Goal: Transaction & Acquisition: Purchase product/service

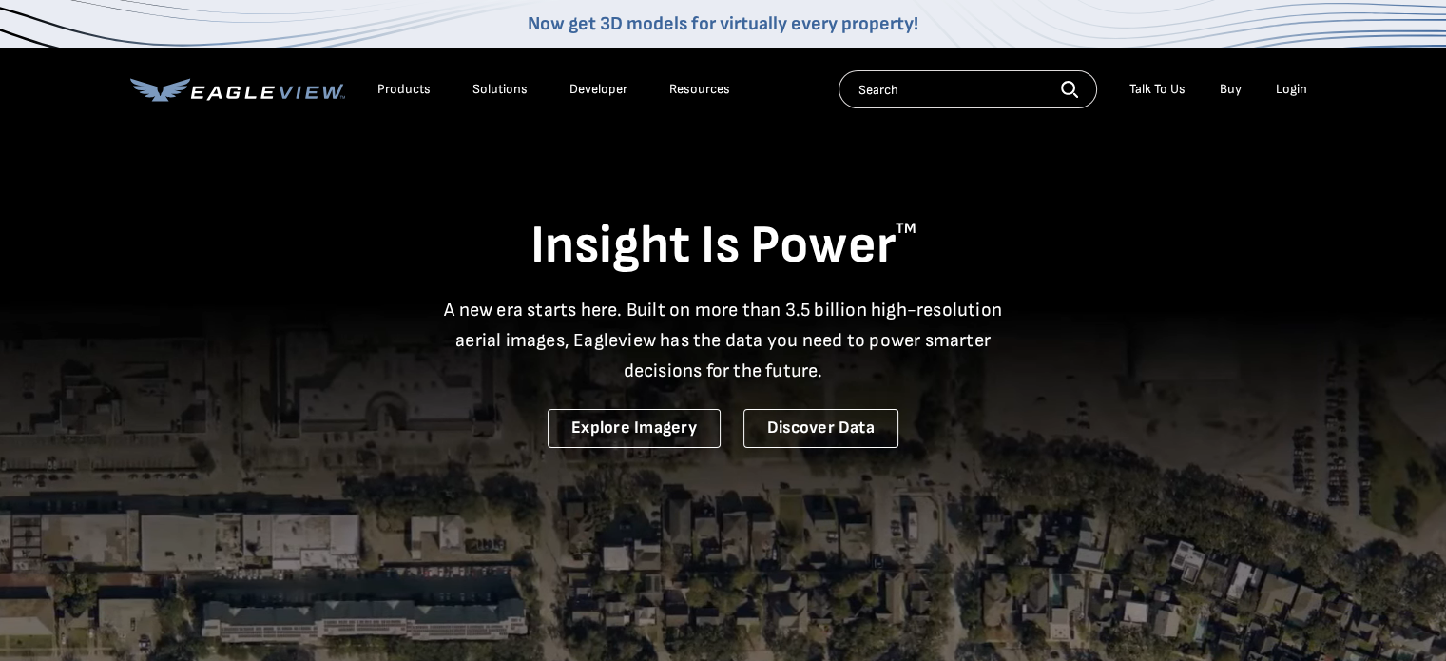
click at [1294, 85] on div "Login" at bounding box center [1291, 89] width 31 height 17
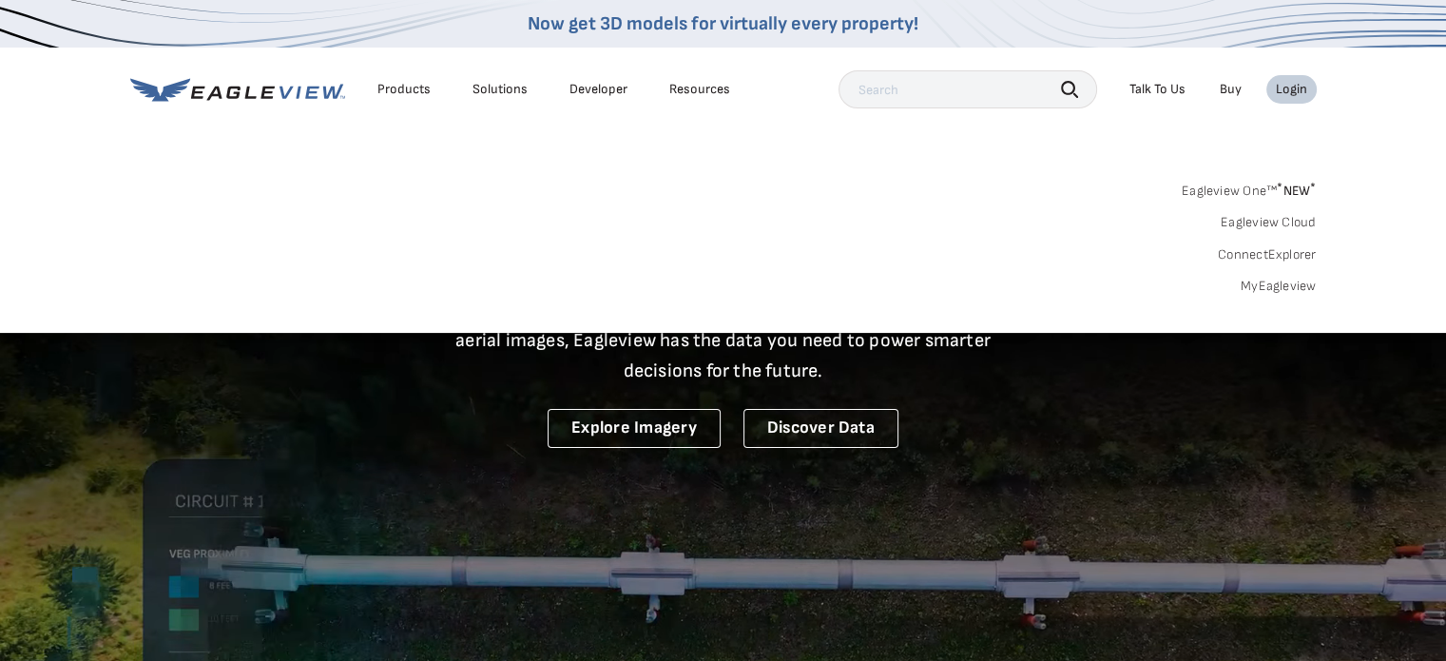
click at [1262, 278] on link "MyEagleview" at bounding box center [1279, 286] width 76 height 17
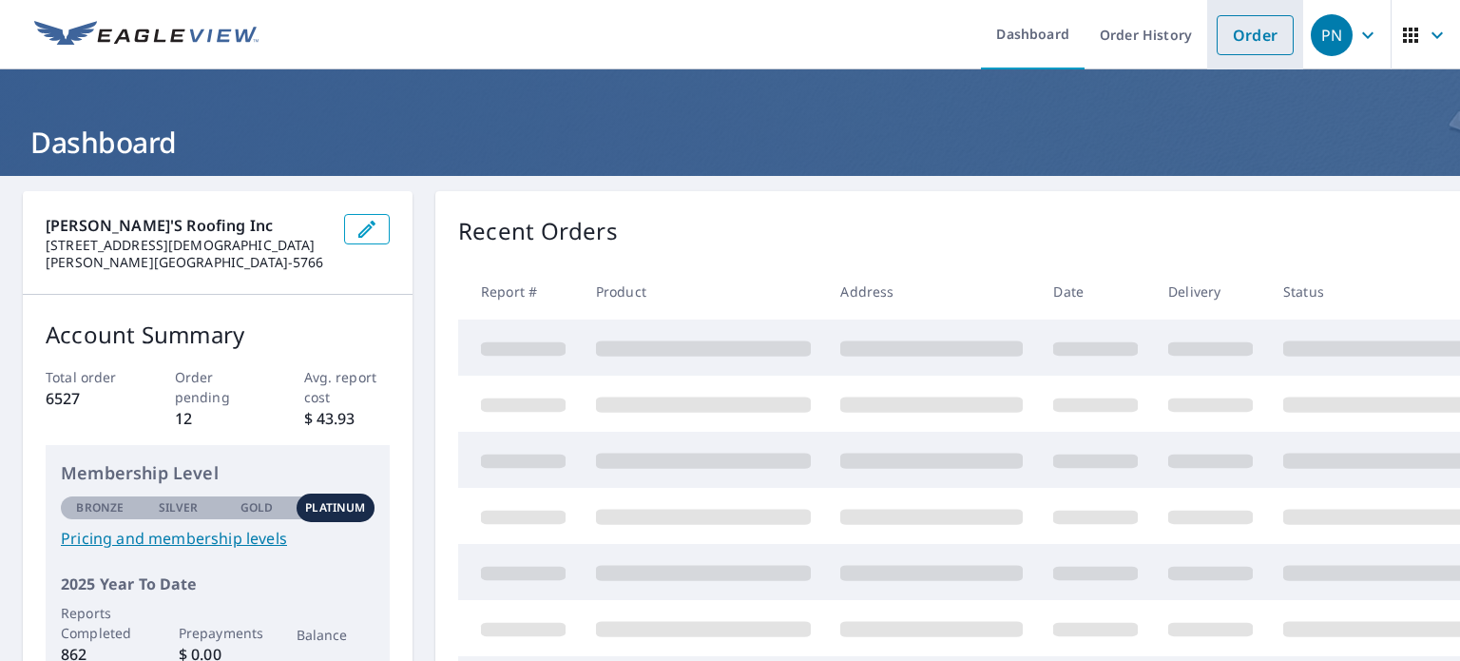
click at [1236, 45] on link "Order" at bounding box center [1255, 35] width 77 height 40
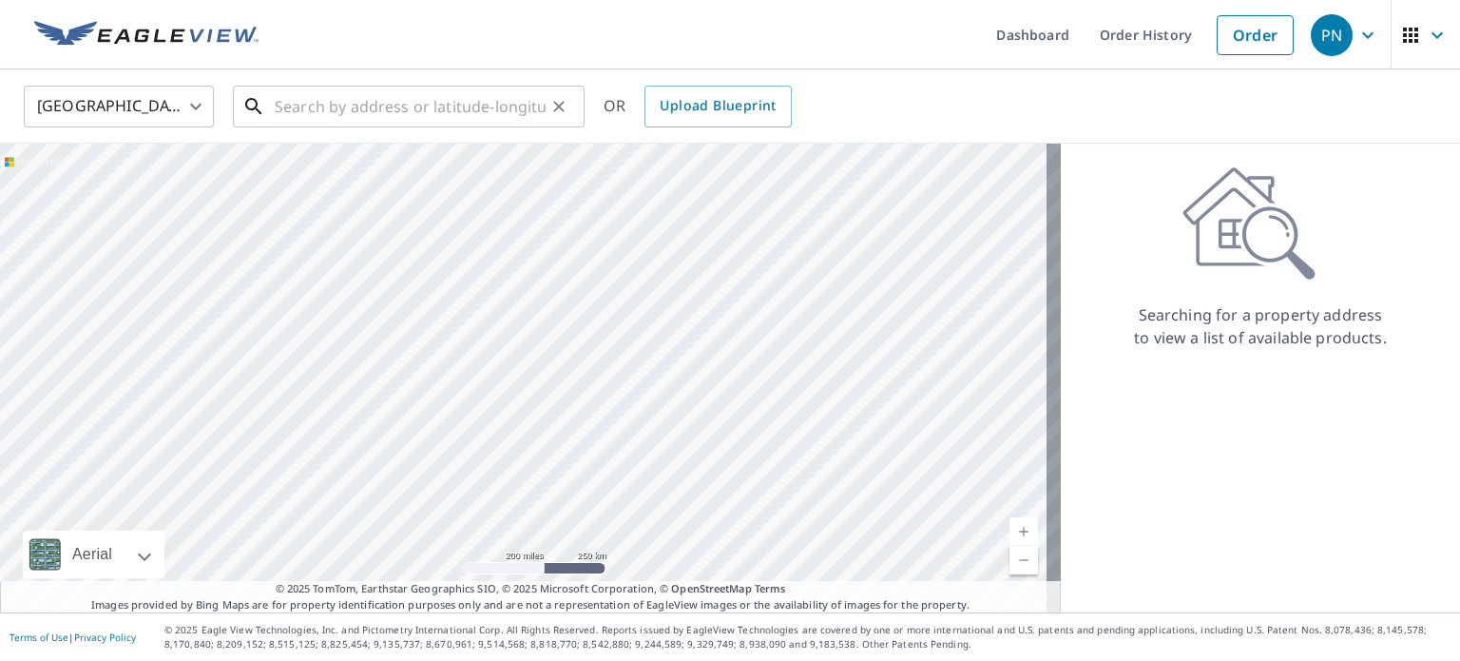
click at [429, 103] on input "text" at bounding box center [410, 106] width 271 height 53
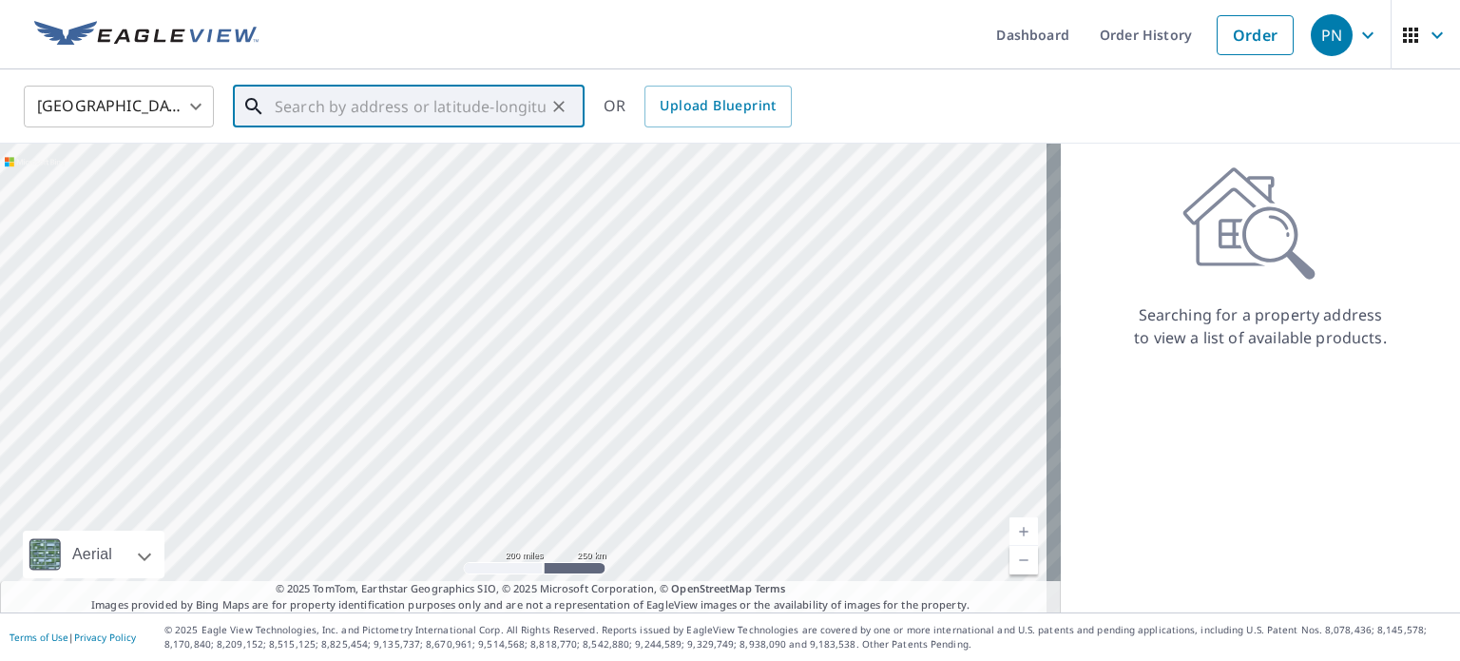
click at [429, 103] on input "text" at bounding box center [410, 106] width 271 height 53
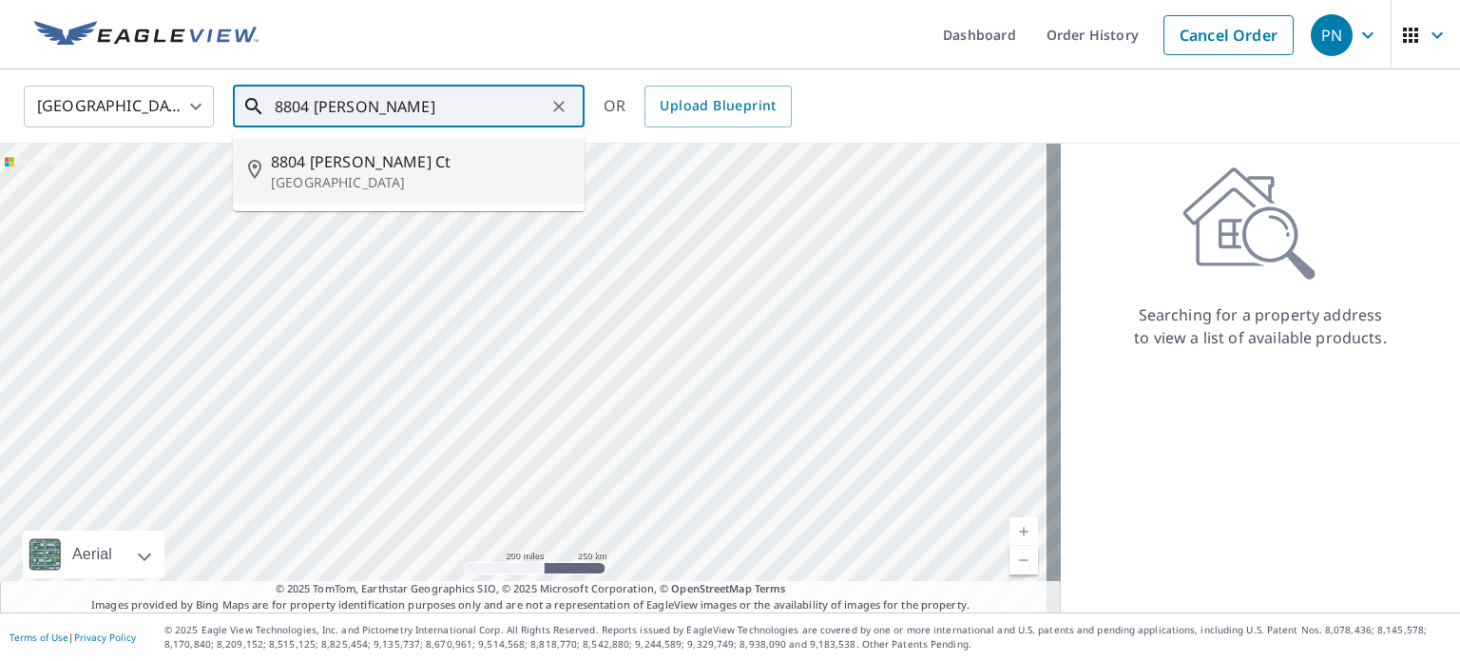
click at [342, 168] on span "8804 Earl Ct" at bounding box center [420, 161] width 298 height 23
type input "8804 Earl Ct Bethesda, MD 20817"
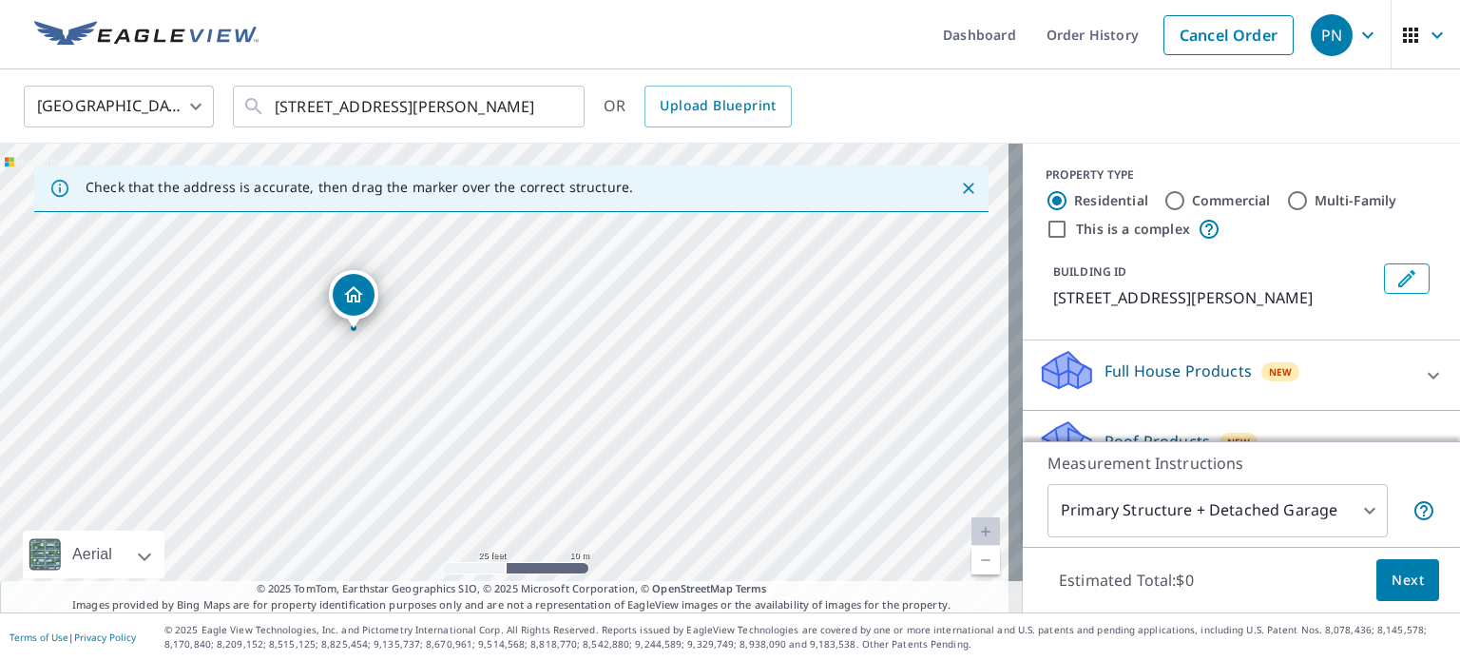
drag, startPoint x: 263, startPoint y: 411, endPoint x: 398, endPoint y: 420, distance: 135.3
click at [398, 420] on div "8804 Earl Ct Bethesda, MD 20817" at bounding box center [511, 378] width 1023 height 469
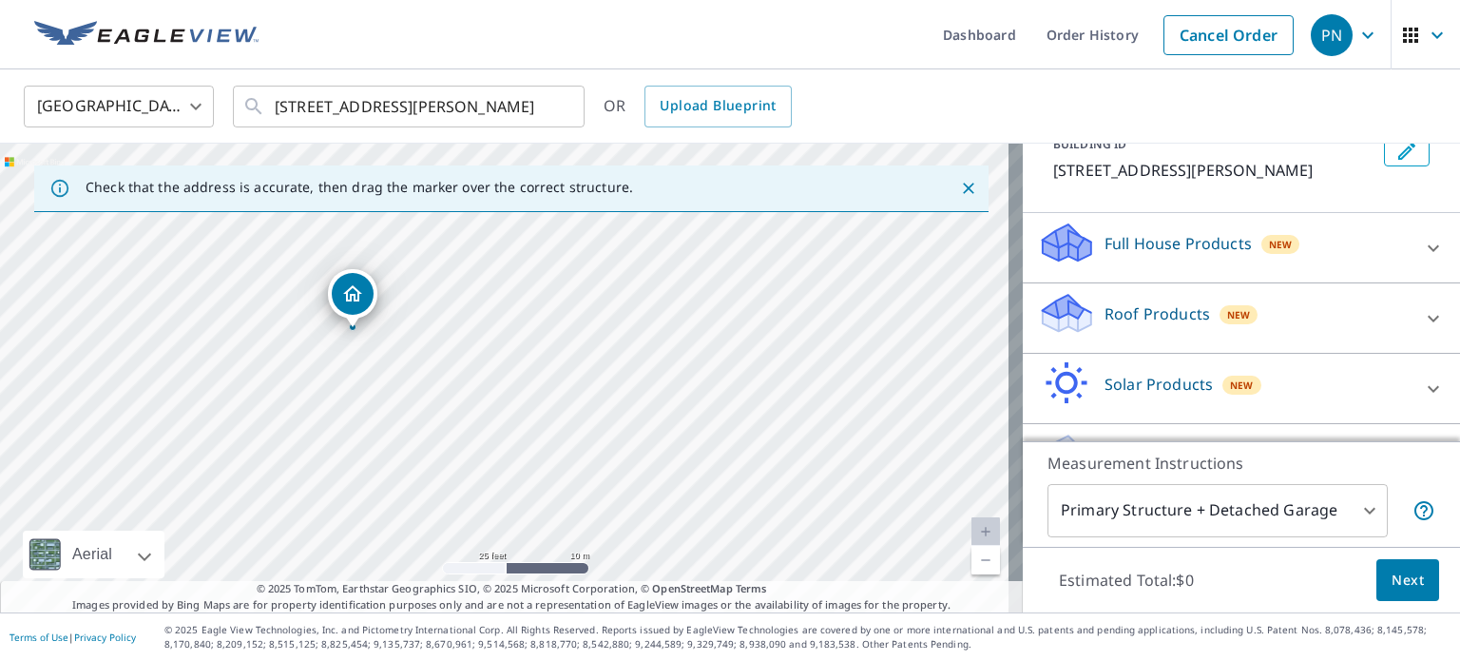
click at [1122, 319] on p "Roof Products" at bounding box center [1158, 313] width 106 height 23
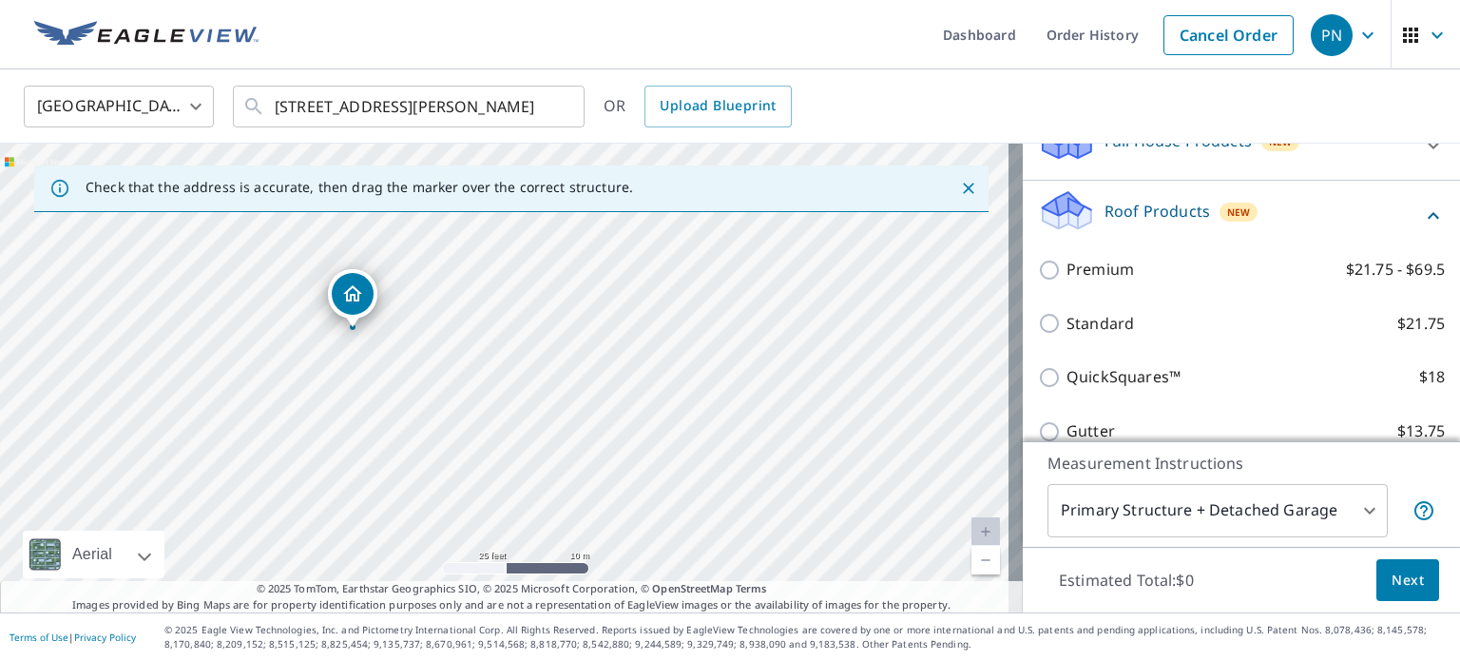
scroll to position [341, 0]
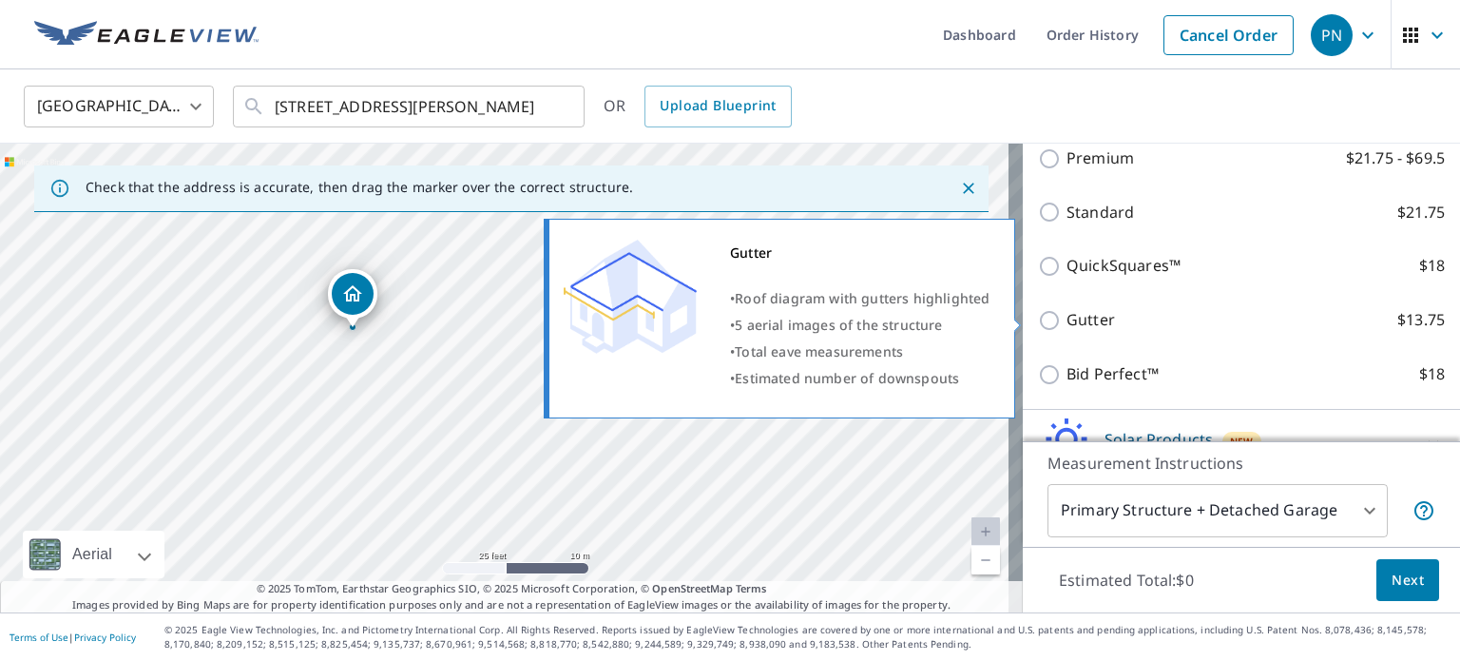
click at [1038, 321] on input "Gutter $13.75" at bounding box center [1052, 320] width 29 height 23
checkbox input "true"
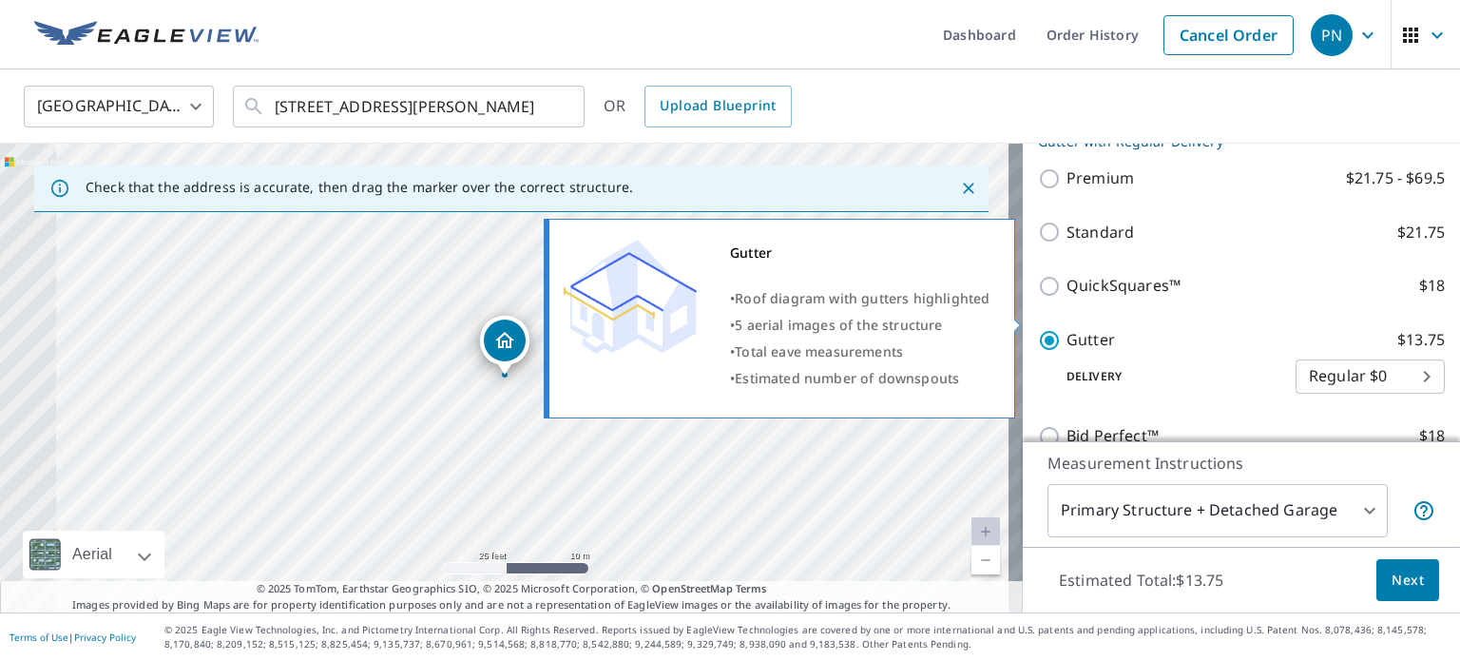
scroll to position [361, 0]
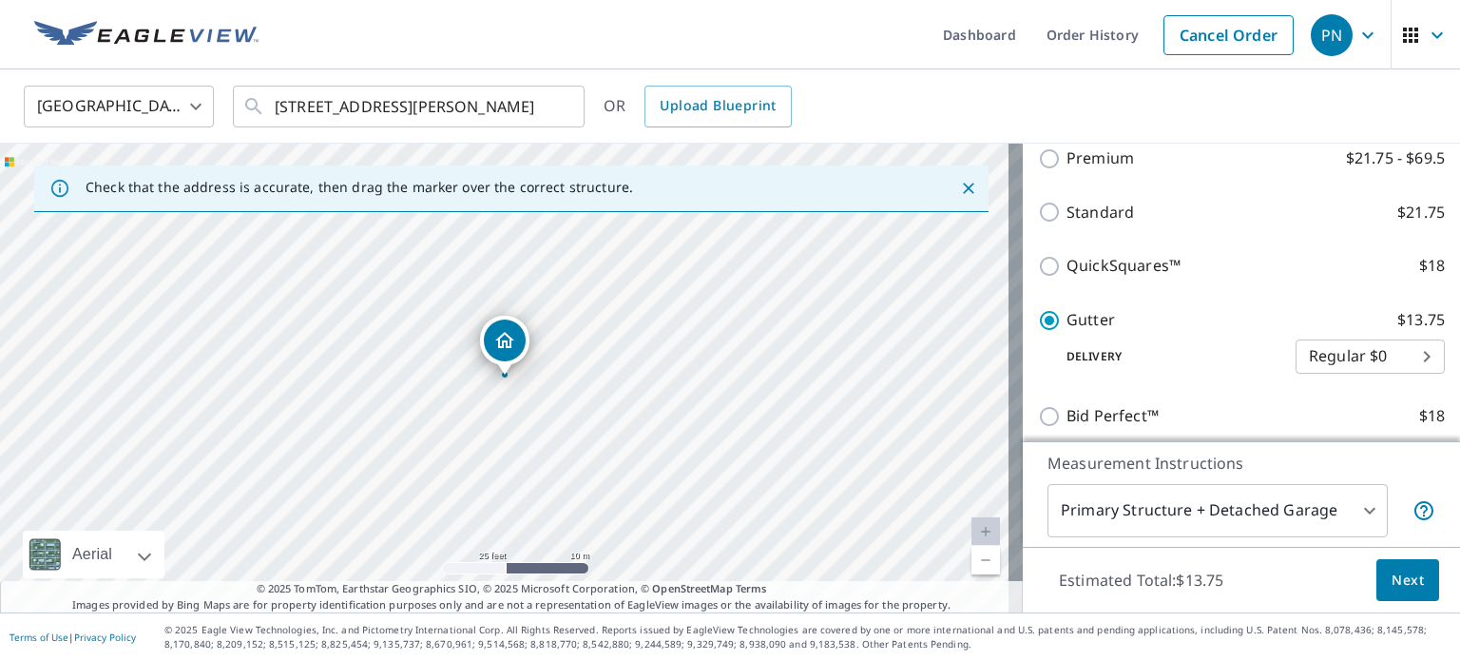
click at [1396, 587] on span "Next" at bounding box center [1408, 580] width 32 height 24
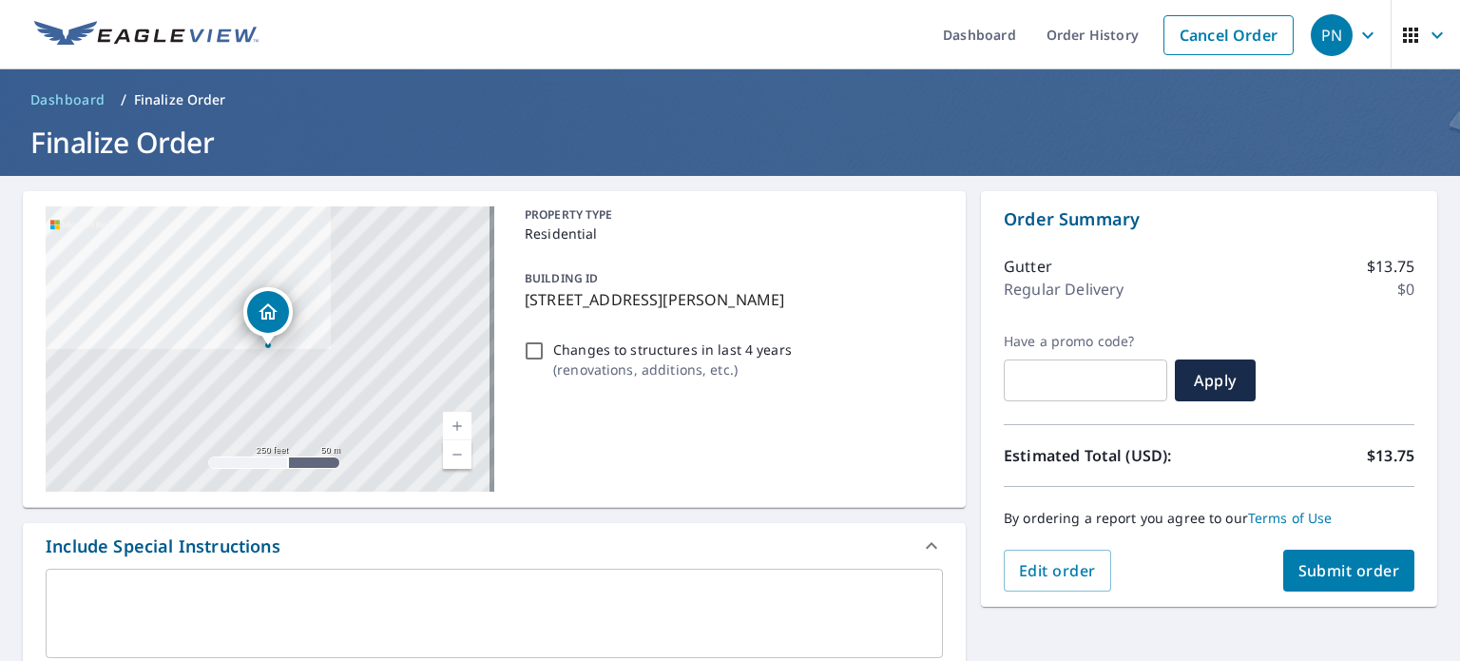
click at [1309, 573] on span "Submit order" at bounding box center [1350, 570] width 102 height 21
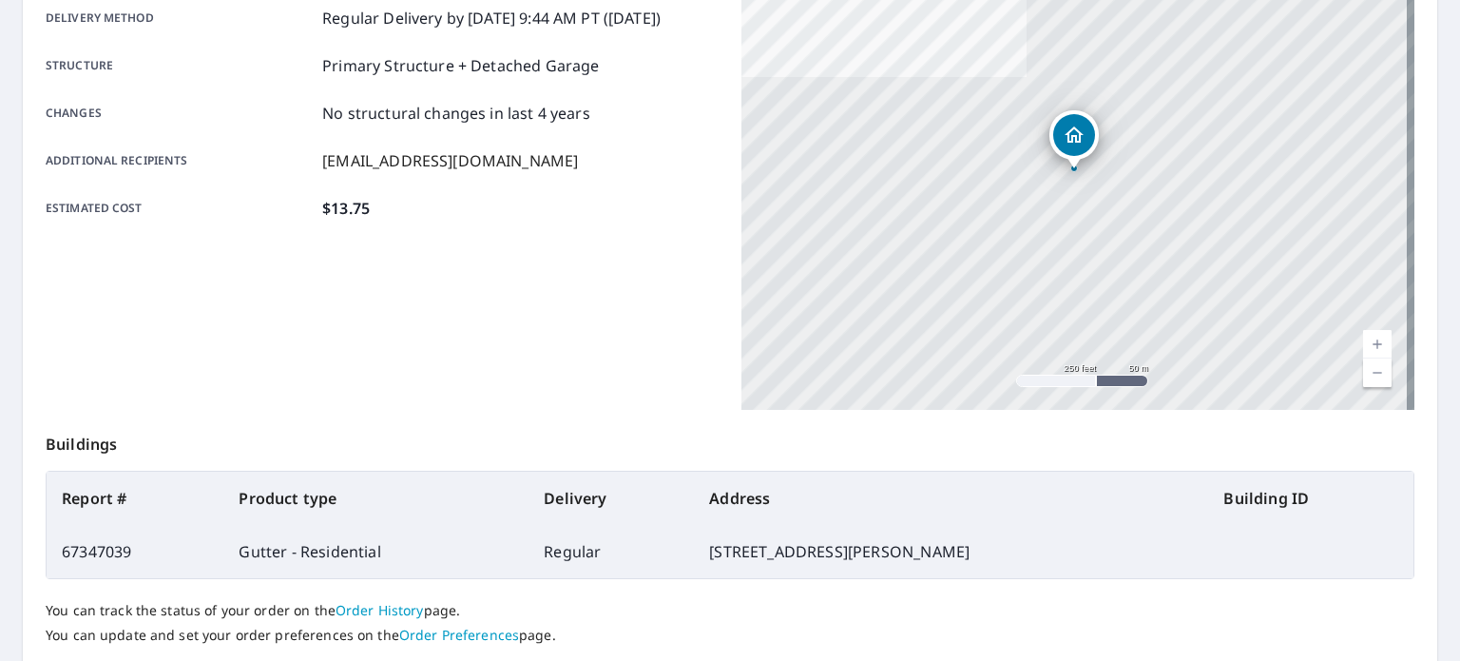
scroll to position [456, 0]
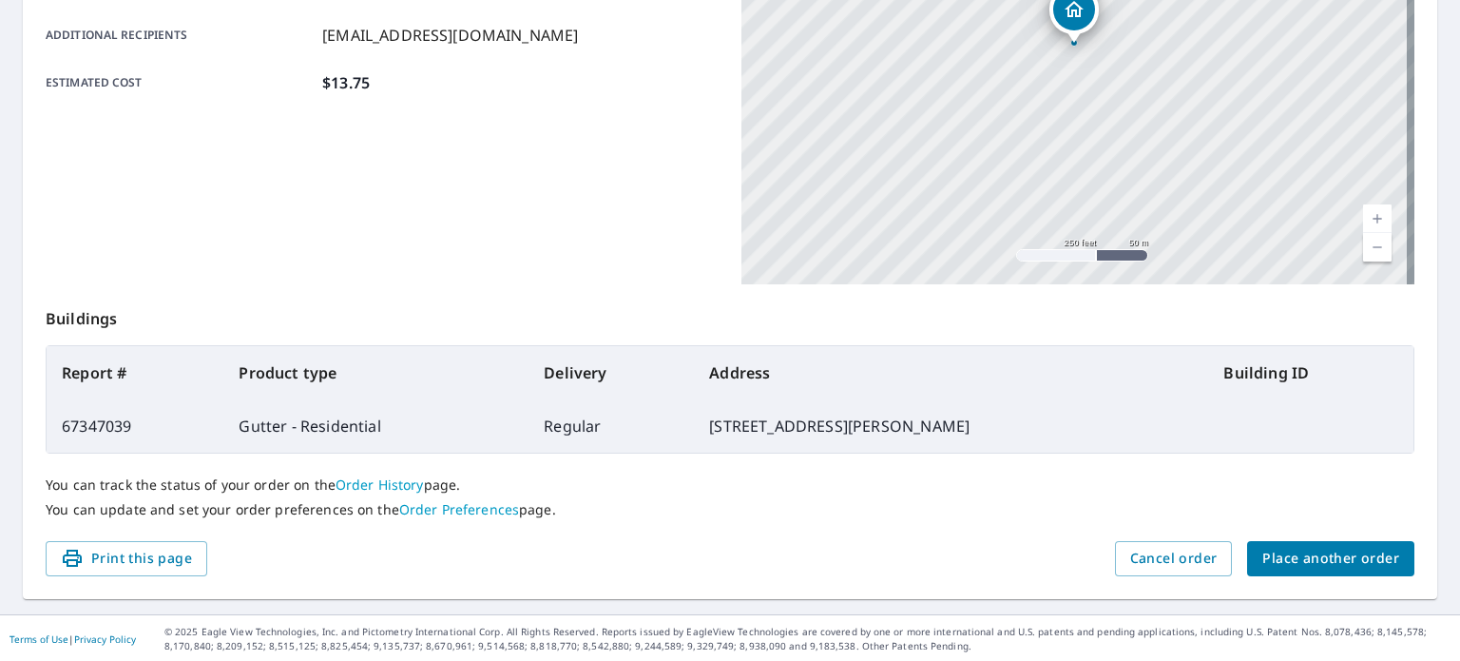
click at [1289, 562] on span "Place another order" at bounding box center [1330, 559] width 137 height 24
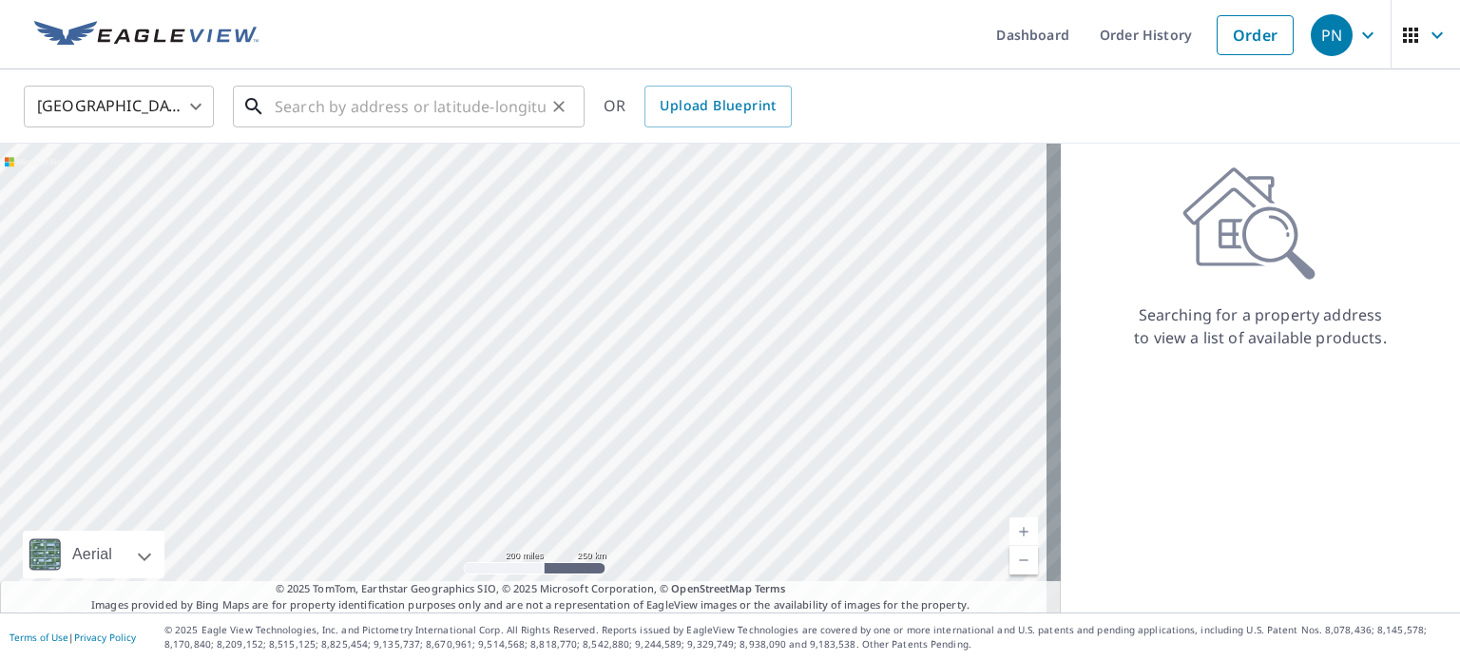
click at [422, 102] on input "text" at bounding box center [410, 106] width 271 height 53
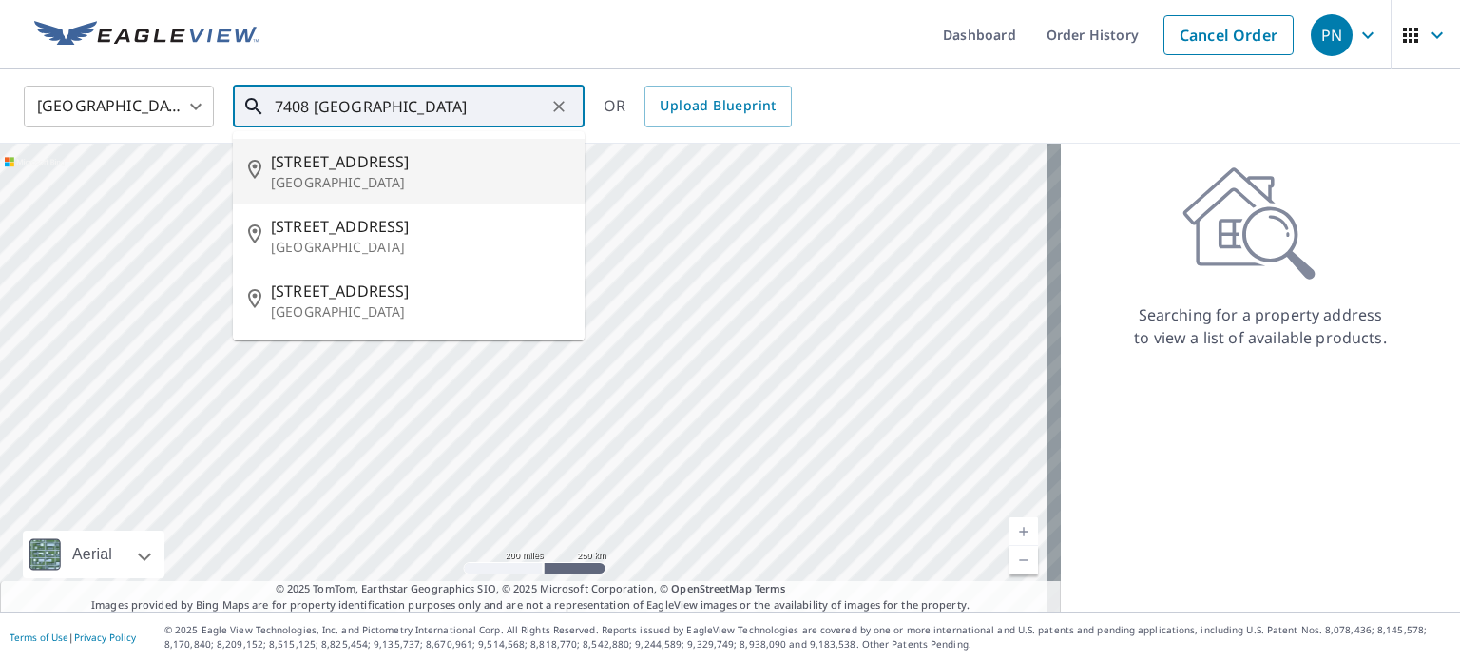
click at [354, 162] on span "7408 Fairfax Rd" at bounding box center [420, 161] width 298 height 23
type input "7408 Fairfax Rd Bethesda, MD 20814"
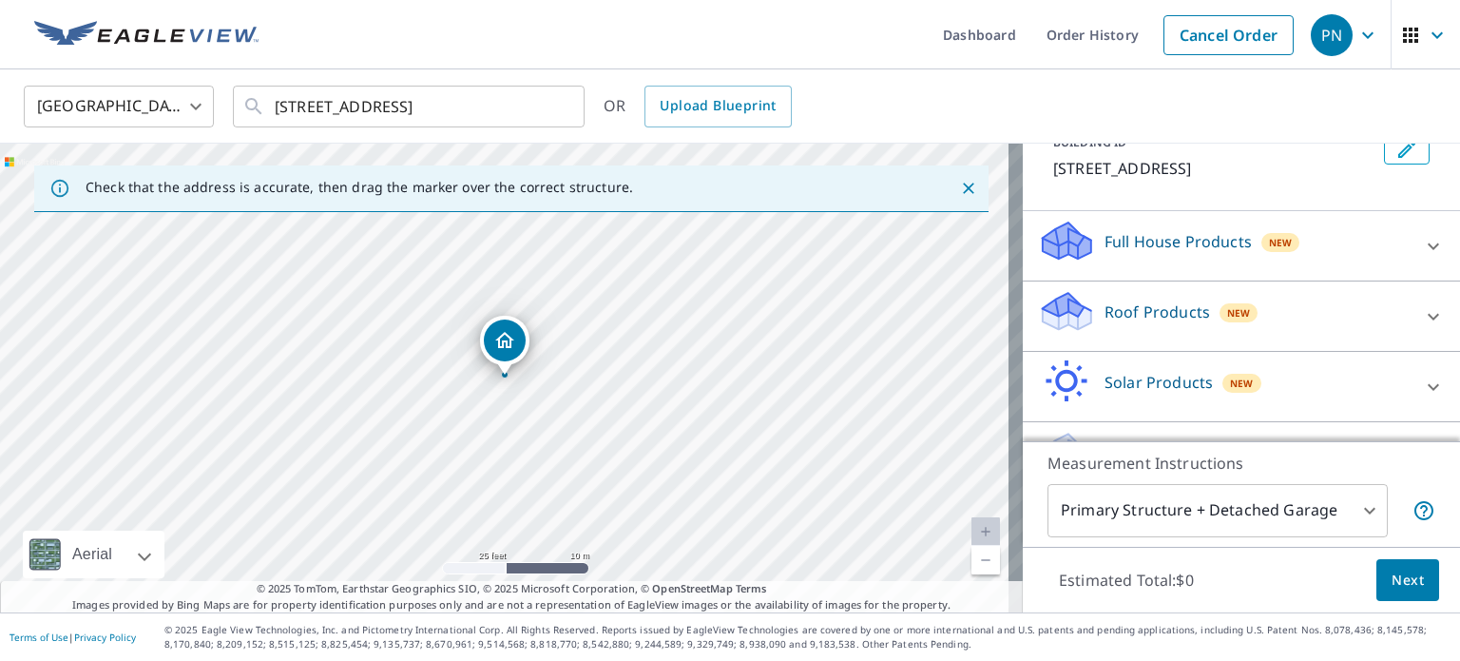
scroll to position [133, 0]
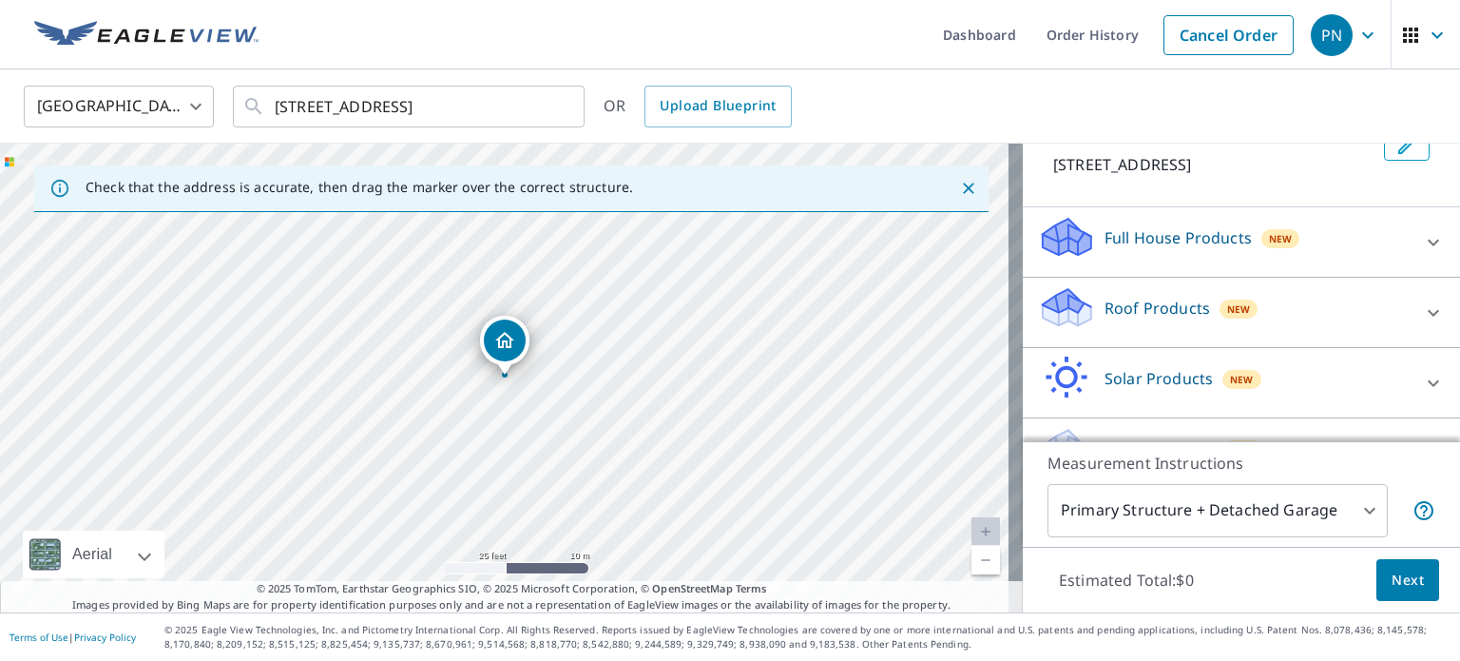
click at [1141, 303] on p "Roof Products" at bounding box center [1158, 308] width 106 height 23
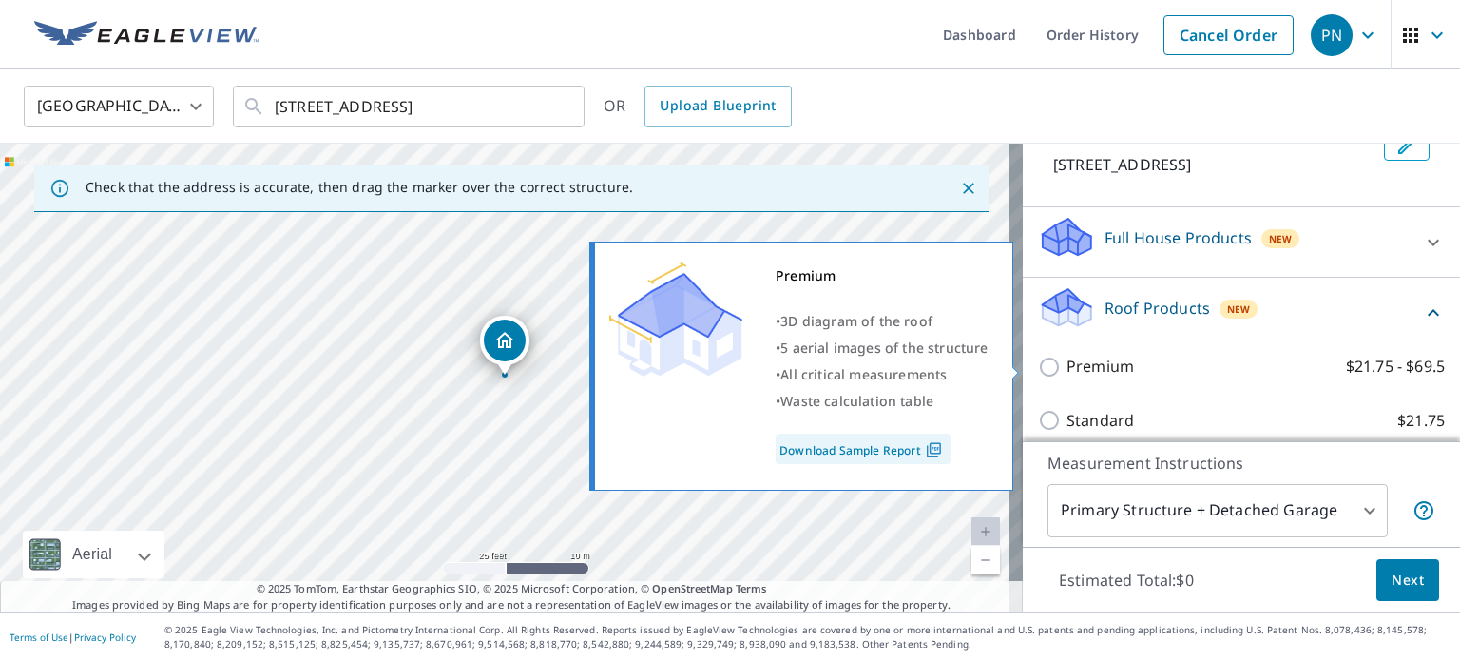
click at [1038, 364] on input "Premium $21.75 - $69.5" at bounding box center [1052, 367] width 29 height 23
checkbox input "true"
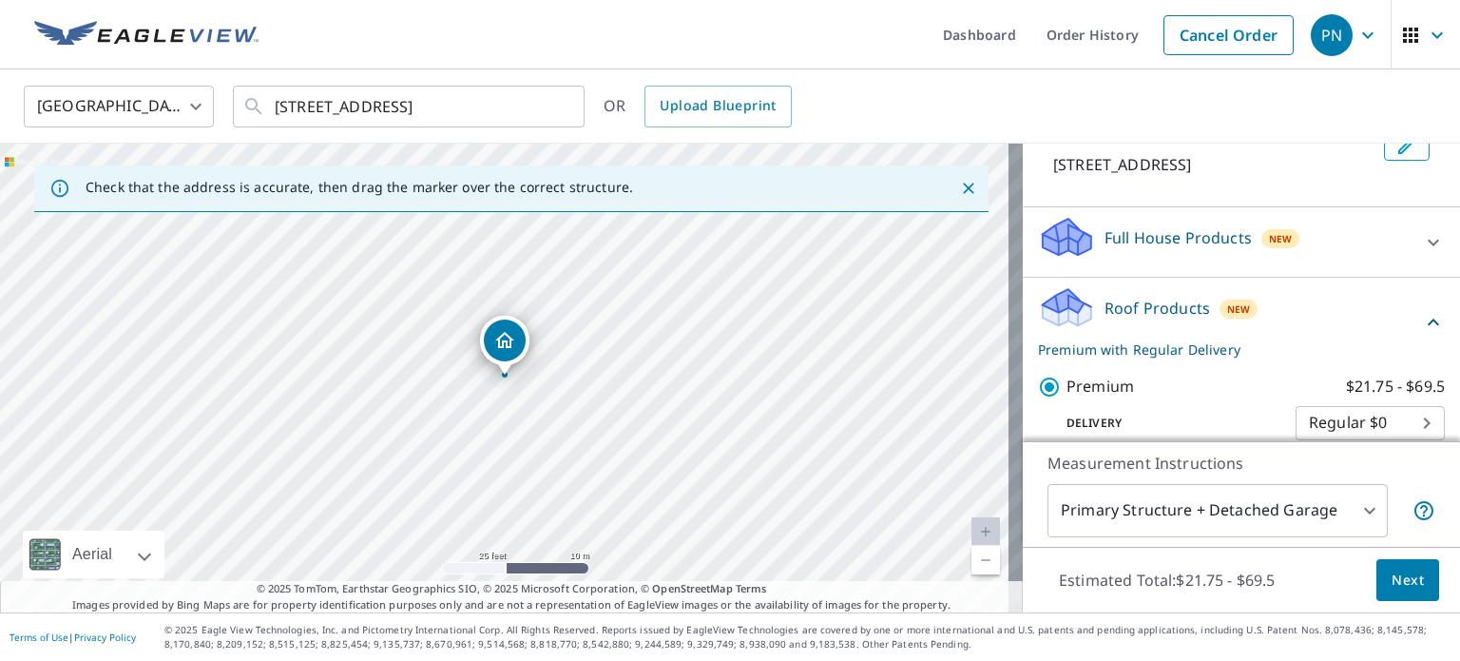
click at [1396, 579] on span "Next" at bounding box center [1408, 580] width 32 height 24
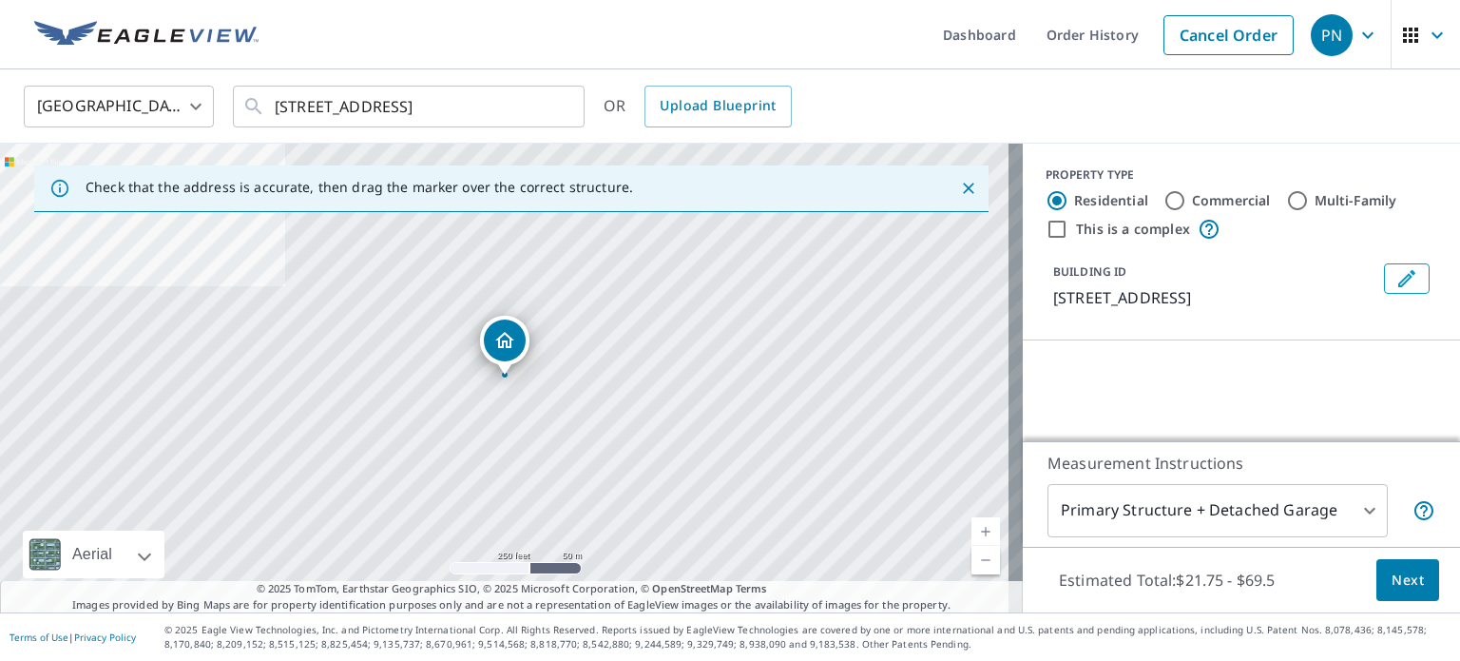
click at [1345, 510] on body "PN PN Dashboard Order History Cancel Order PN United States US ​ 7408 Fairfax R…" at bounding box center [730, 330] width 1460 height 661
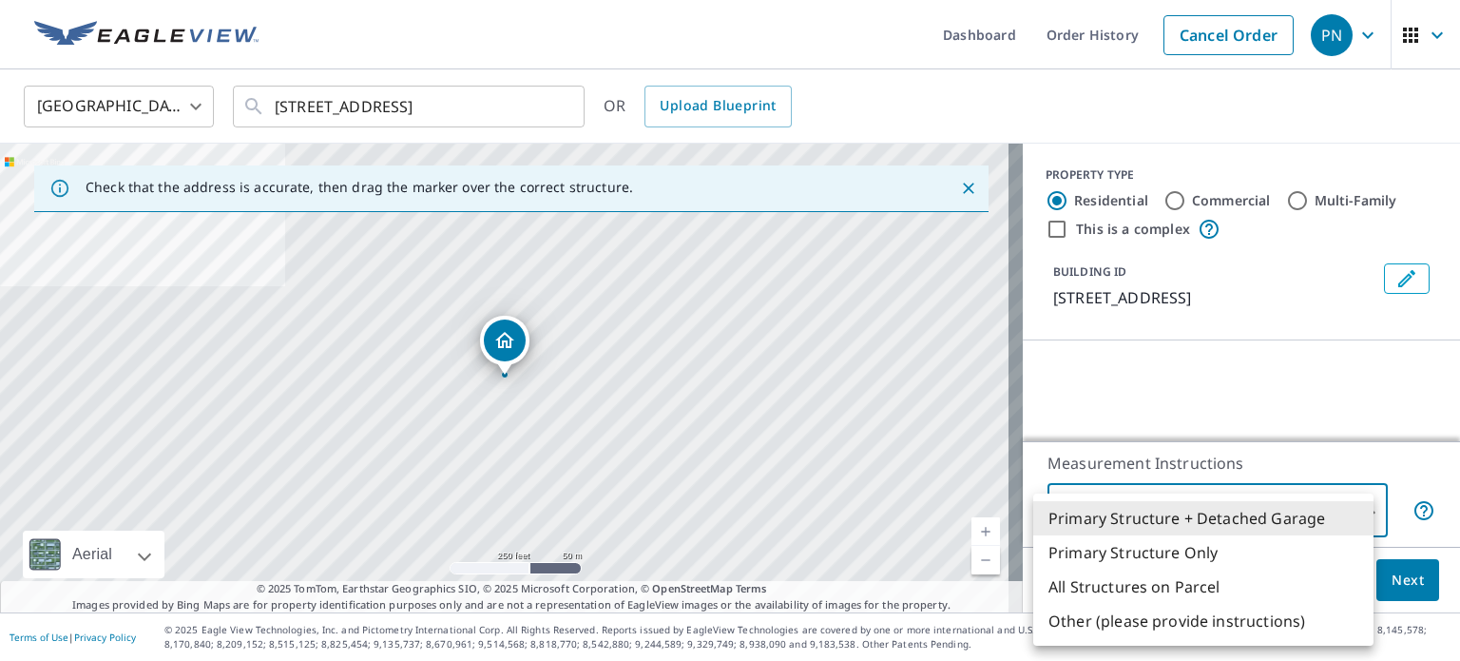
click at [1176, 560] on li "Primary Structure Only" at bounding box center [1203, 552] width 340 height 34
type input "2"
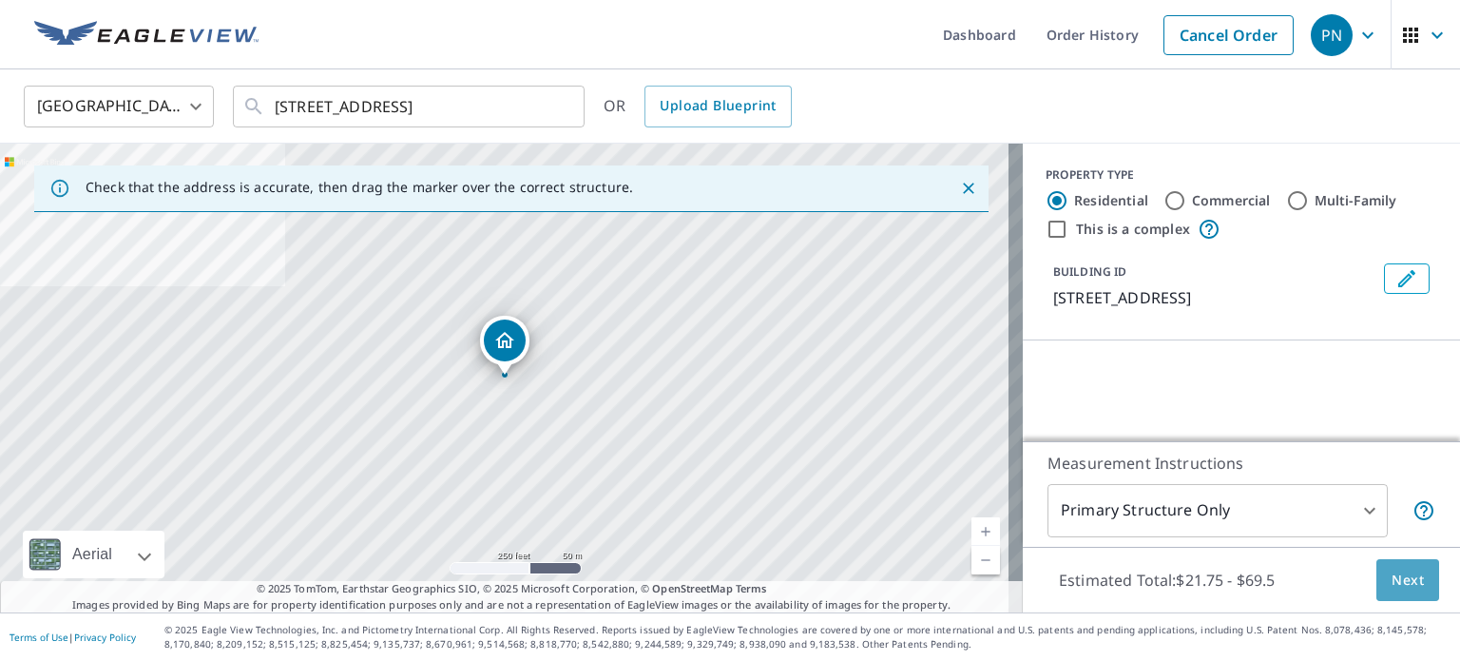
click at [1392, 588] on span "Next" at bounding box center [1408, 580] width 32 height 24
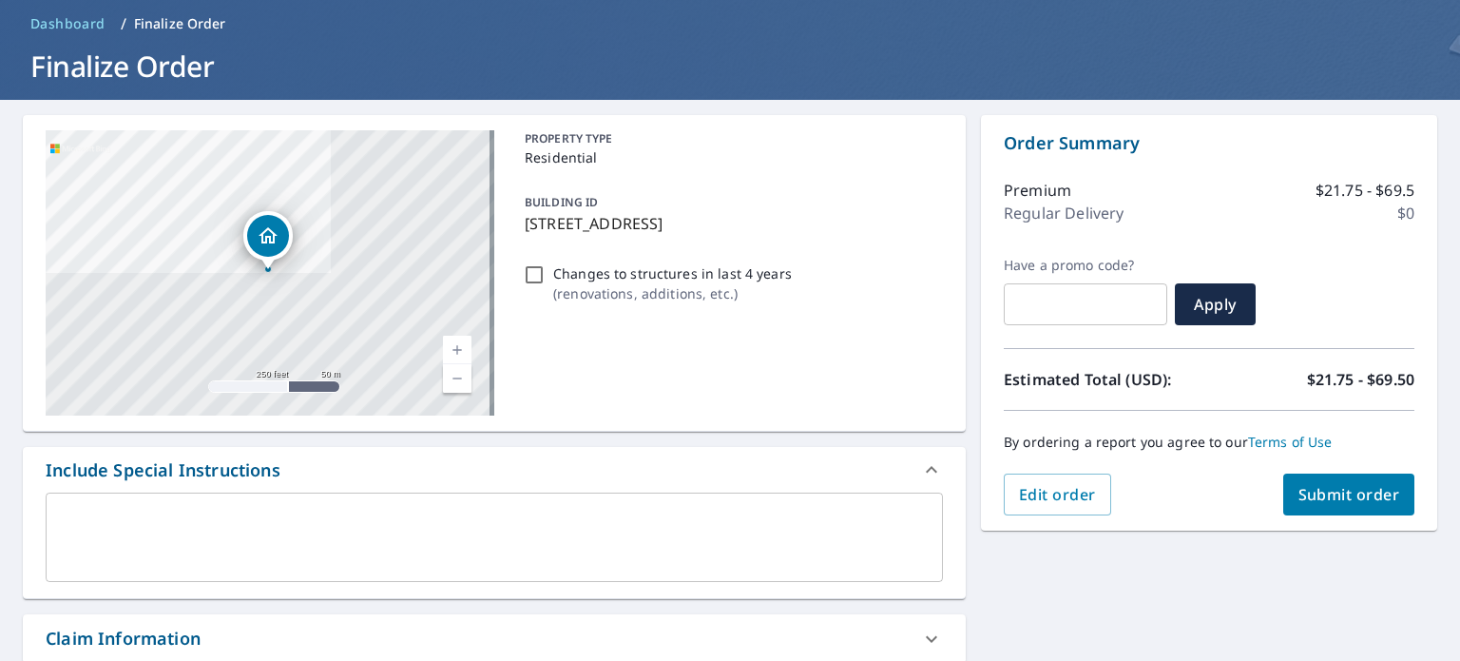
scroll to position [76, 0]
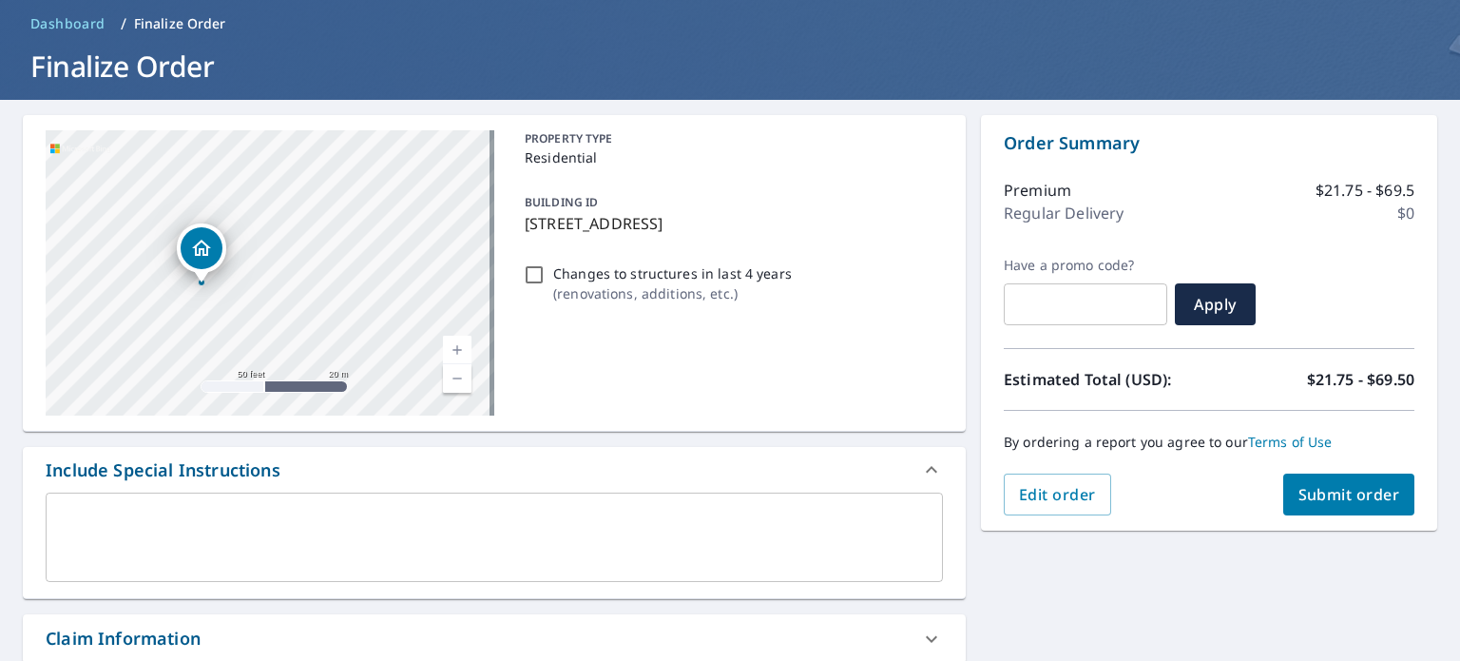
drag, startPoint x: 259, startPoint y: 289, endPoint x: 433, endPoint y: 281, distance: 175.1
click at [433, 281] on div "7408 Fairfax Rd Bethesda, MD 20814" at bounding box center [270, 272] width 449 height 285
click at [1308, 492] on span "Submit order" at bounding box center [1350, 494] width 102 height 21
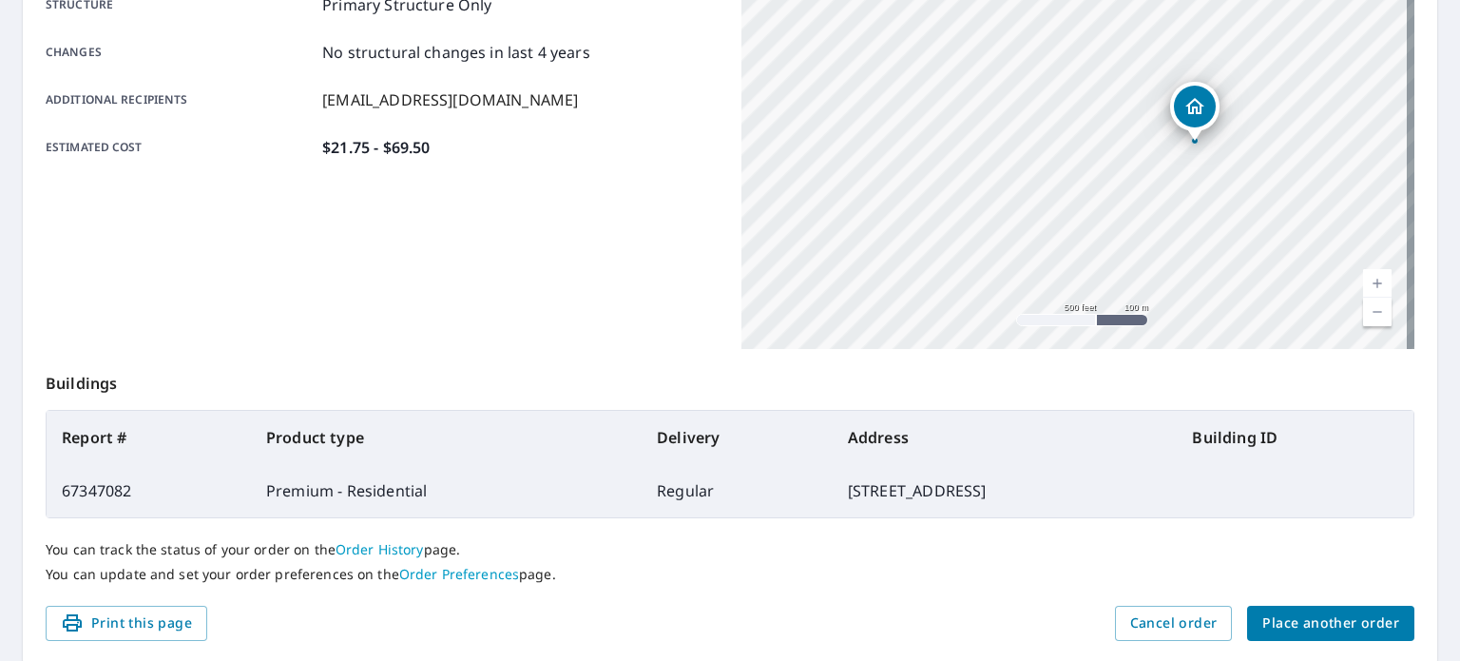
scroll to position [456, 0]
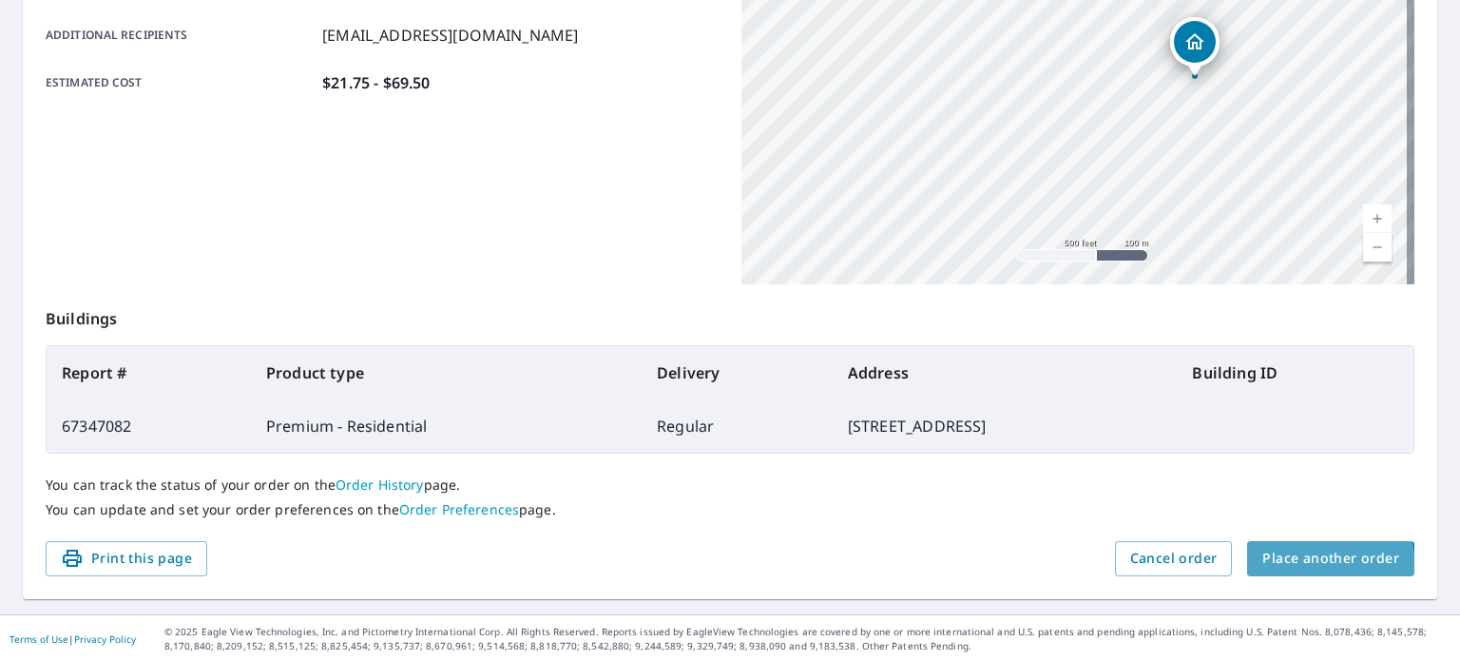
click at [1292, 568] on span "Place another order" at bounding box center [1330, 559] width 137 height 24
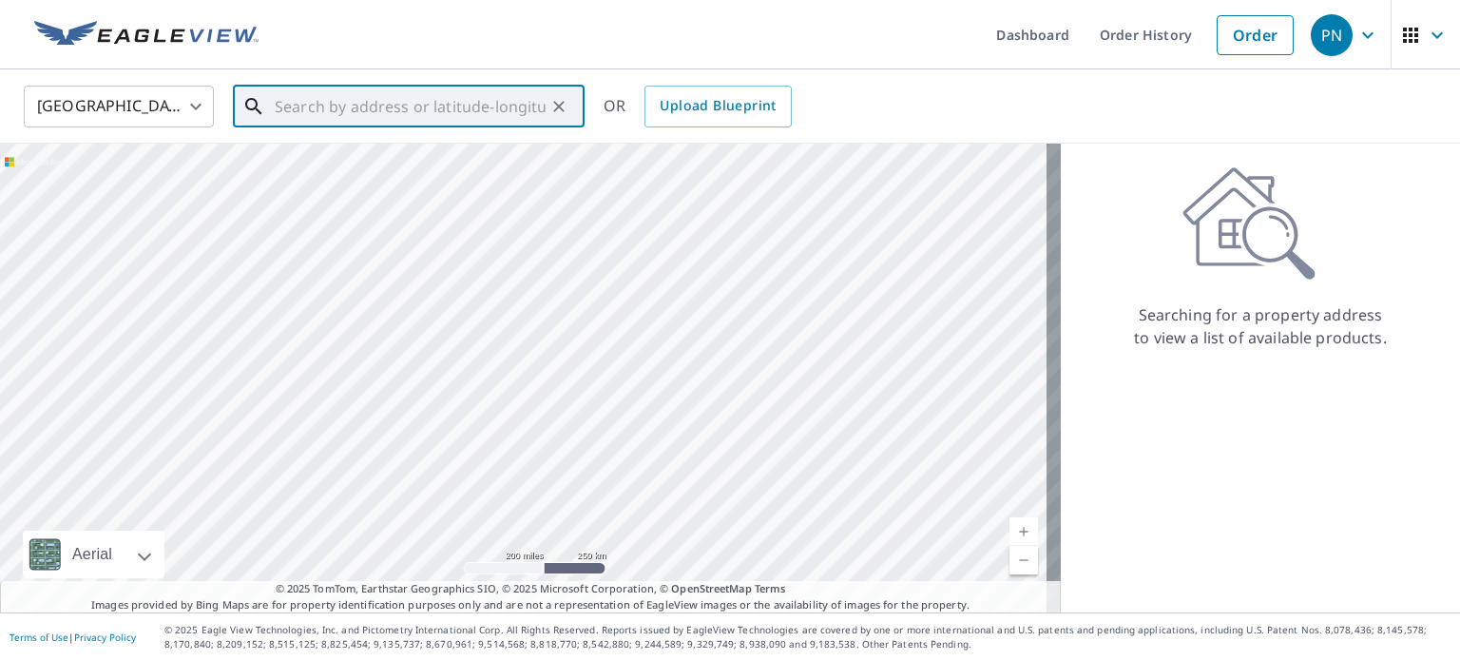
click at [453, 115] on input "text" at bounding box center [410, 106] width 271 height 53
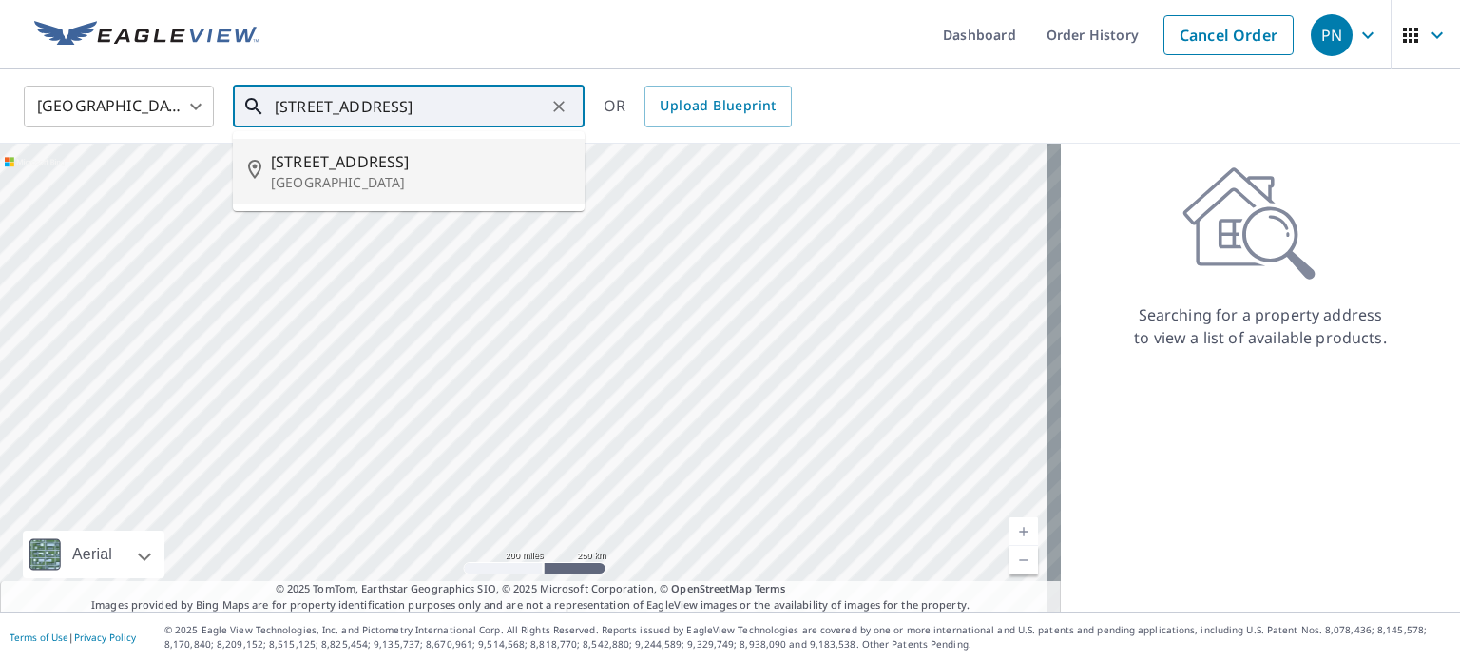
click at [334, 173] on p "Bethesda, MD 20816" at bounding box center [420, 182] width 298 height 19
type input "5241 Westpath Way Bethesda, MD 20816"
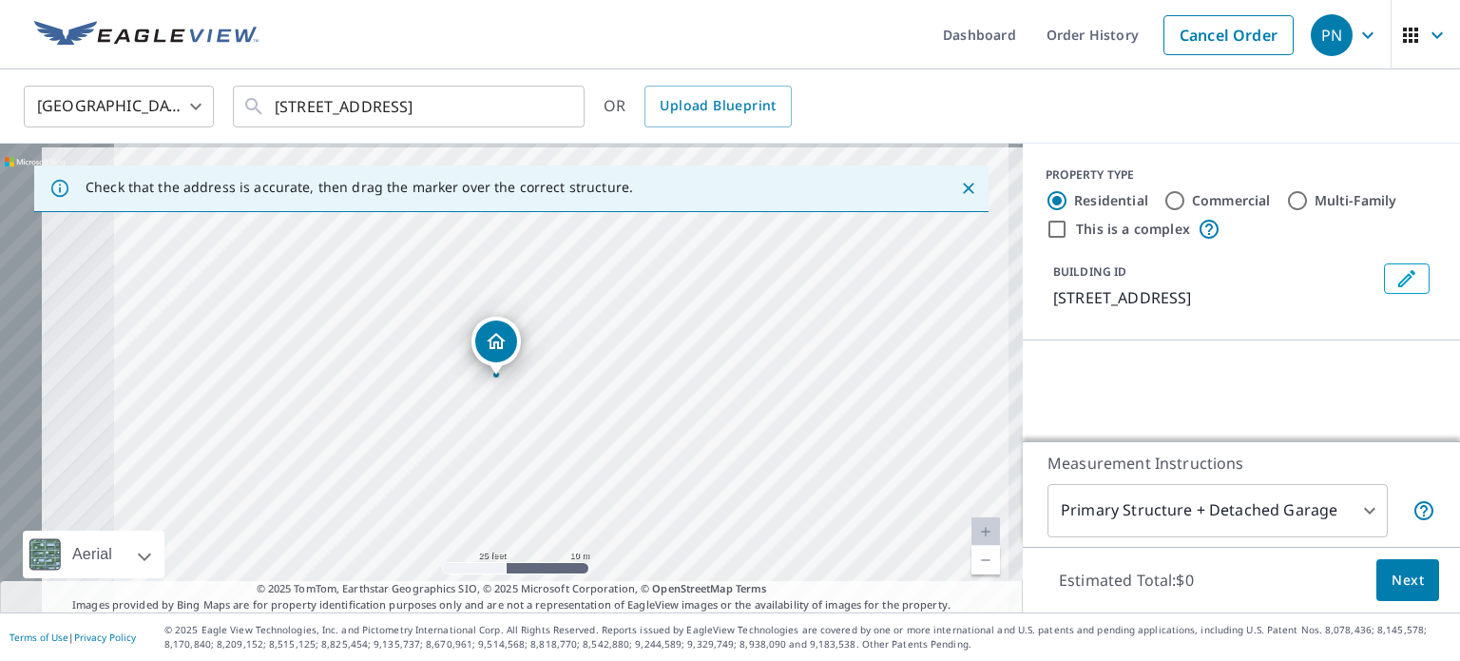
drag, startPoint x: 323, startPoint y: 342, endPoint x: 542, endPoint y: 373, distance: 220.8
click at [542, 373] on div "5241 Westpath Way Bethesda, MD 20816" at bounding box center [511, 378] width 1023 height 469
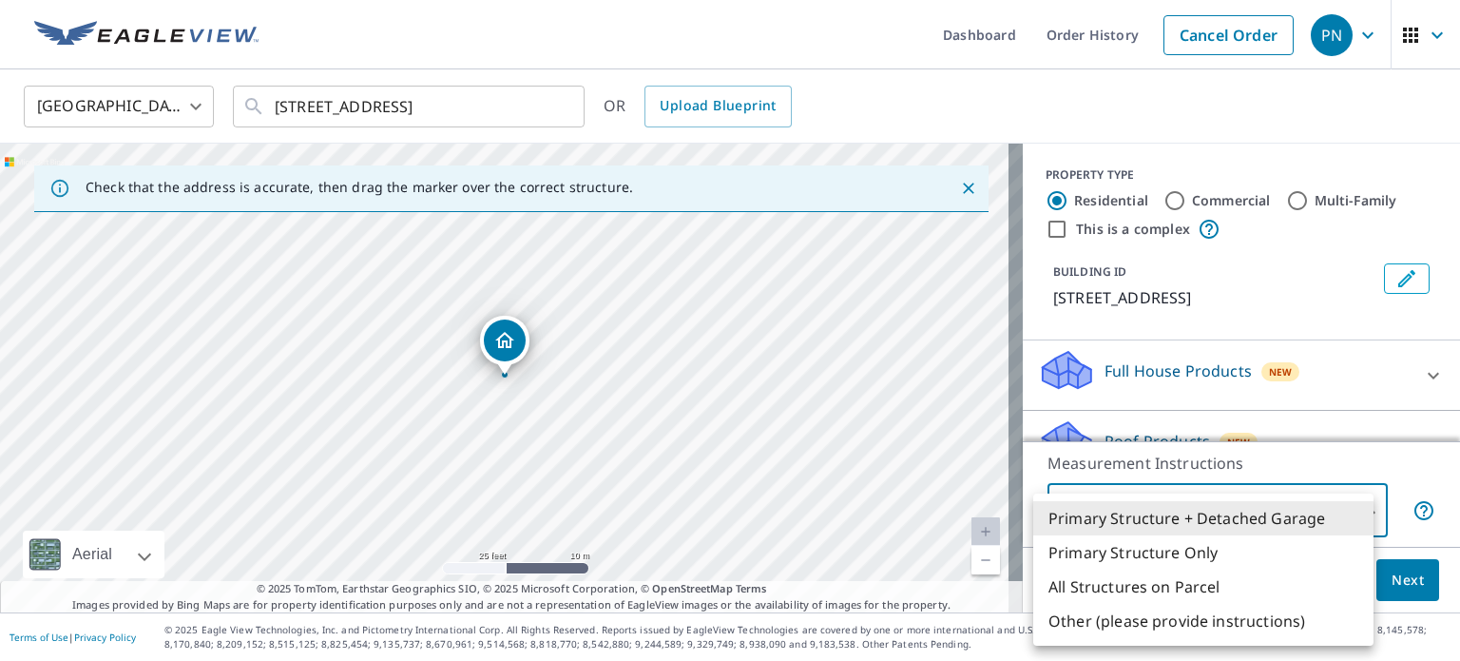
click at [1357, 512] on body "PN PN Dashboard Order History Cancel Order PN United States US ​ 5241 Westpath …" at bounding box center [730, 330] width 1460 height 661
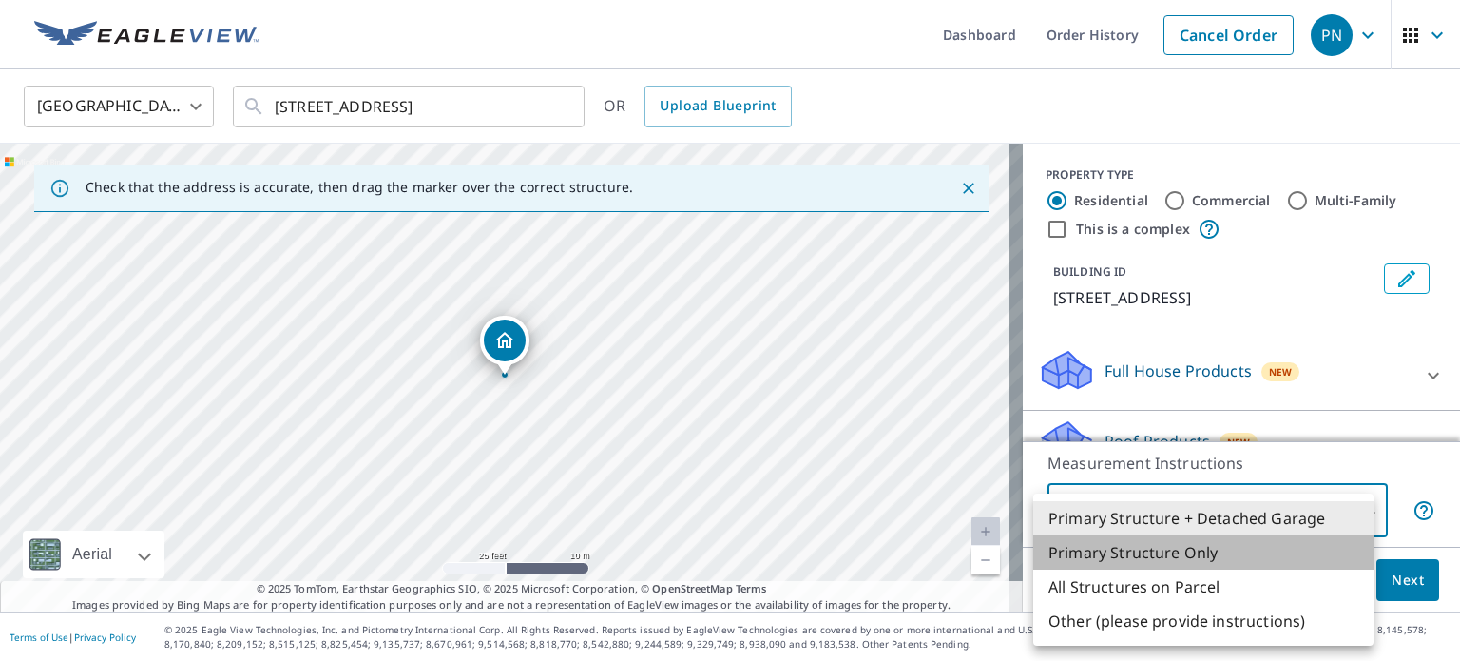
click at [1236, 551] on li "Primary Structure Only" at bounding box center [1203, 552] width 340 height 34
type input "2"
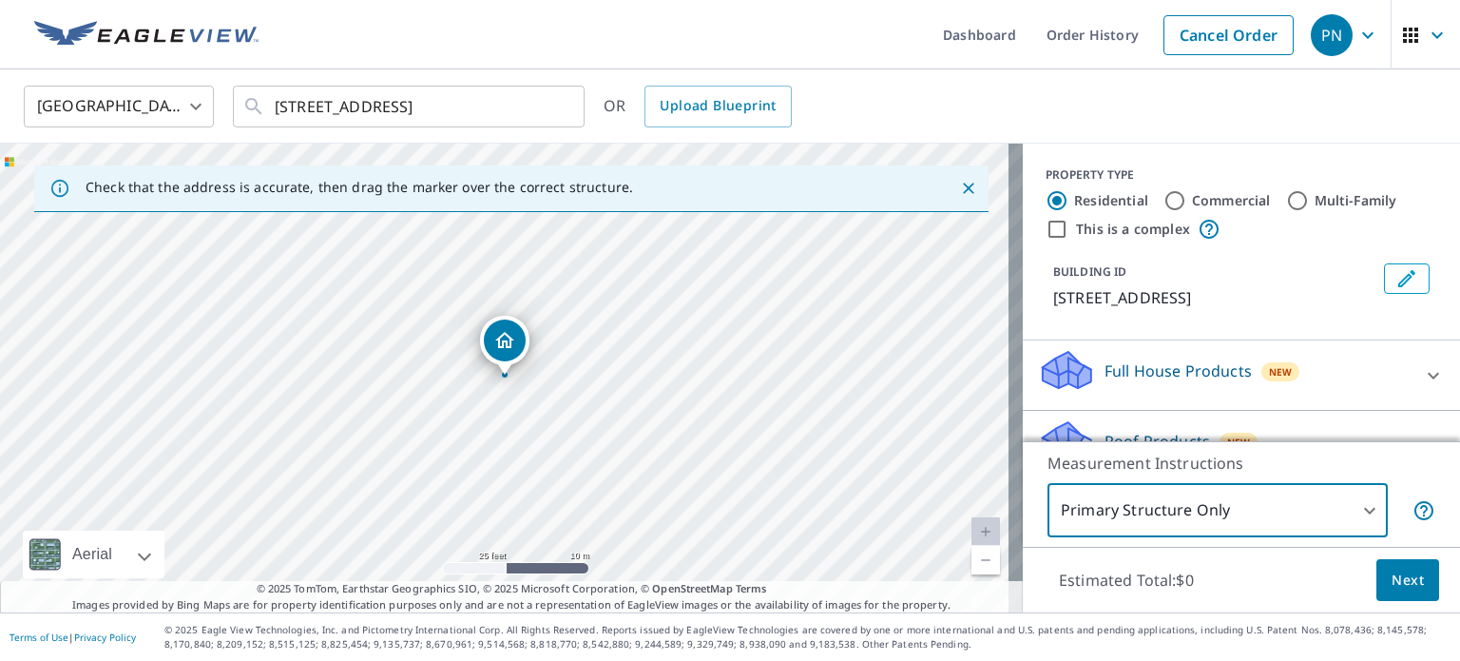
click at [1395, 580] on span "Next" at bounding box center [1408, 580] width 32 height 24
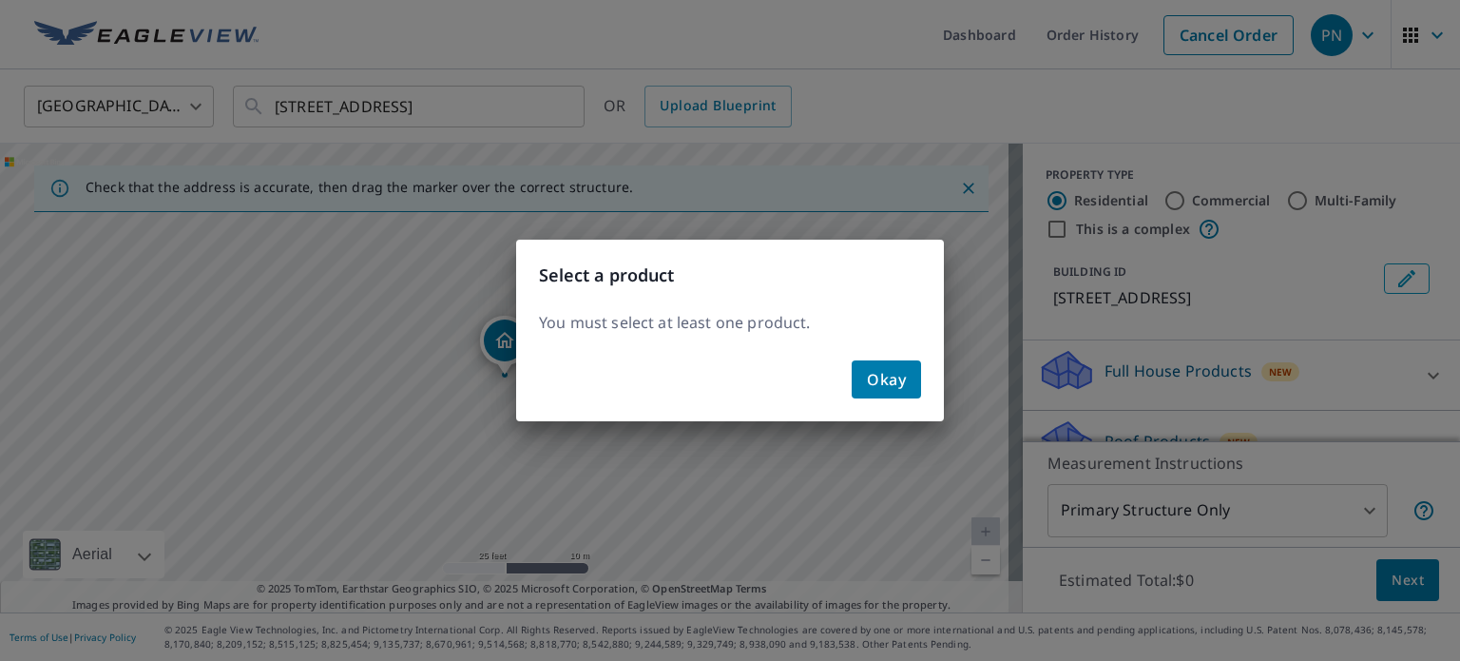
click at [884, 360] on button "Okay" at bounding box center [886, 379] width 69 height 38
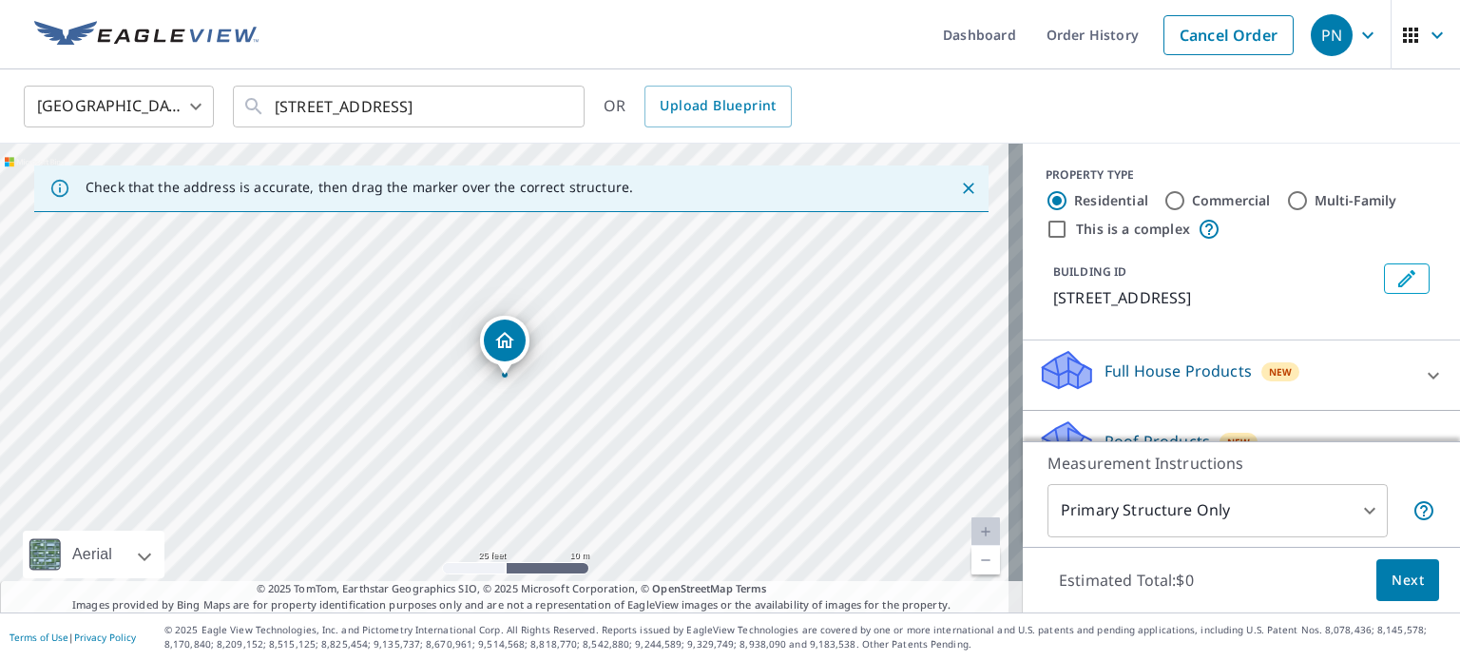
scroll to position [137, 0]
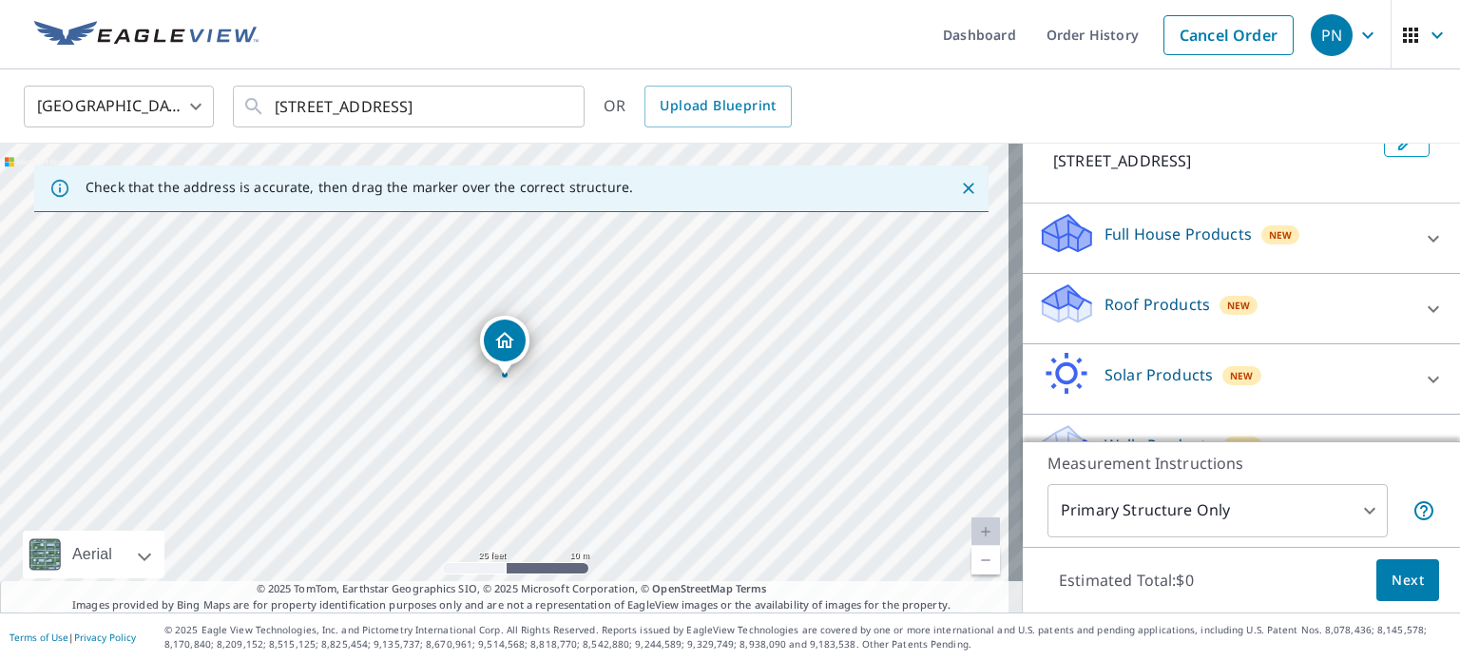
click at [1148, 303] on p "Roof Products" at bounding box center [1158, 304] width 106 height 23
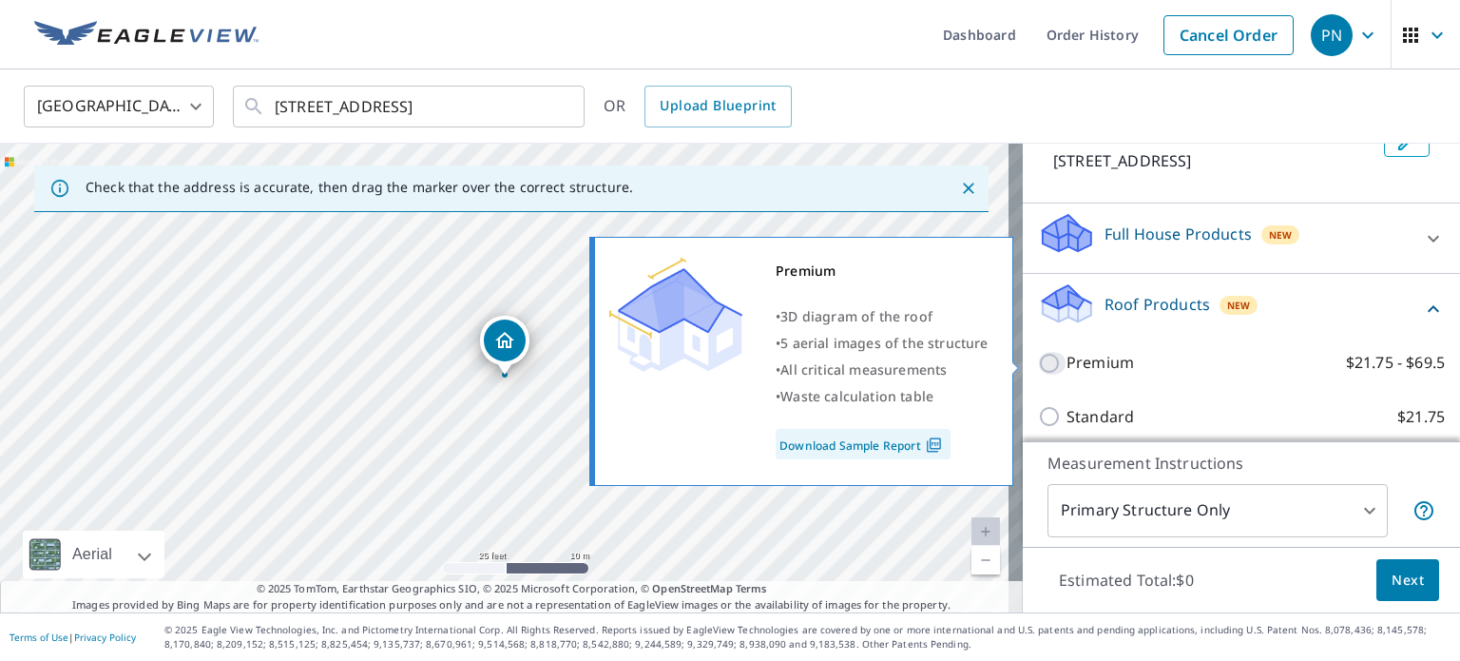
click at [1038, 358] on input "Premium $21.75 - $69.5" at bounding box center [1052, 363] width 29 height 23
checkbox input "true"
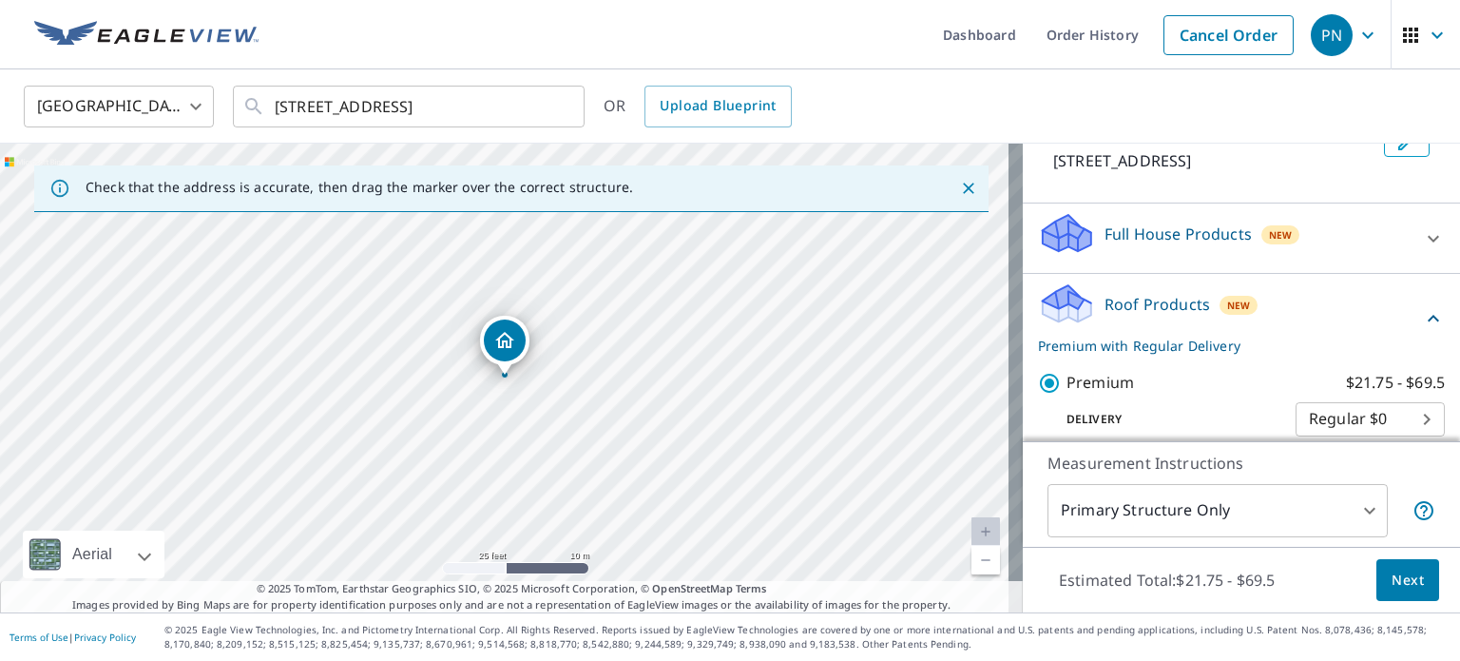
click at [1392, 582] on span "Next" at bounding box center [1408, 580] width 32 height 24
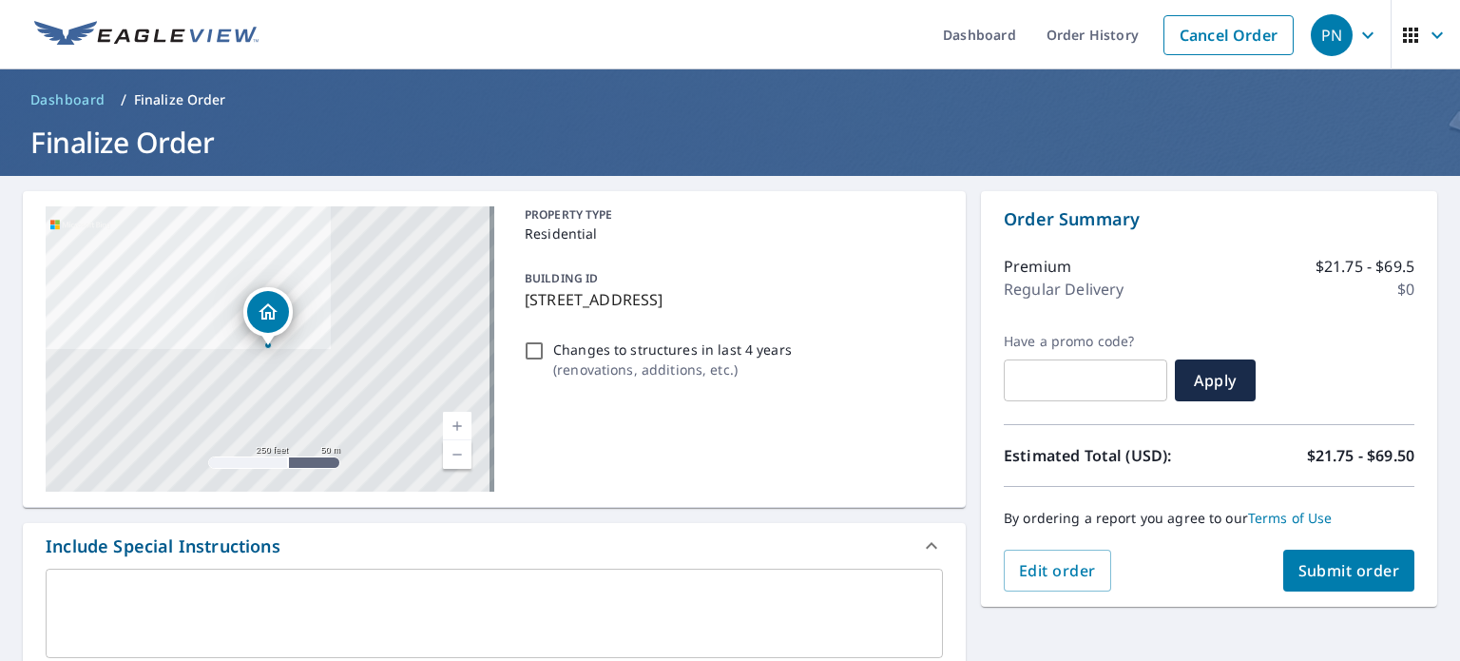
click at [1342, 566] on span "Submit order" at bounding box center [1350, 570] width 102 height 21
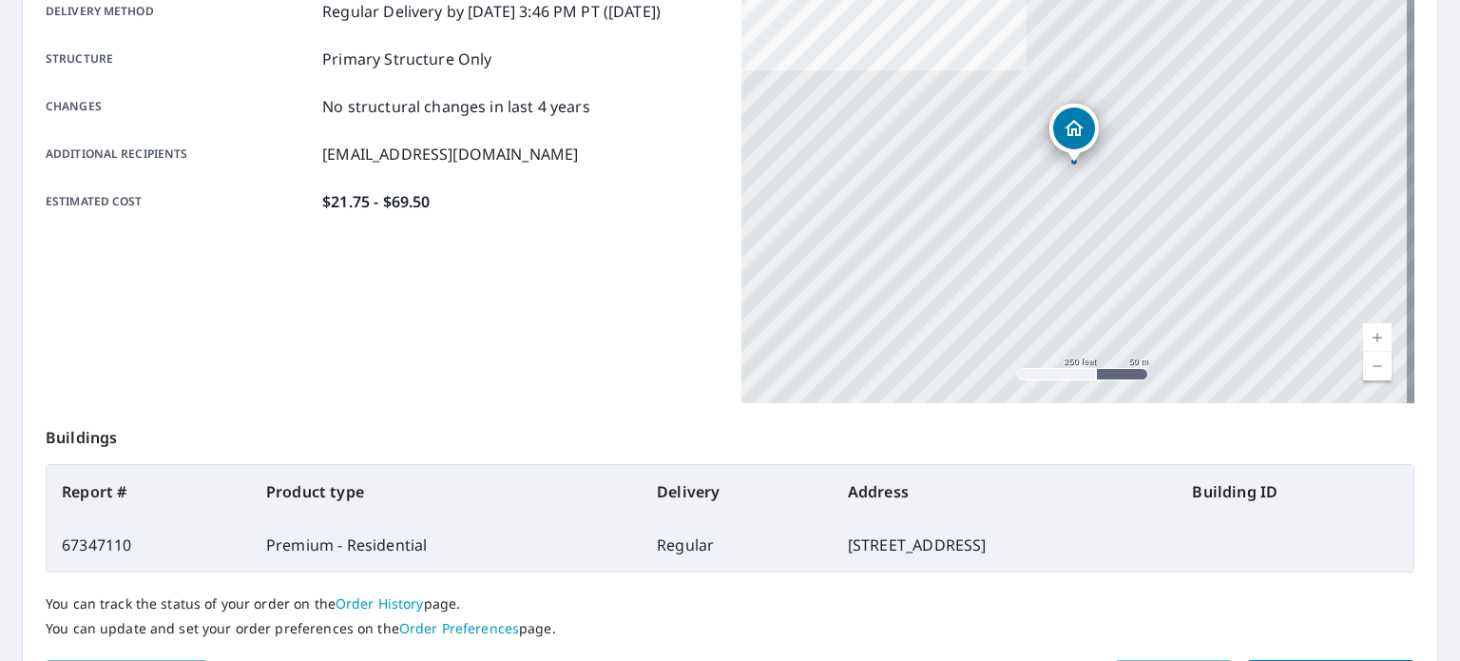
scroll to position [456, 0]
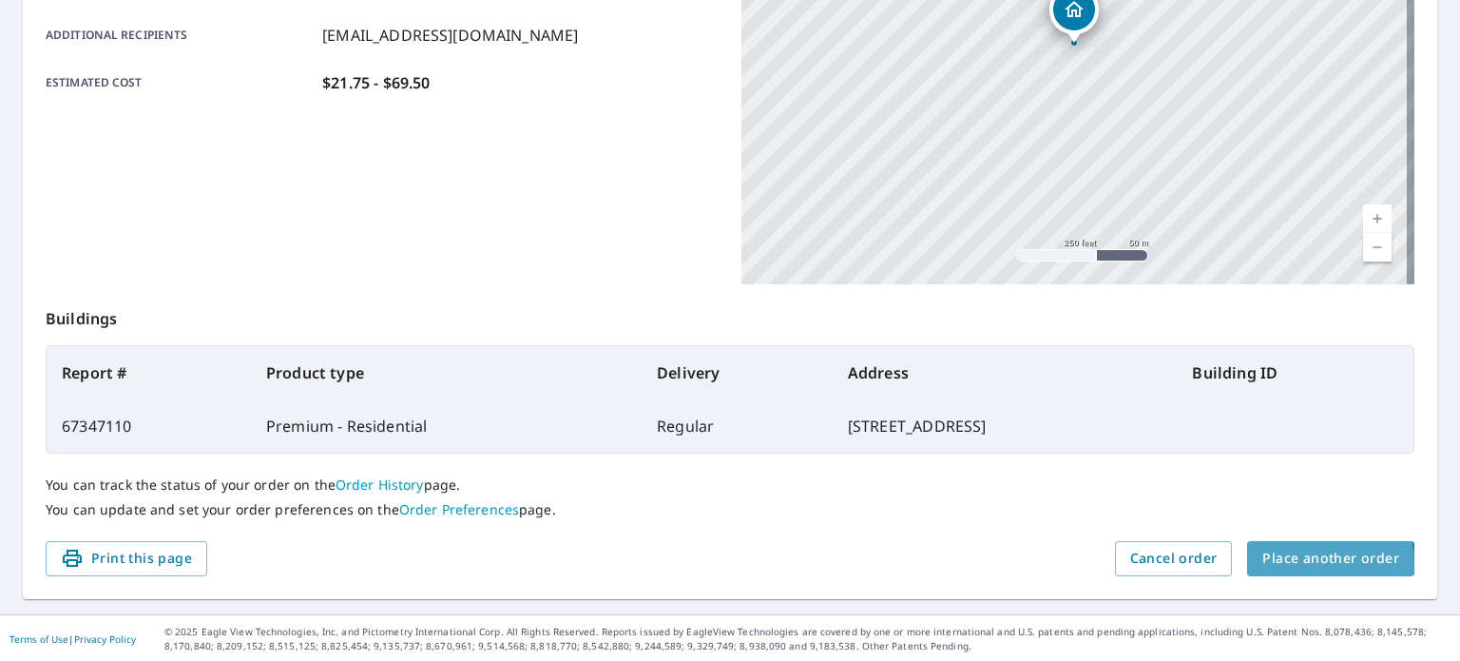
click at [1281, 563] on span "Place another order" at bounding box center [1330, 559] width 137 height 24
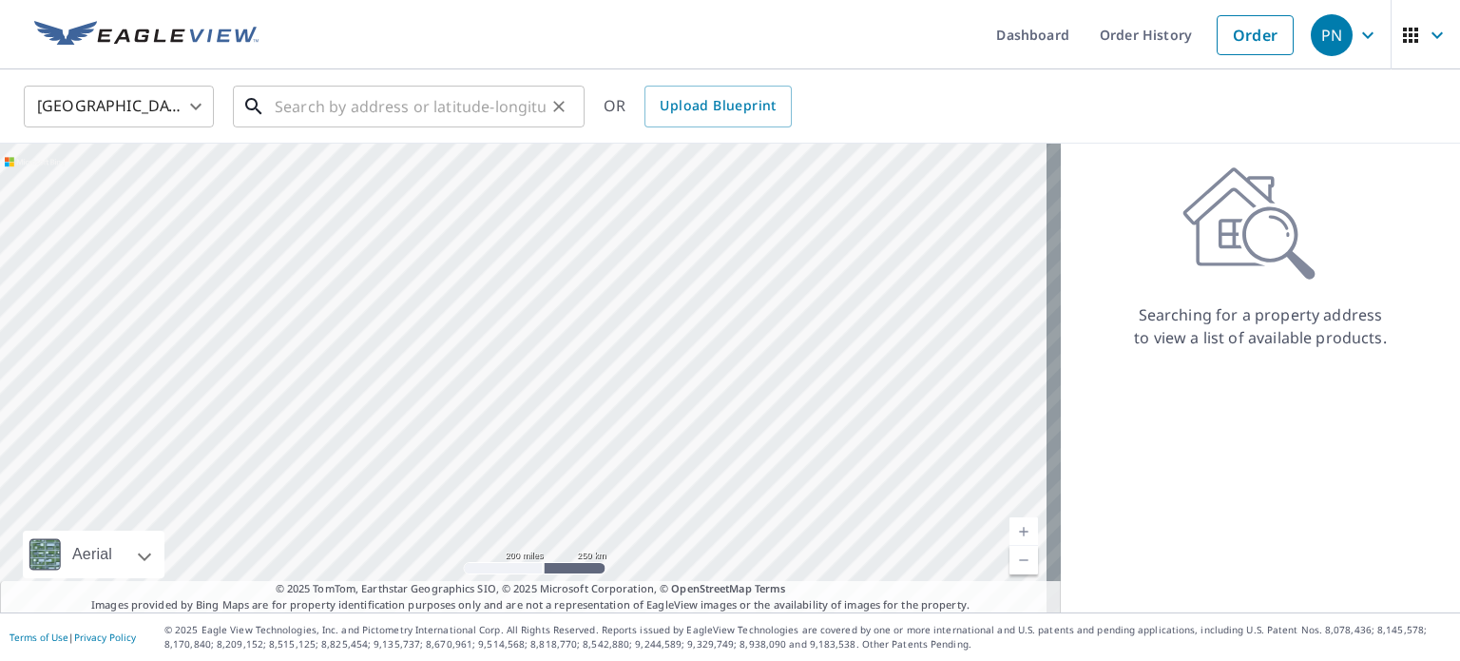
click at [358, 113] on input "text" at bounding box center [410, 106] width 271 height 53
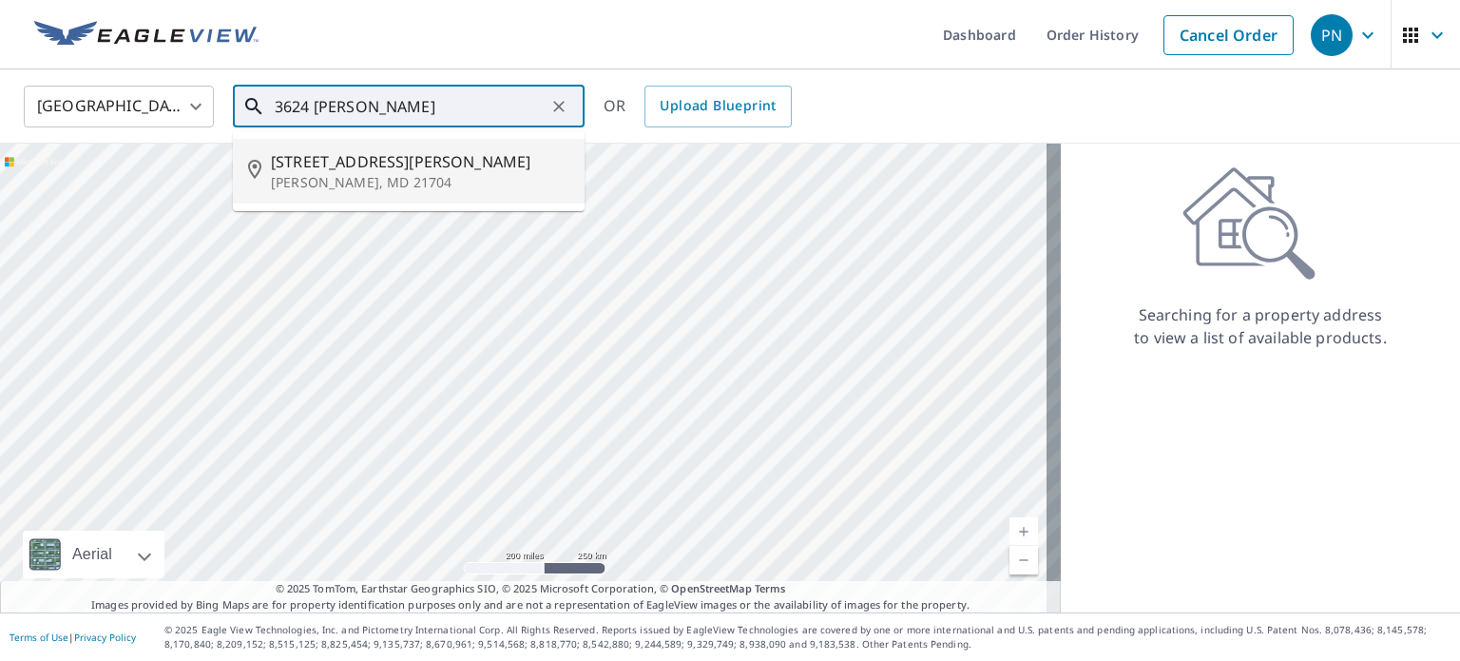
click at [321, 170] on span "3624 Denison St" at bounding box center [420, 161] width 298 height 23
type input "3624 Denison St Frederick, MD 21704"
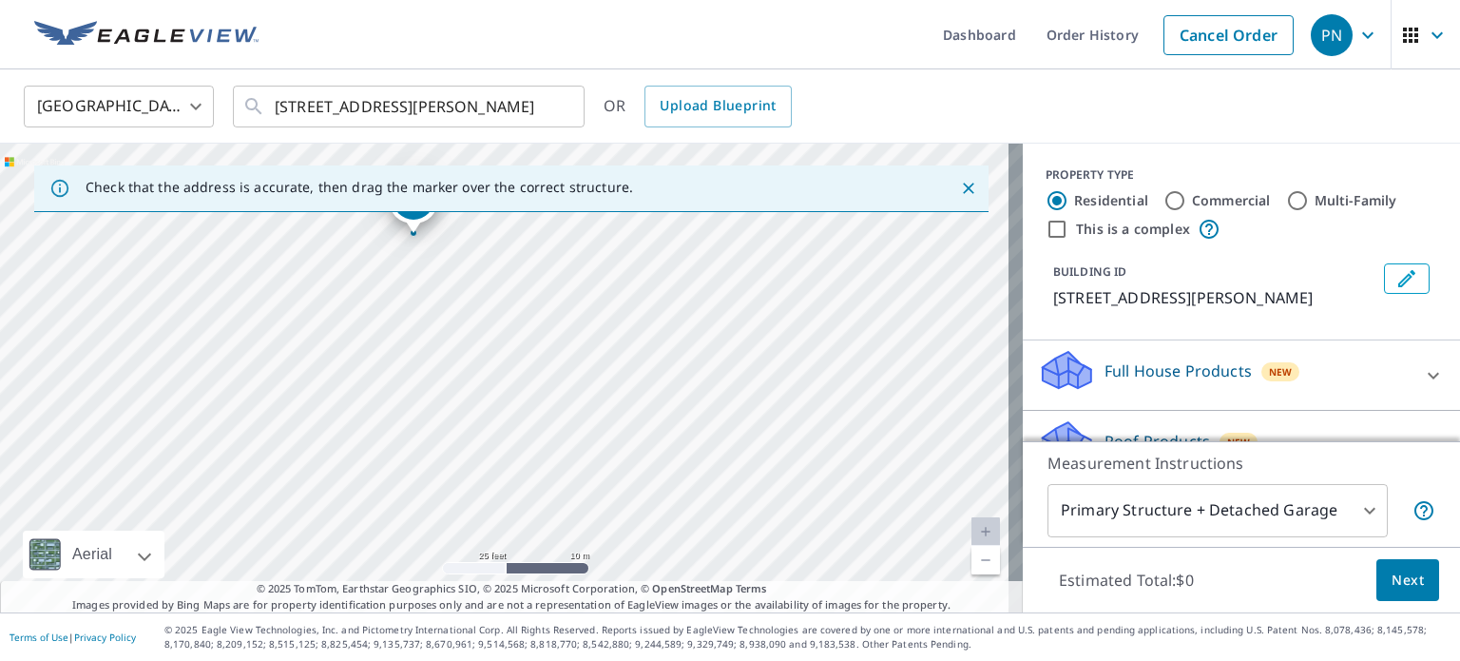
click at [1363, 512] on body "PN PN Dashboard Order History Cancel Order PN United States US ​ 3624 Denison S…" at bounding box center [730, 330] width 1460 height 661
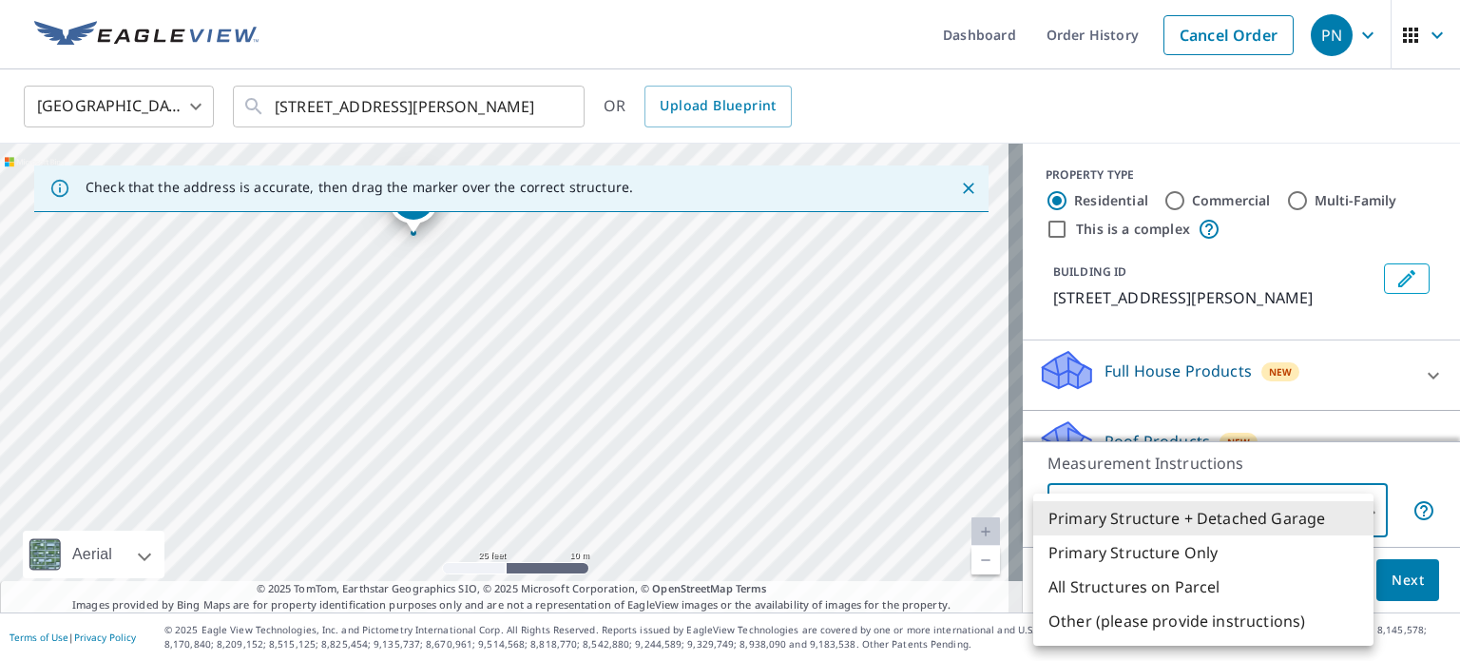
click at [1204, 562] on li "Primary Structure Only" at bounding box center [1203, 552] width 340 height 34
type input "2"
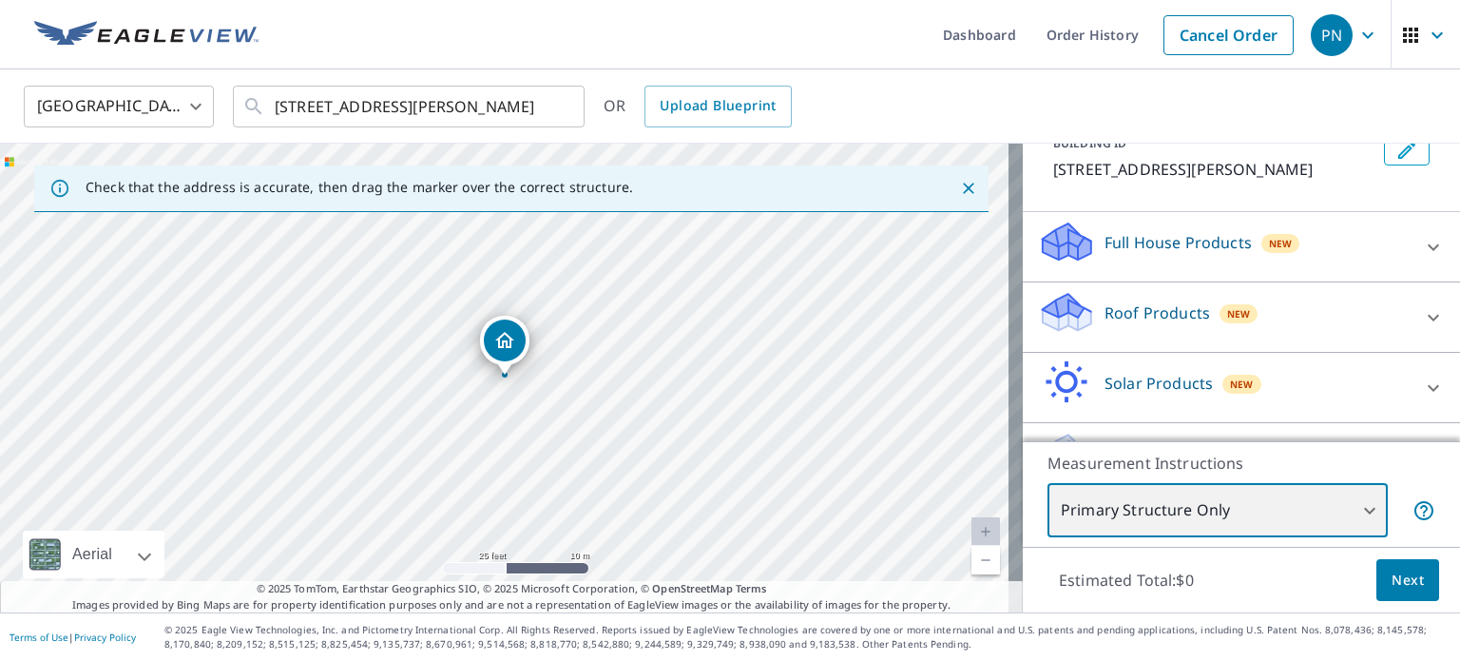
scroll to position [131, 0]
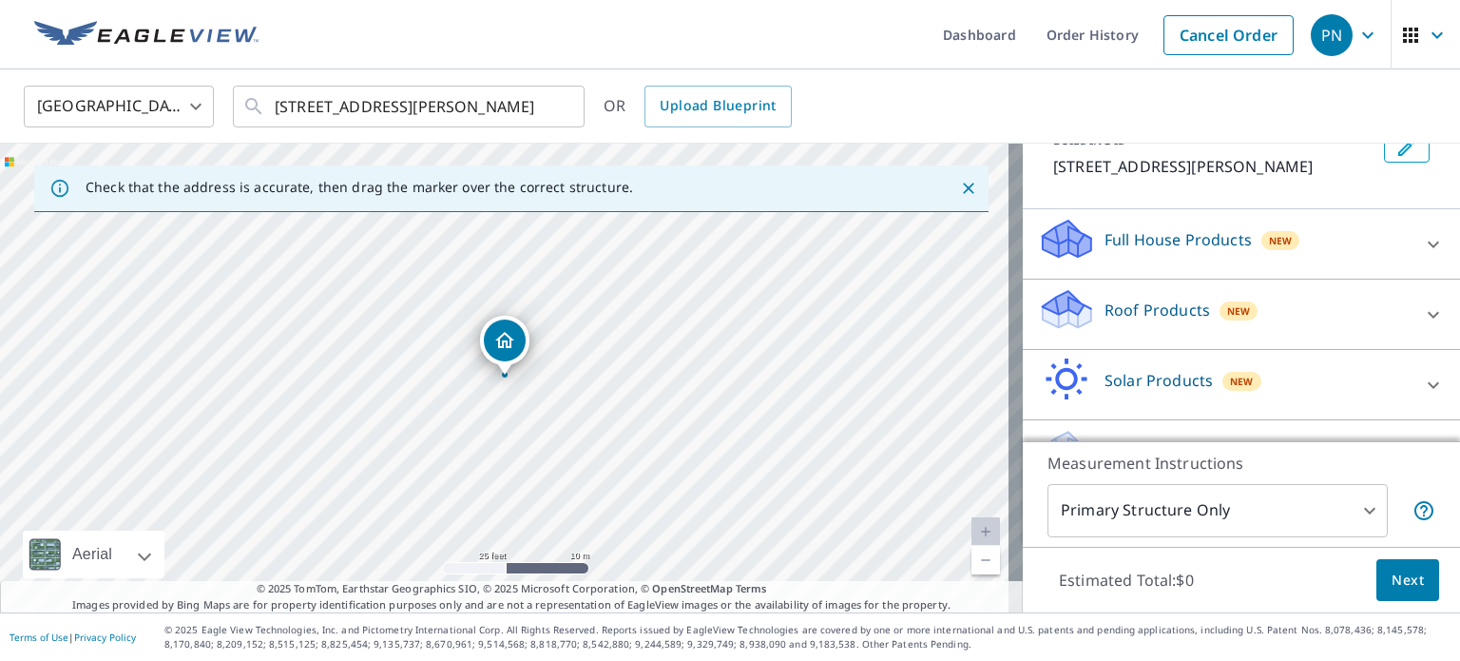
click at [1105, 302] on p "Roof Products" at bounding box center [1158, 309] width 106 height 23
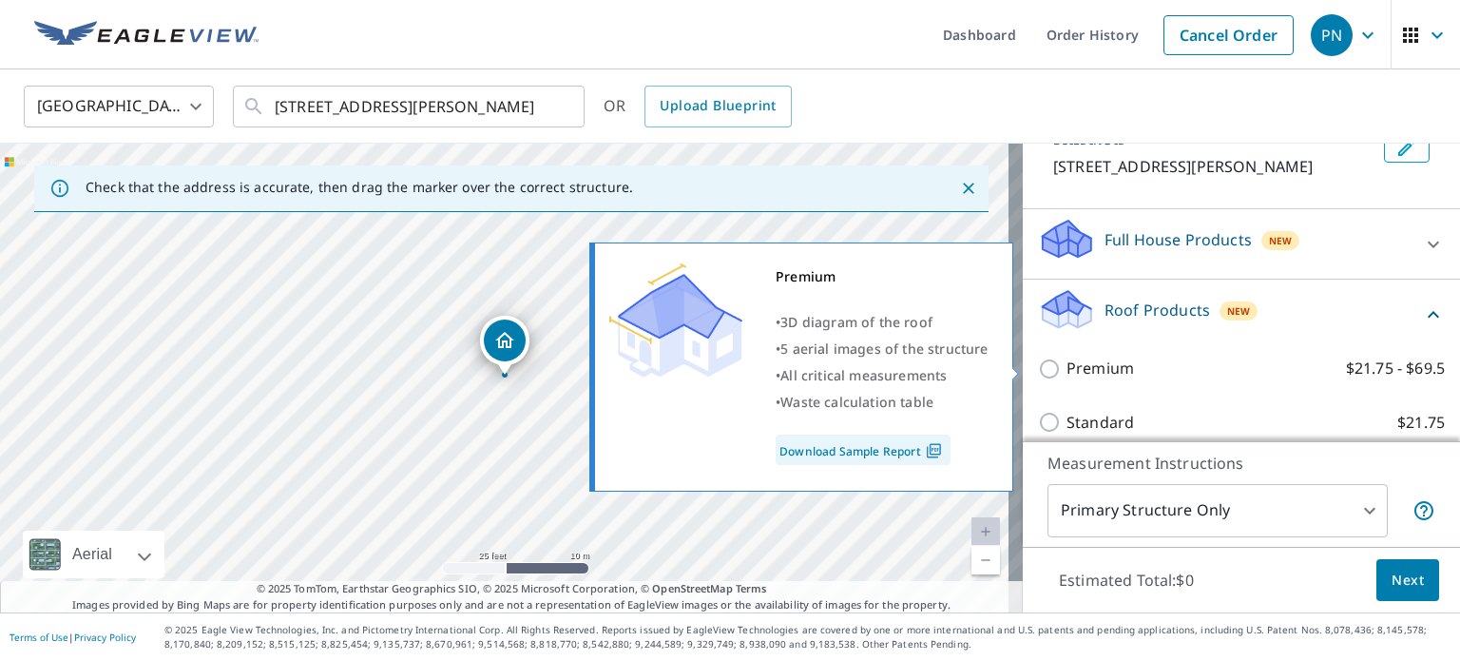
click at [1067, 368] on p "Premium" at bounding box center [1100, 368] width 67 height 24
click at [1056, 368] on input "Premium $21.75 - $69.5" at bounding box center [1052, 368] width 29 height 23
checkbox input "true"
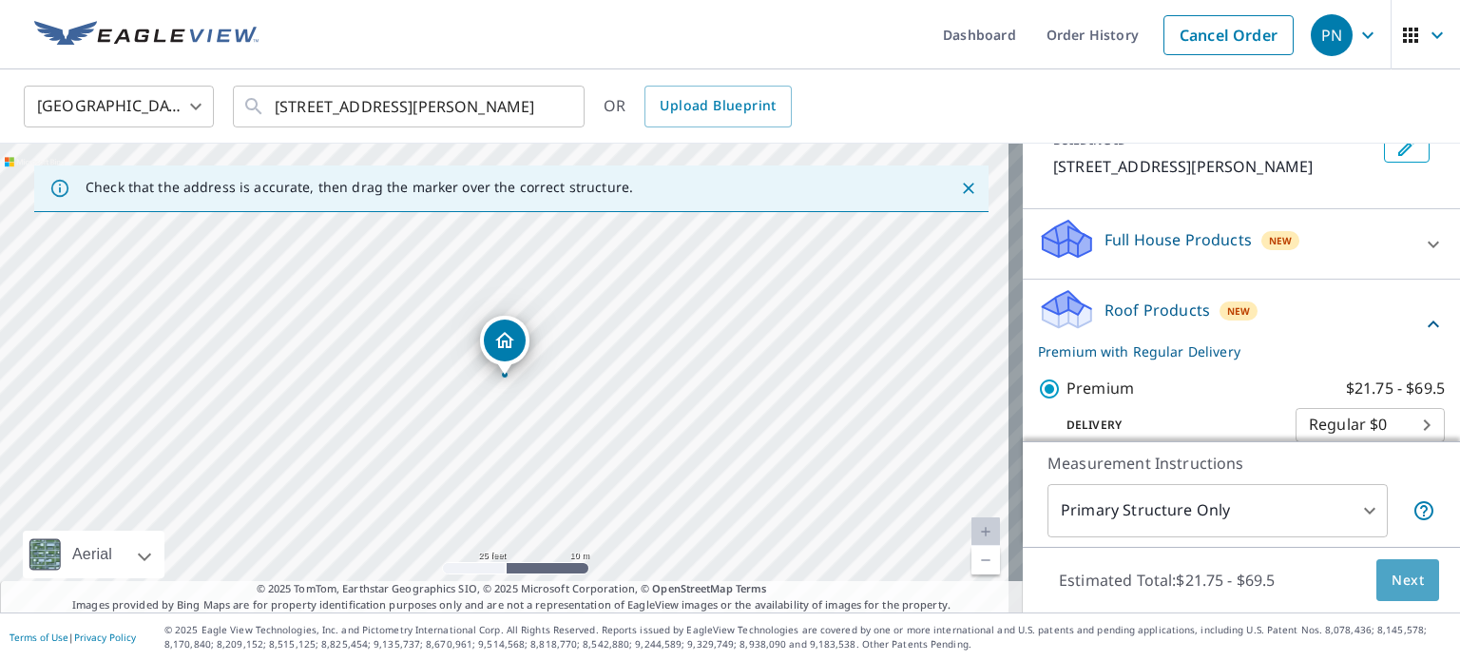
click at [1392, 577] on span "Next" at bounding box center [1408, 580] width 32 height 24
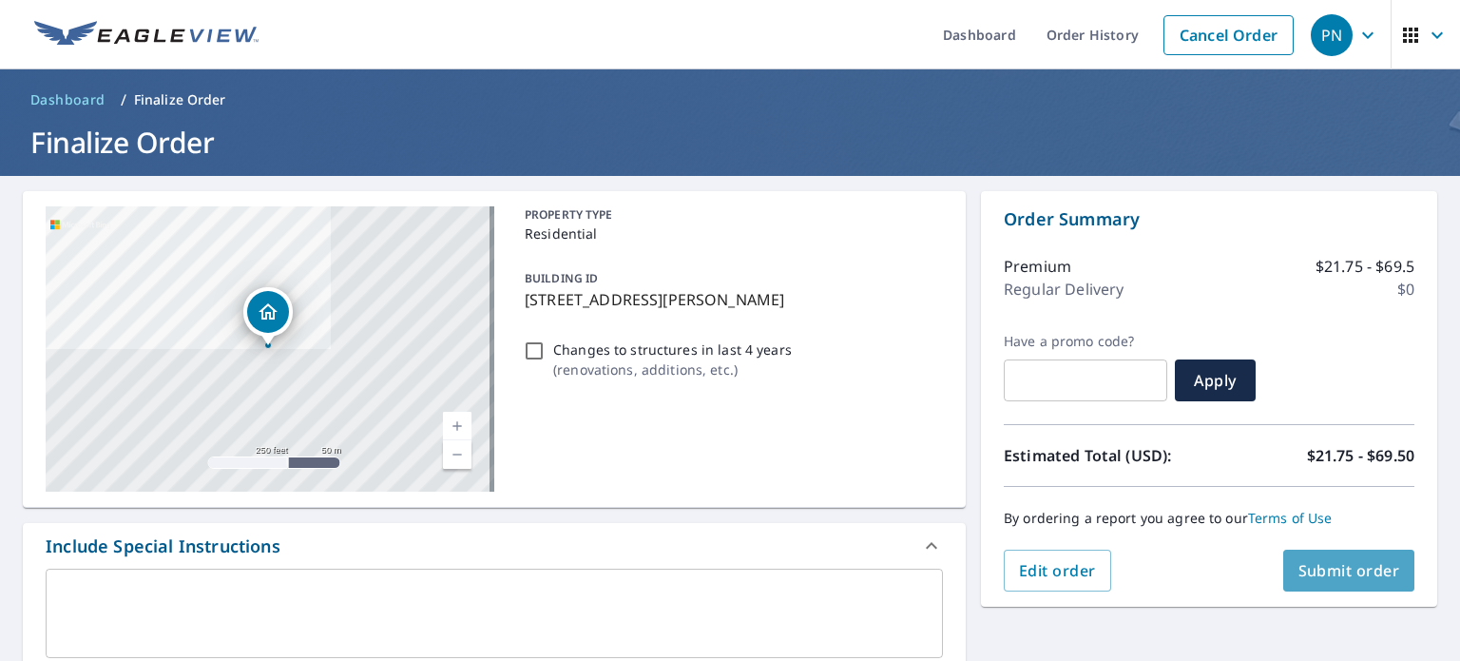
click at [1325, 574] on span "Submit order" at bounding box center [1350, 570] width 102 height 21
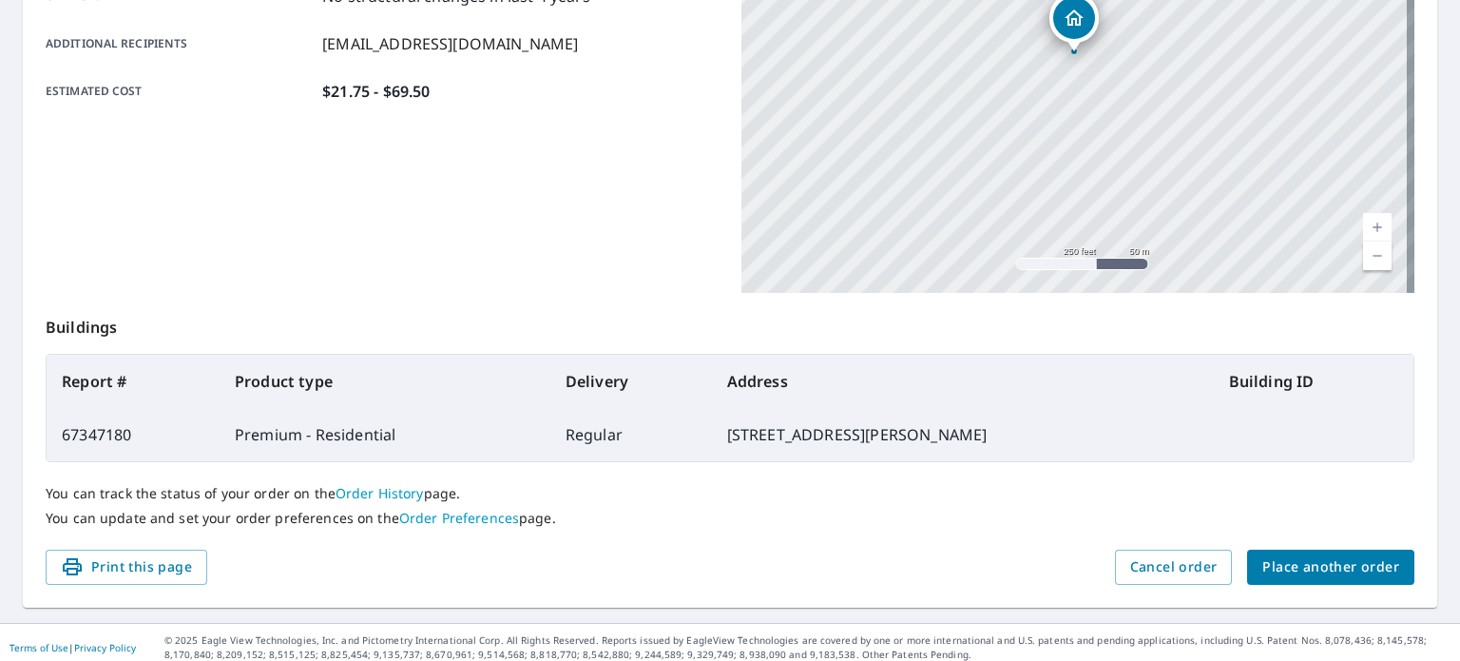
scroll to position [456, 0]
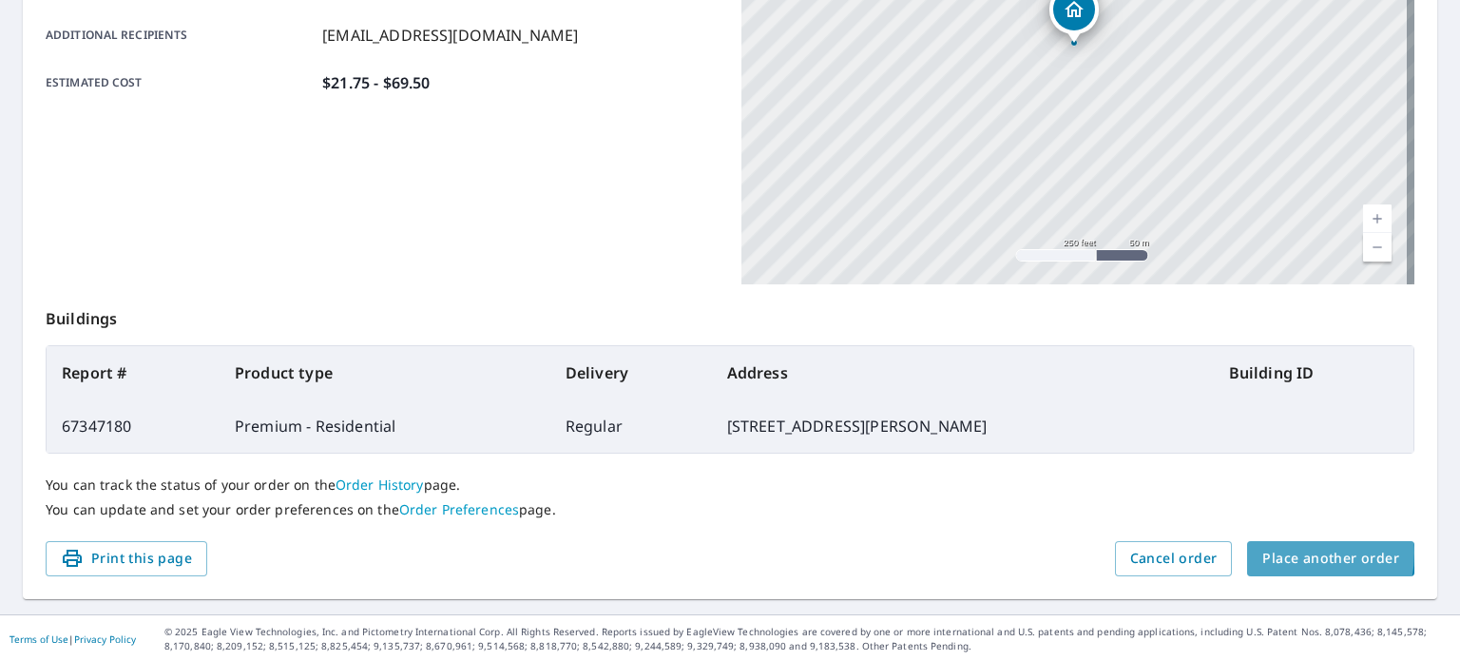
click at [1275, 551] on span "Place another order" at bounding box center [1330, 559] width 137 height 24
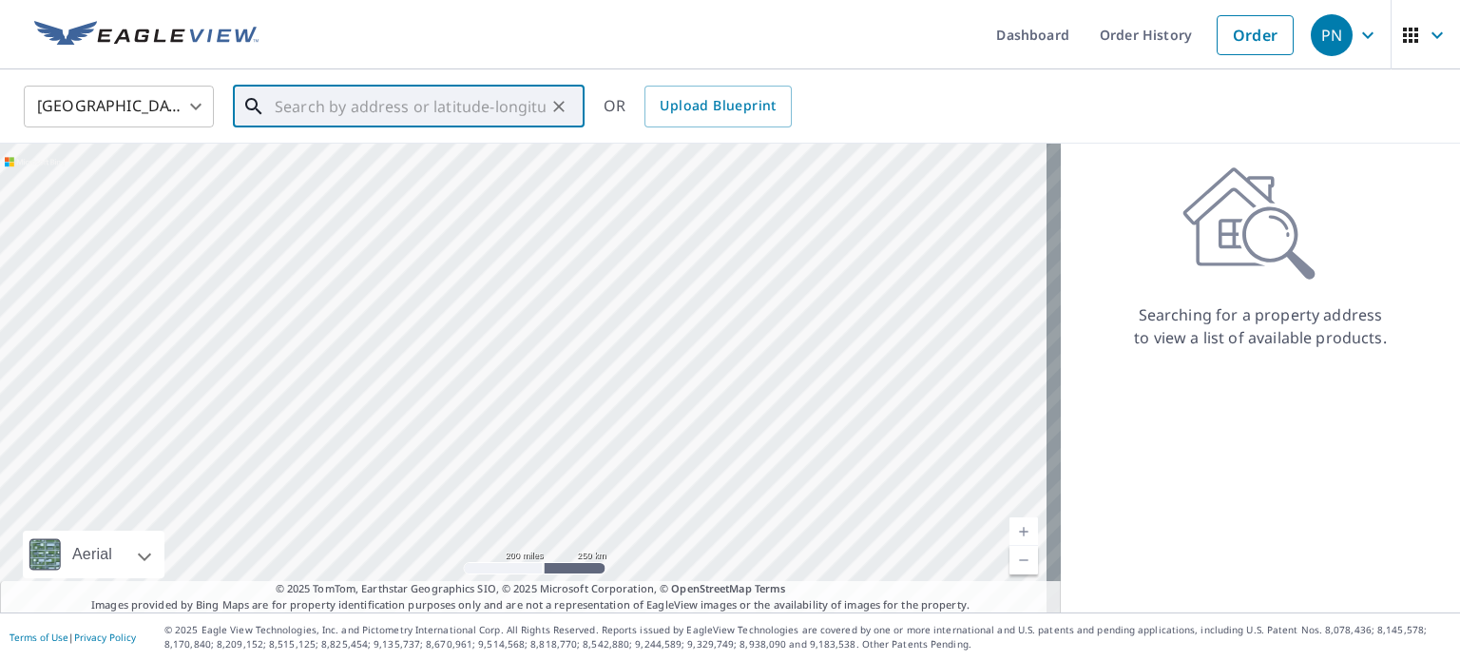
click at [409, 106] on input "text" at bounding box center [410, 106] width 271 height 53
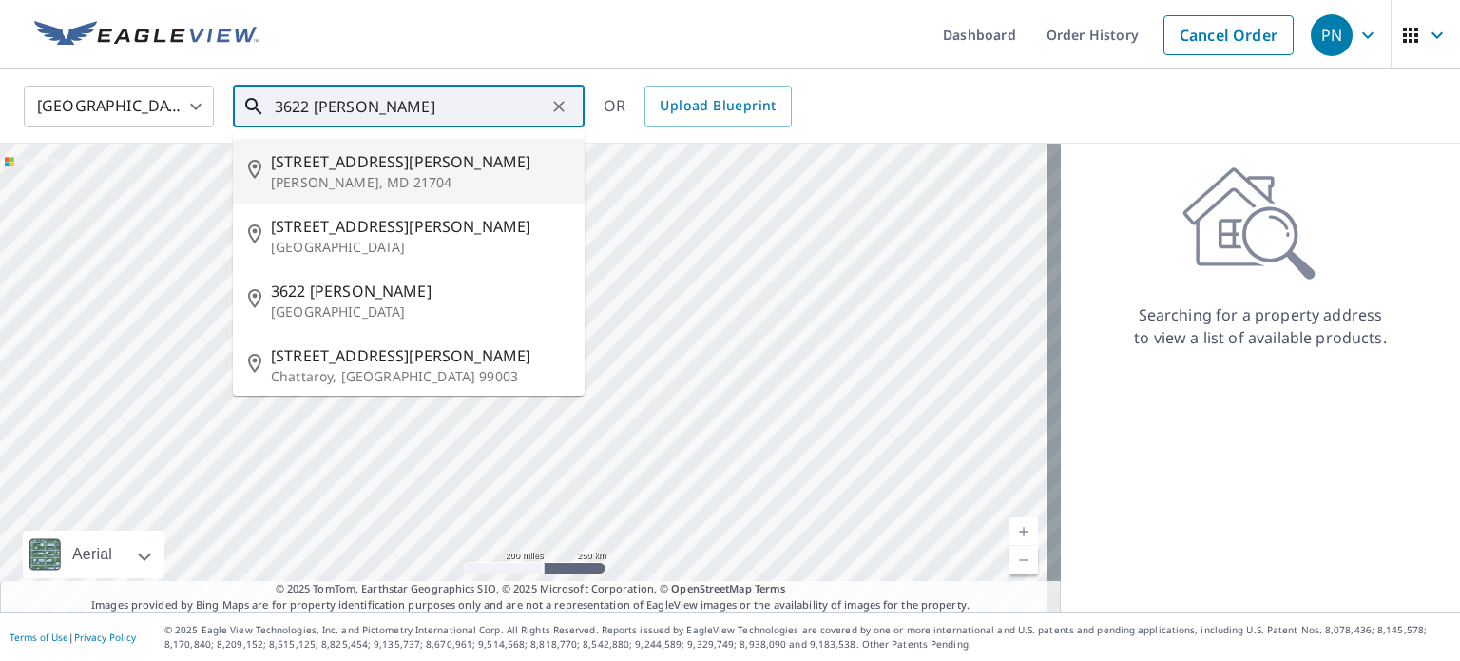
click at [368, 165] on span "3622 Denison St" at bounding box center [420, 161] width 298 height 23
type input "3622 Denison St Frederick, MD 21704"
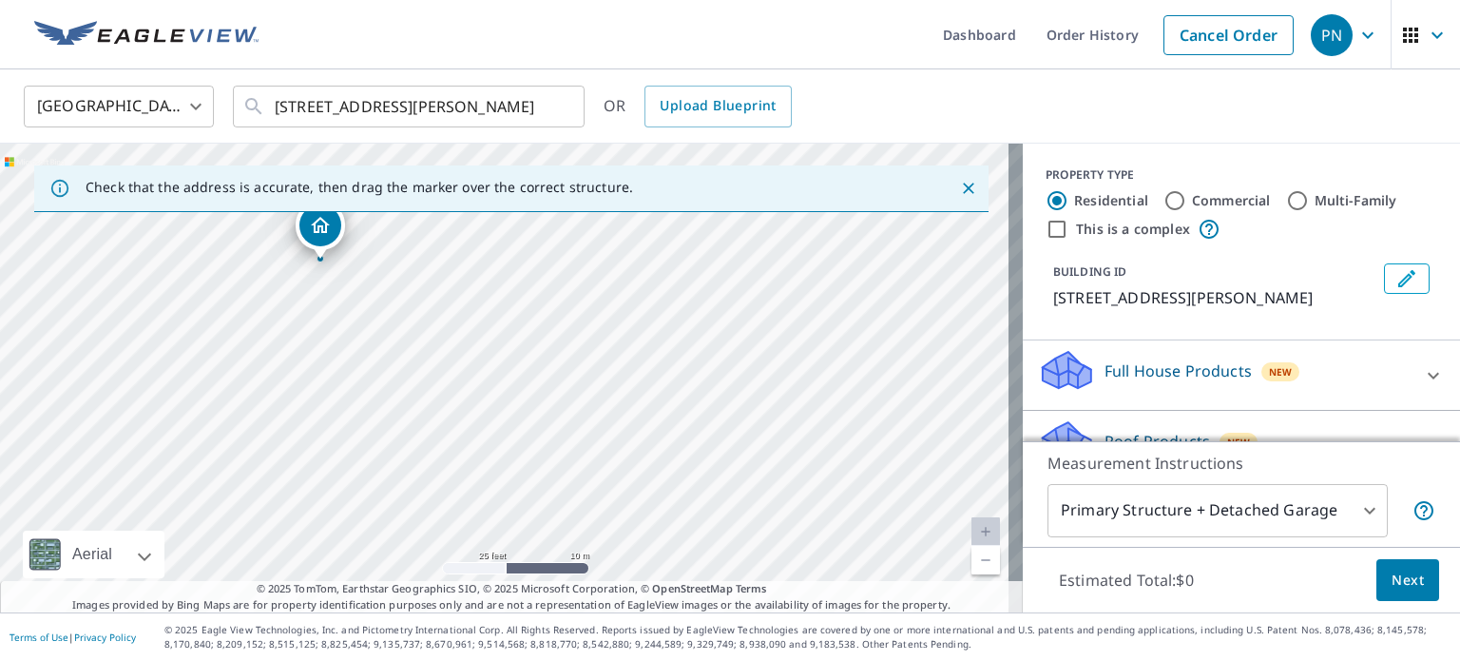
scroll to position [89, 0]
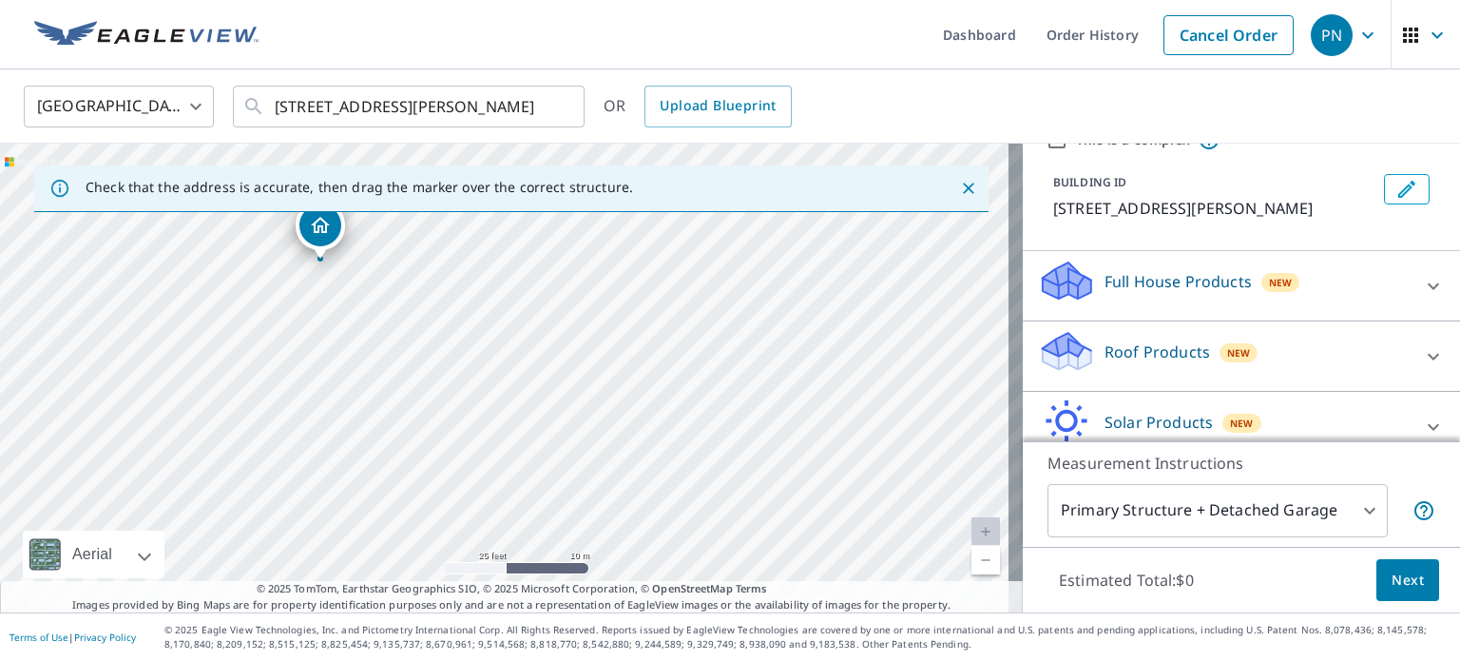
click at [1135, 335] on div "Roof Products New" at bounding box center [1224, 356] width 373 height 54
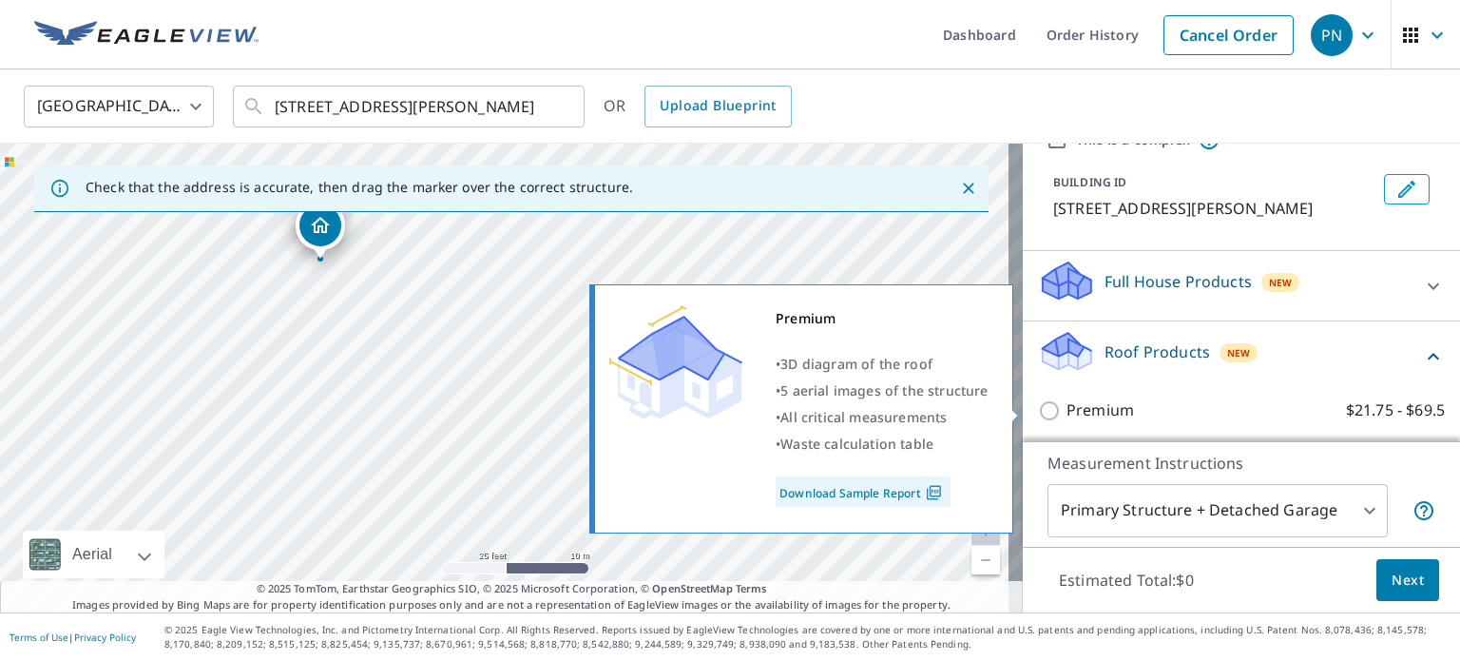
click at [1038, 405] on input "Premium $21.75 - $69.5" at bounding box center [1052, 410] width 29 height 23
checkbox input "true"
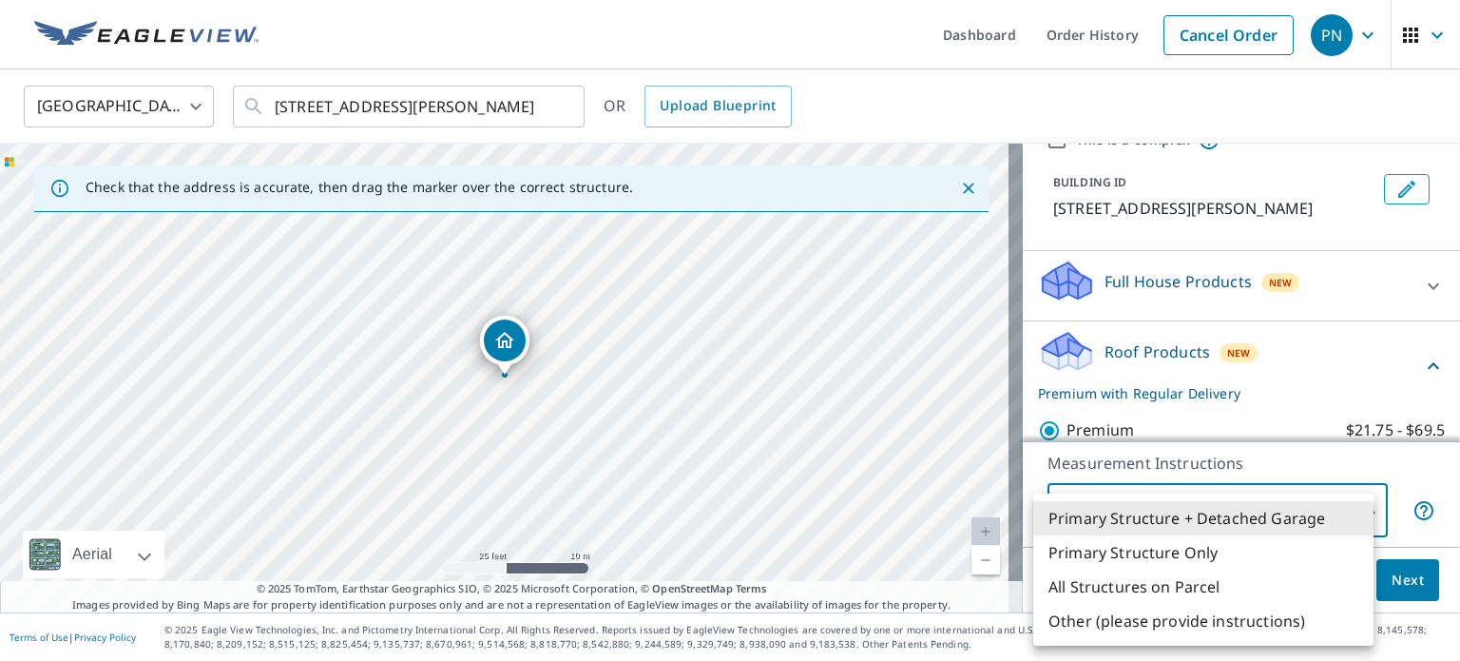
click at [1357, 508] on body "PN PN Dashboard Order History Cancel Order PN United States US ​ 3622 Denison S…" at bounding box center [730, 330] width 1460 height 661
click at [1229, 551] on li "Primary Structure Only" at bounding box center [1203, 552] width 340 height 34
type input "2"
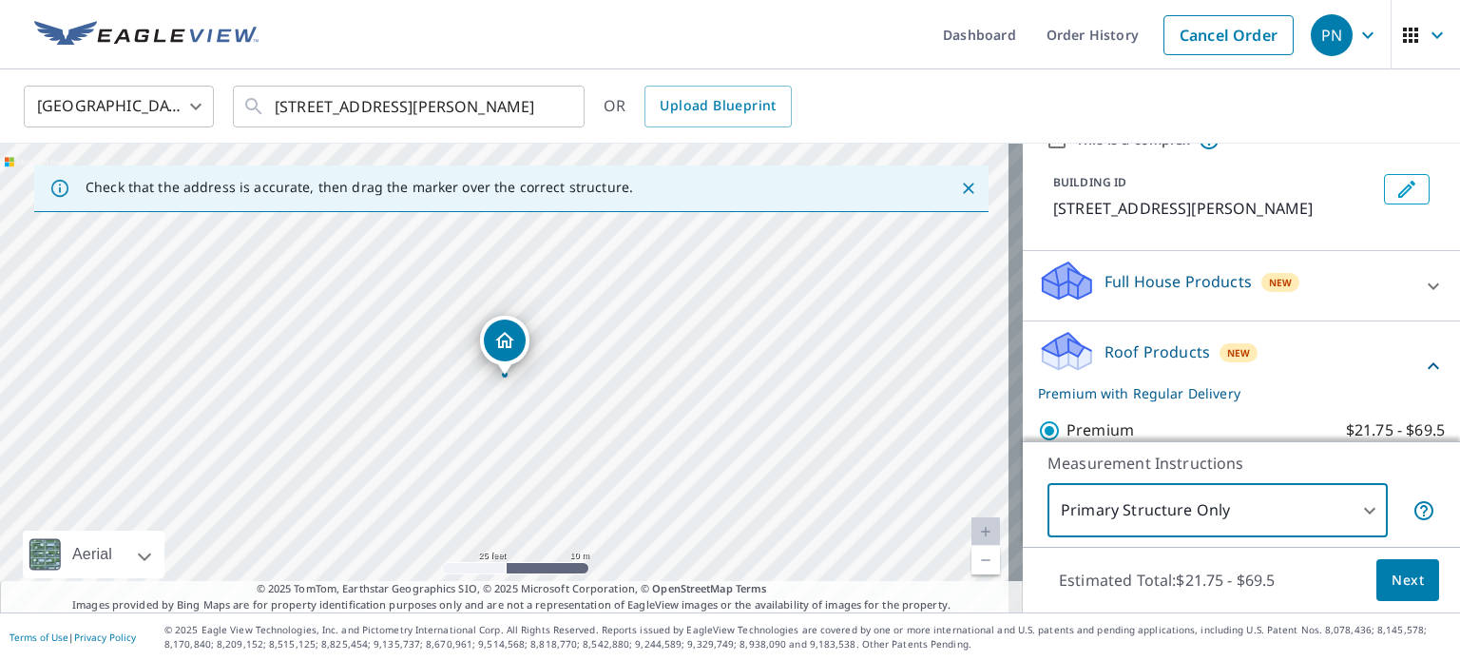
click at [1392, 582] on span "Next" at bounding box center [1408, 580] width 32 height 24
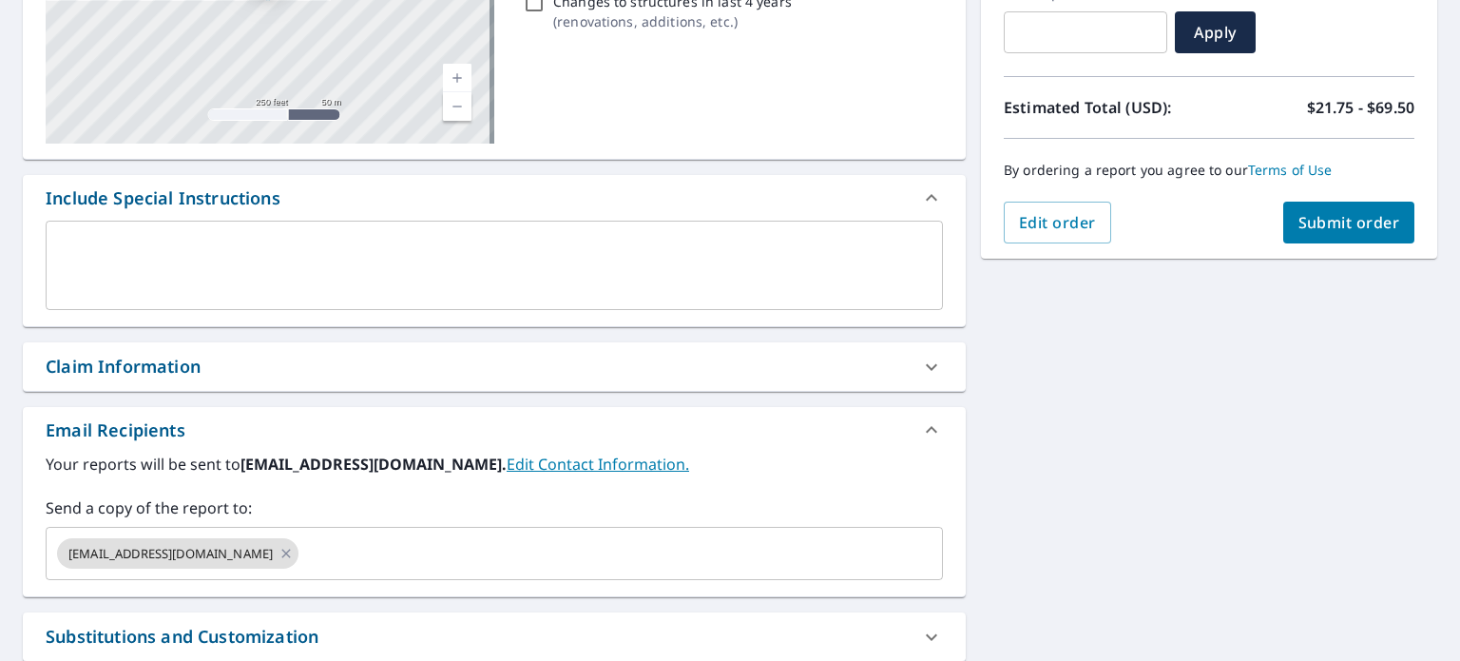
scroll to position [357, 0]
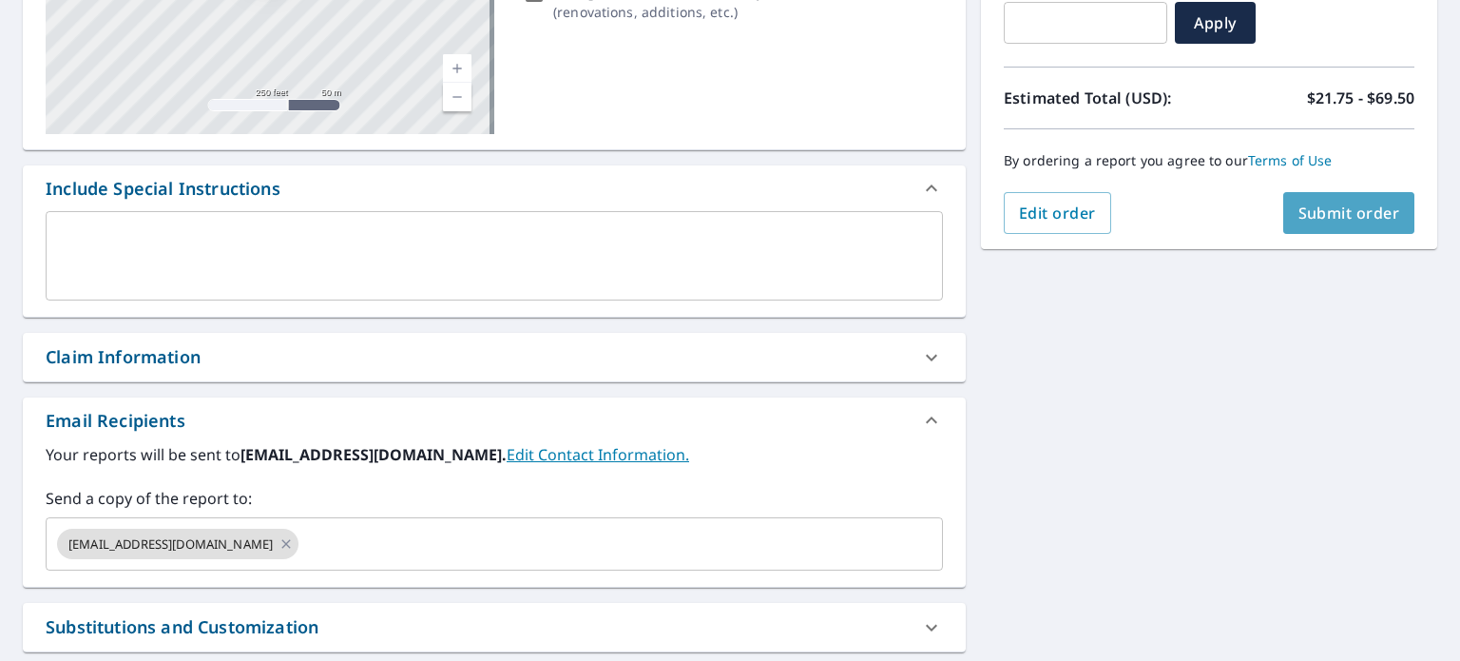
click at [1317, 219] on span "Submit order" at bounding box center [1350, 212] width 102 height 21
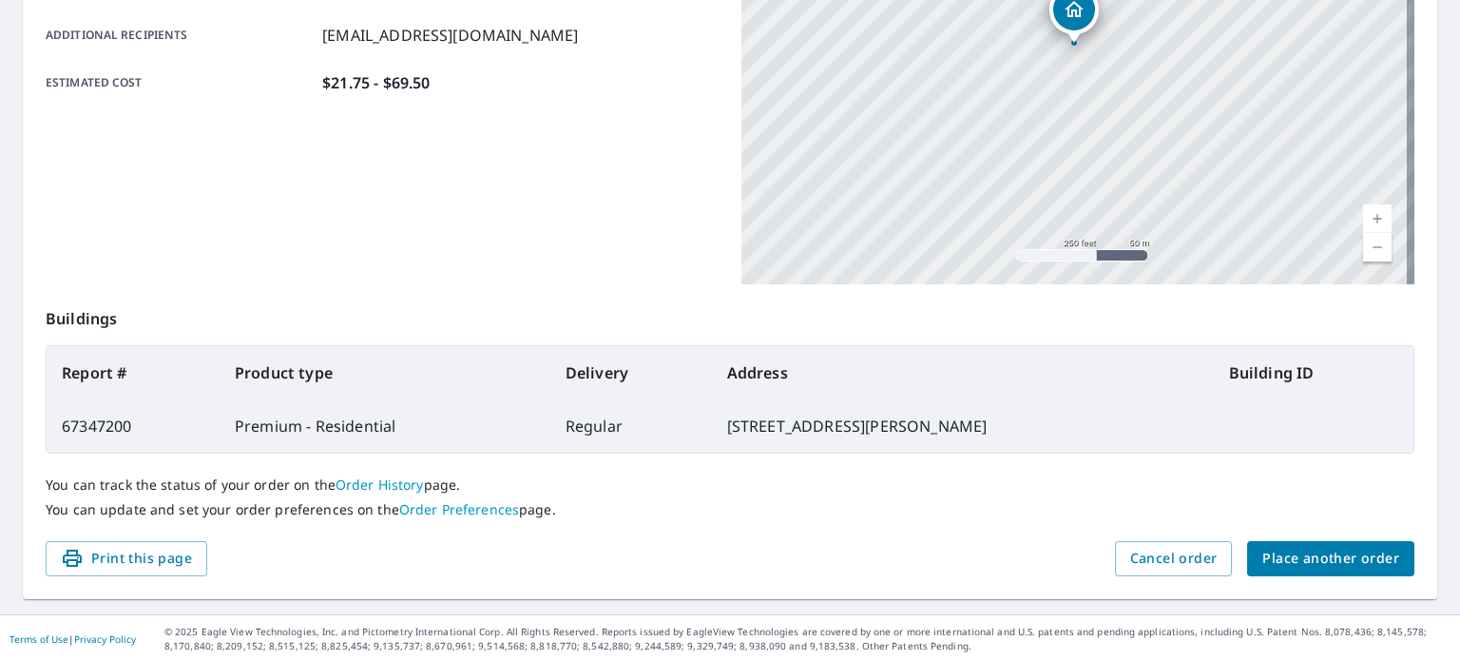
scroll to position [456, 0]
click at [1298, 551] on span "Place another order" at bounding box center [1330, 559] width 137 height 24
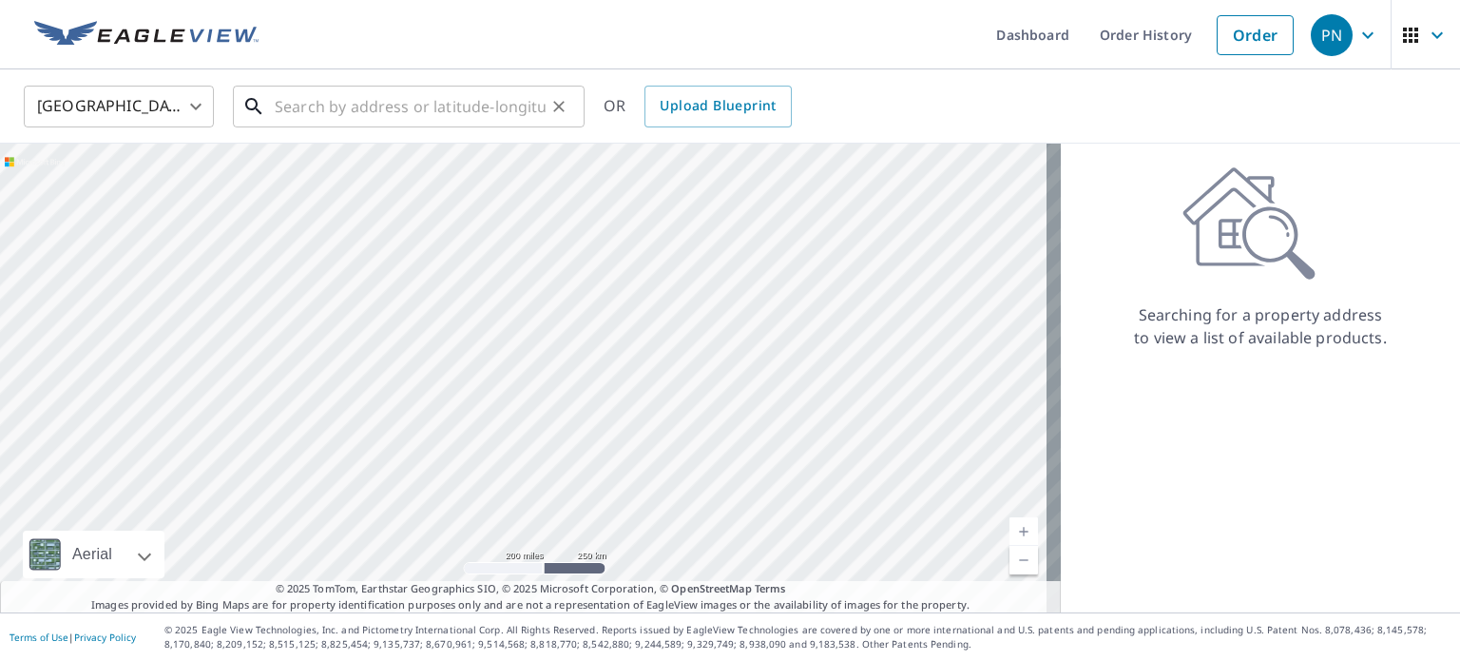
click at [395, 109] on input "text" at bounding box center [410, 106] width 271 height 53
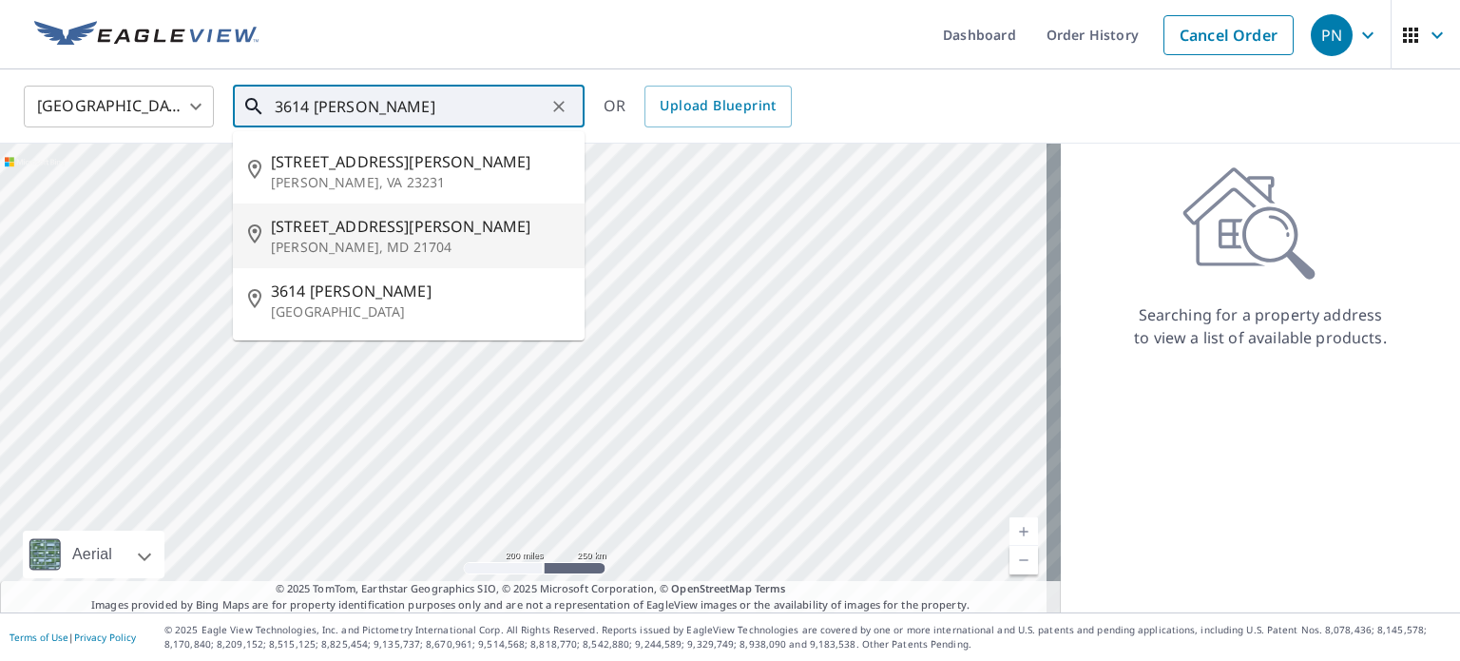
click at [370, 238] on p "Frederick, MD 21704" at bounding box center [420, 247] width 298 height 19
type input "3614 Denison St Frederick, MD 21704"
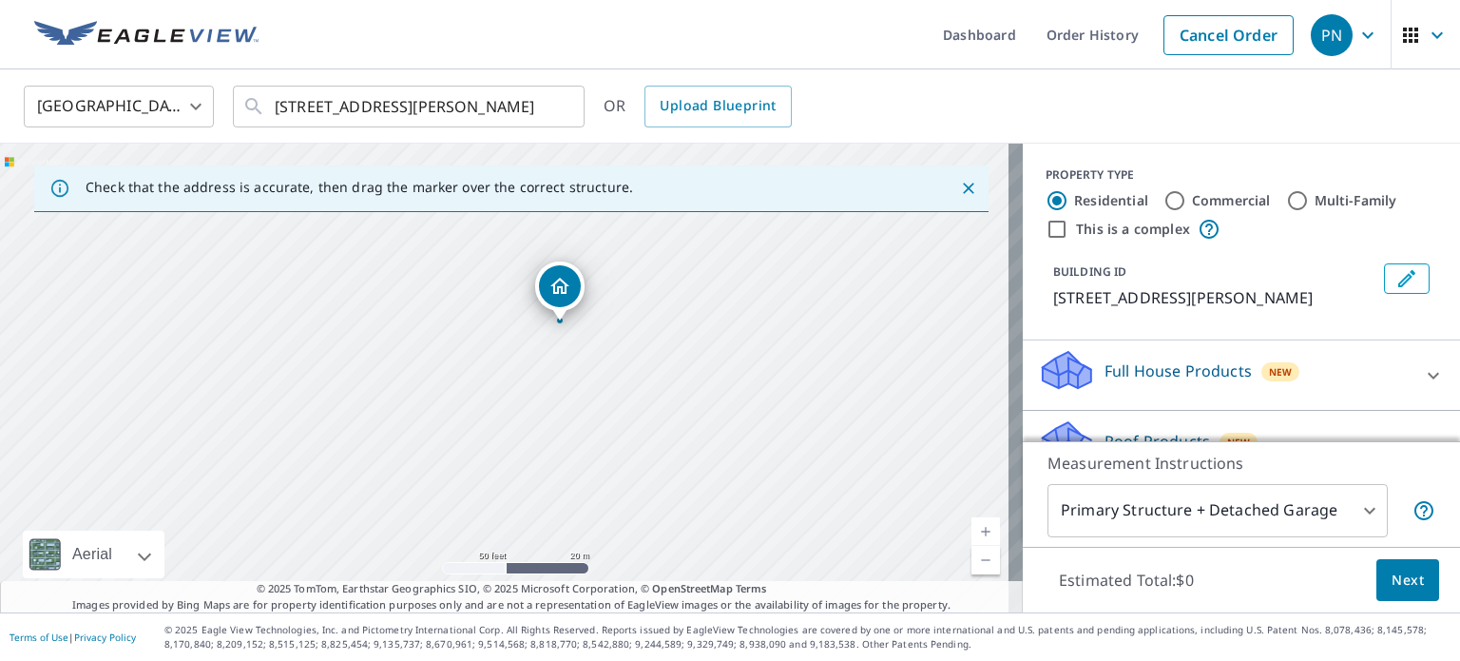
drag, startPoint x: 409, startPoint y: 338, endPoint x: 608, endPoint y: 379, distance: 203.8
click at [608, 379] on div "3614 Denison St Frederick, MD 21704" at bounding box center [511, 378] width 1023 height 469
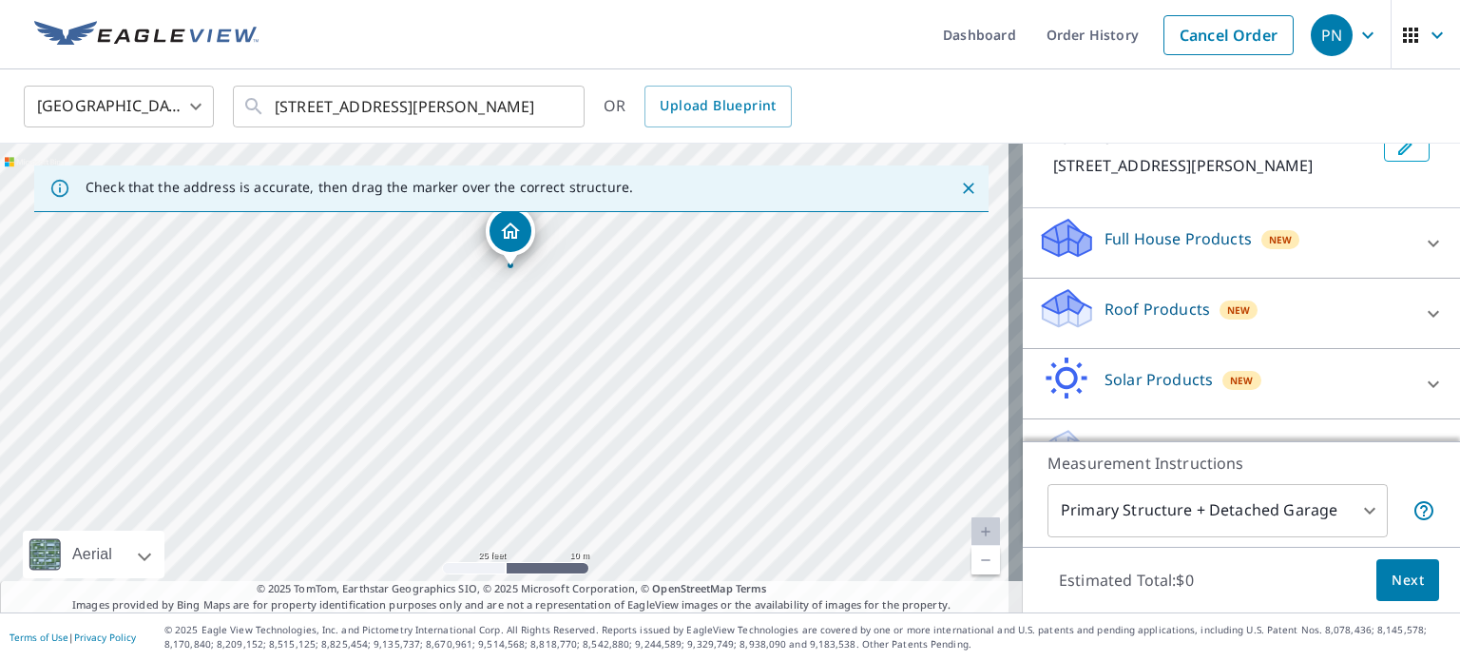
click at [1141, 303] on p "Roof Products" at bounding box center [1158, 309] width 106 height 23
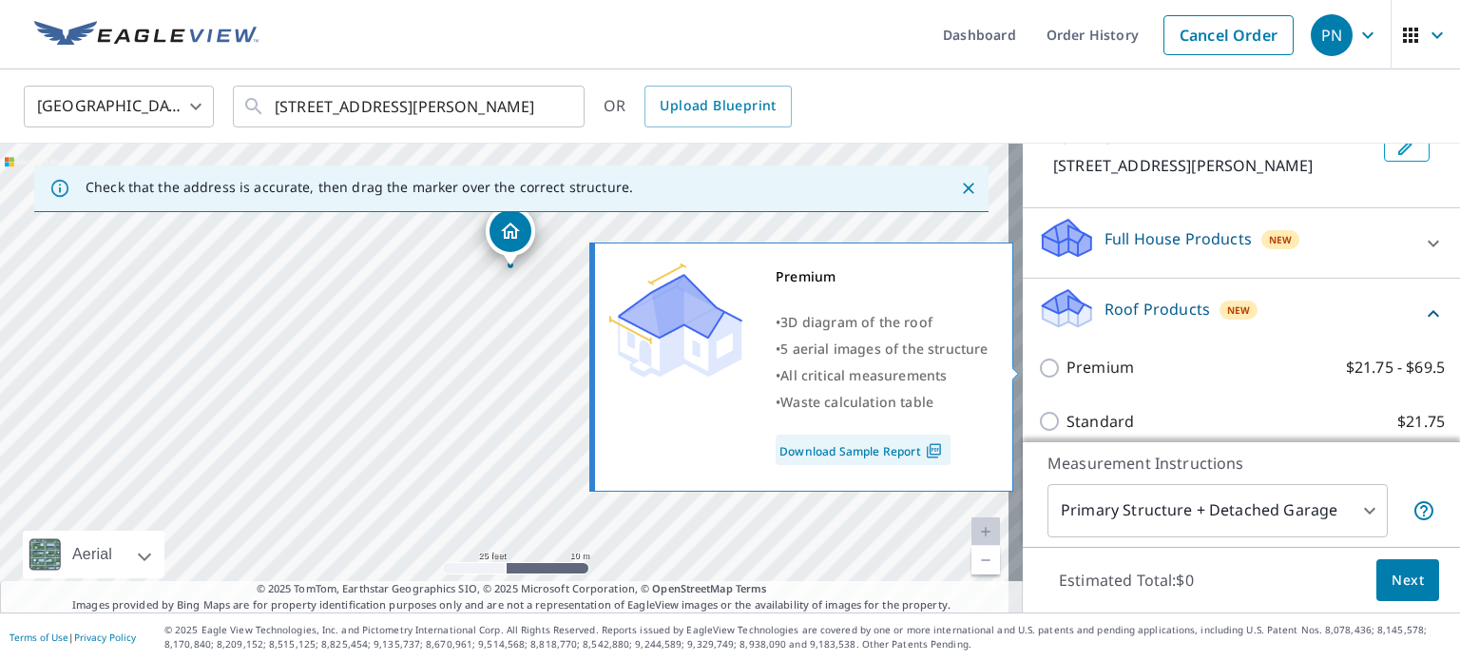
click at [1038, 357] on input "Premium $21.75 - $69.5" at bounding box center [1052, 367] width 29 height 23
checkbox input "true"
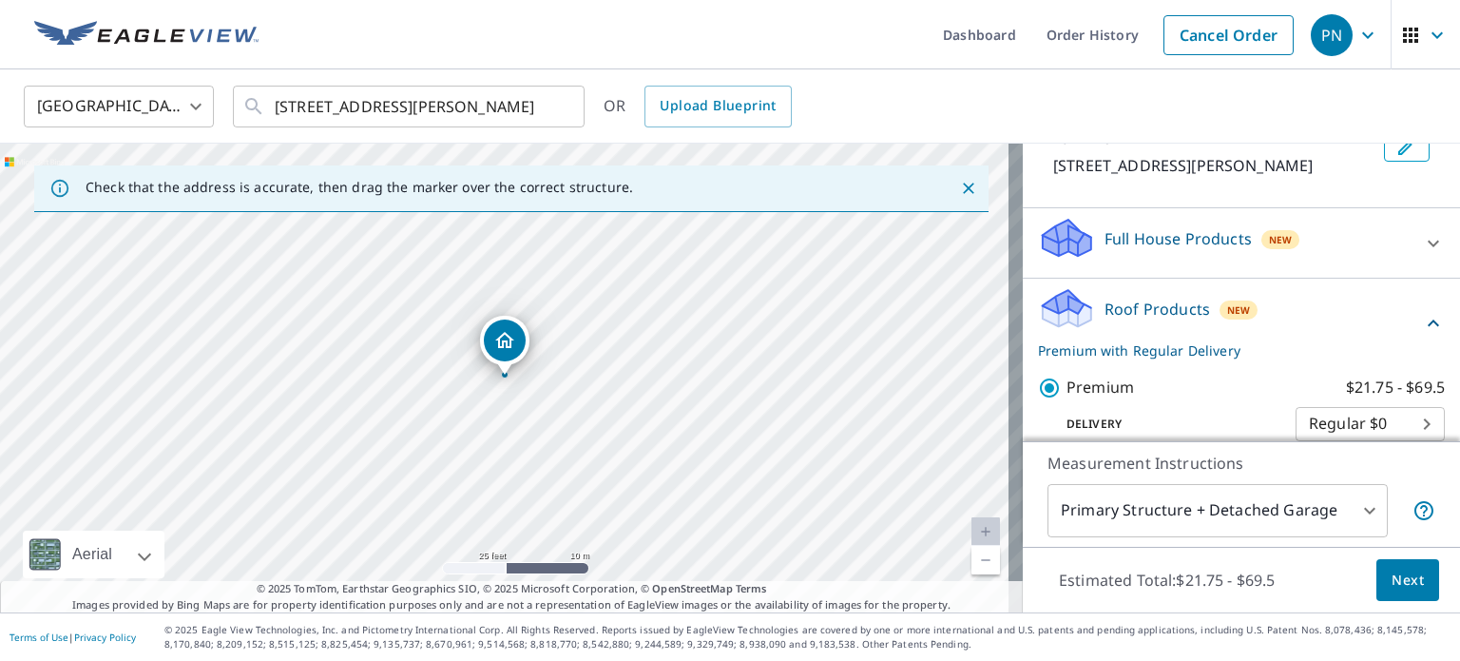
click at [1347, 508] on body "PN PN Dashboard Order History Cancel Order PN United States US ​ 3614 Denison S…" at bounding box center [730, 330] width 1460 height 661
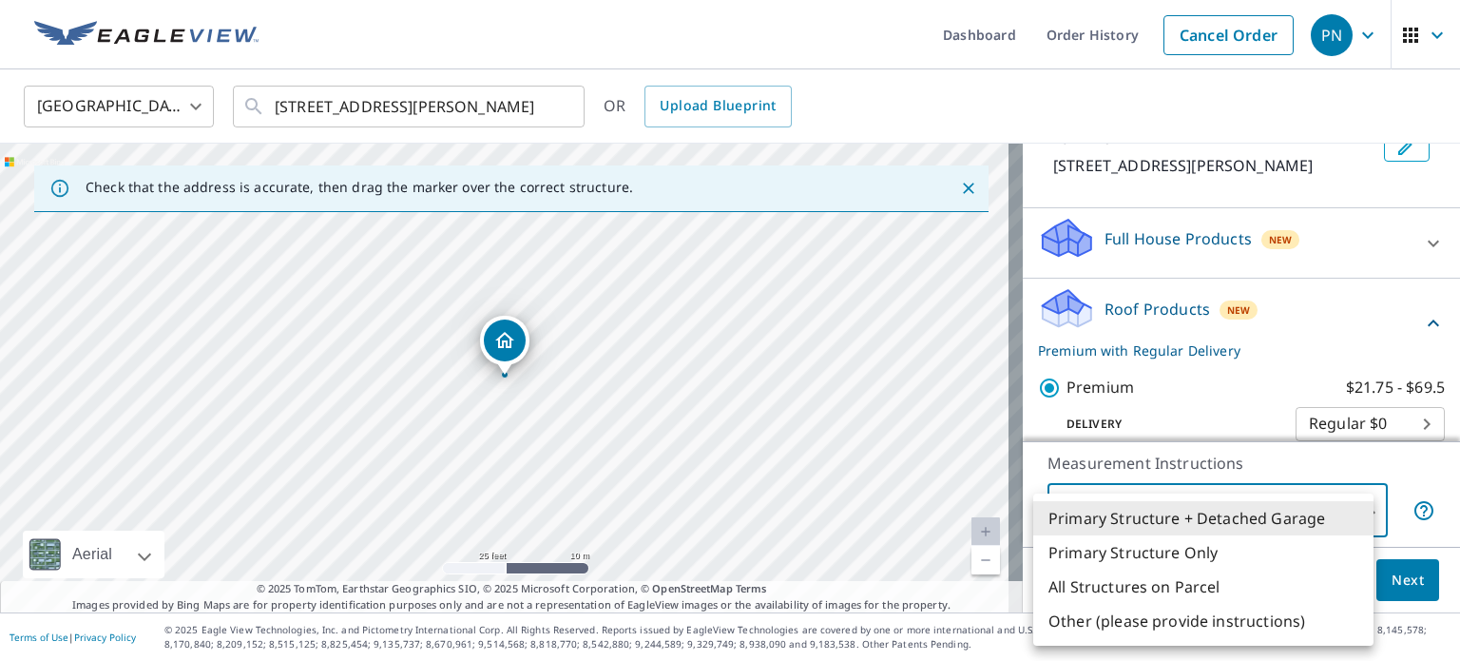
click at [1209, 542] on li "Primary Structure Only" at bounding box center [1203, 552] width 340 height 34
type input "2"
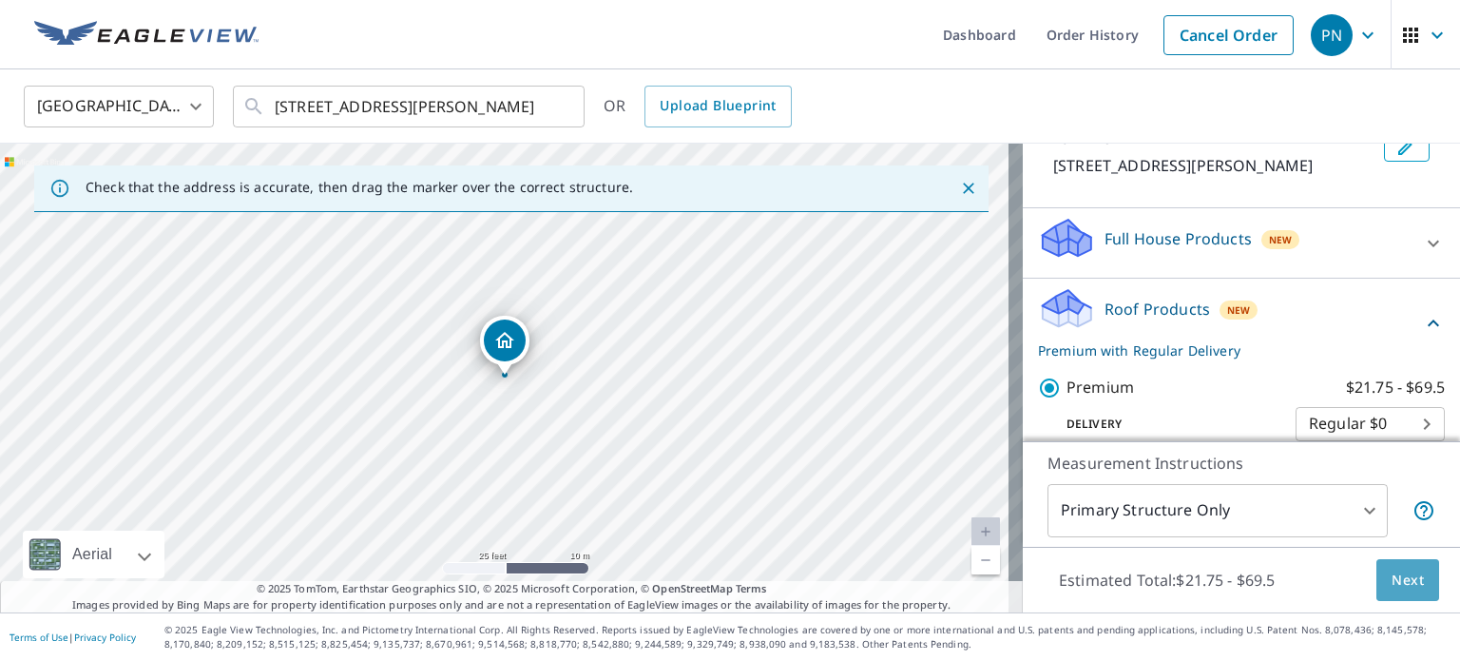
click at [1396, 581] on span "Next" at bounding box center [1408, 580] width 32 height 24
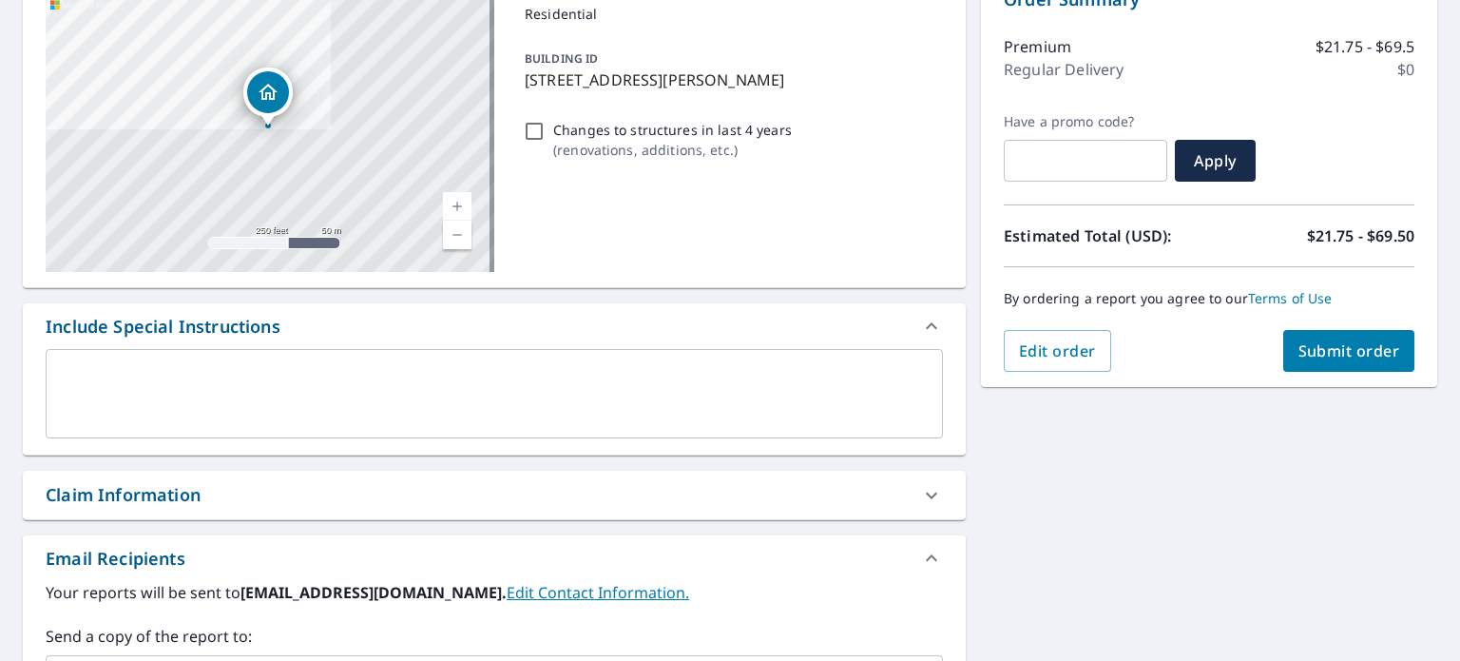
scroll to position [224, 0]
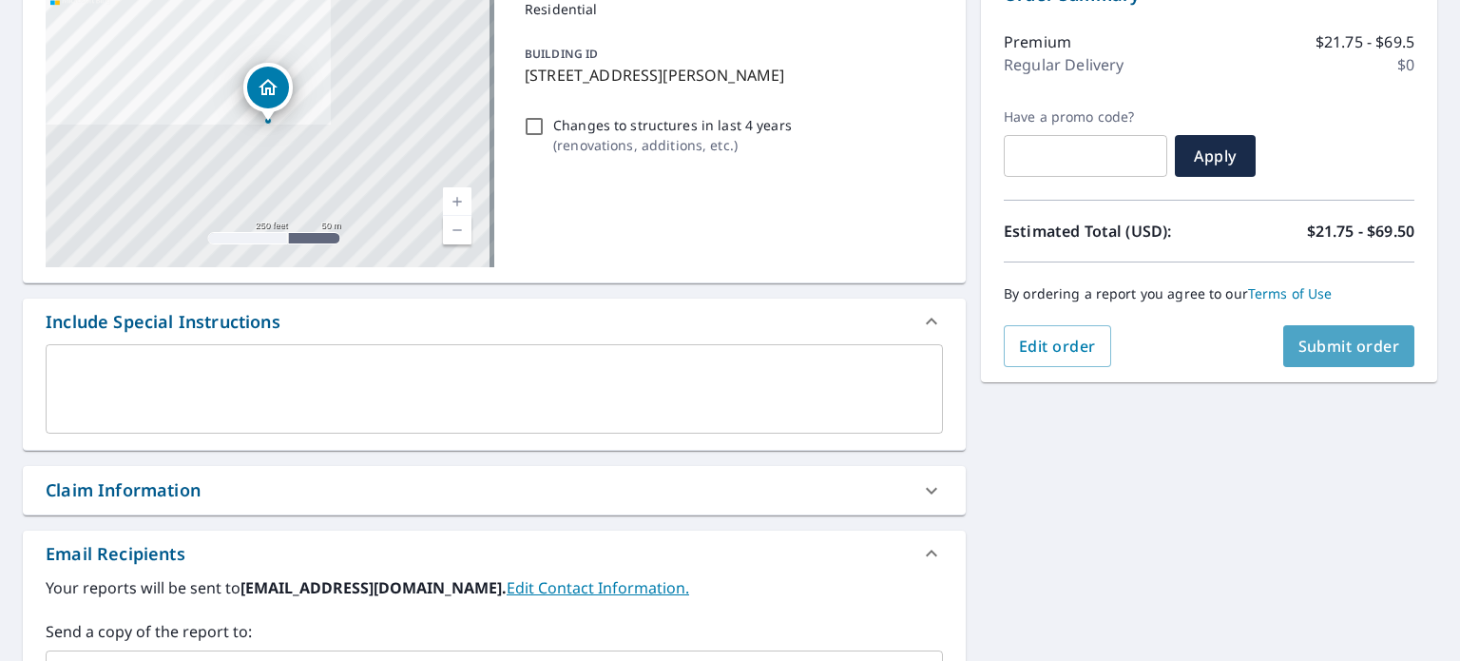
click at [1325, 347] on span "Submit order" at bounding box center [1350, 346] width 102 height 21
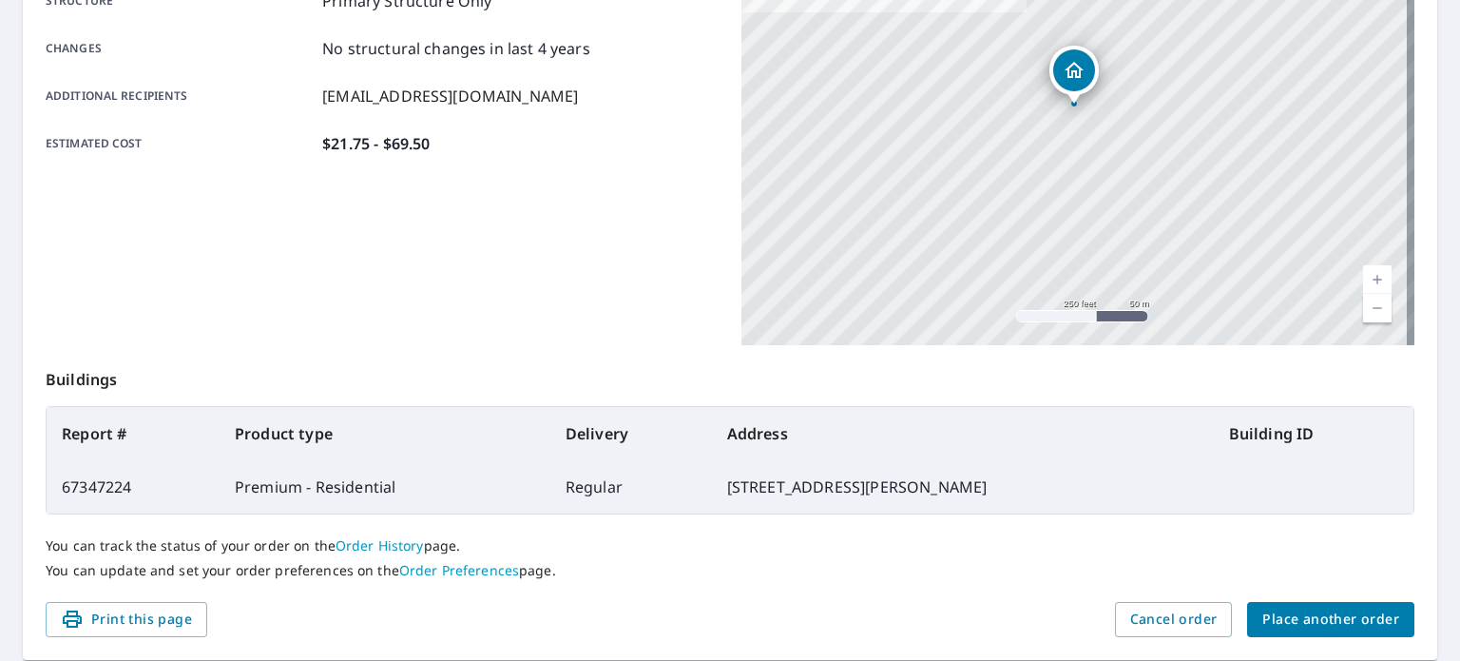
scroll to position [402, 0]
